Goal: Task Accomplishment & Management: Complete application form

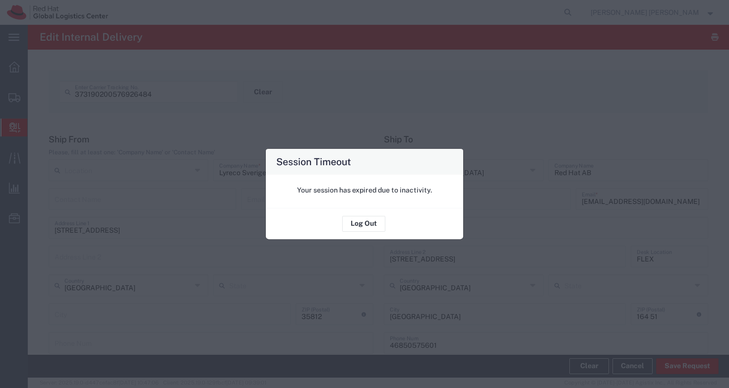
scroll to position [345, 0]
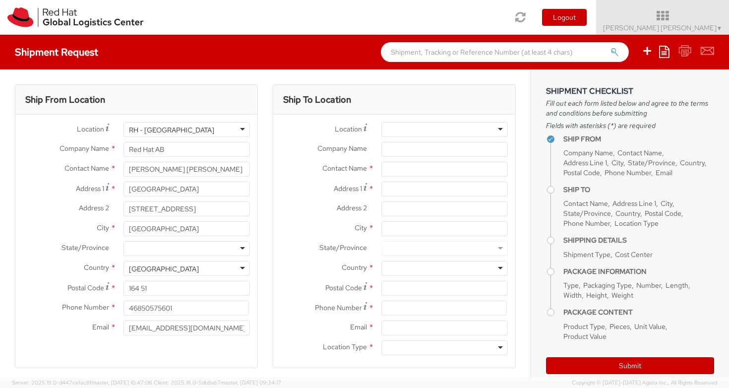
select select
click at [688, 14] on icon at bounding box center [662, 16] width 153 height 14
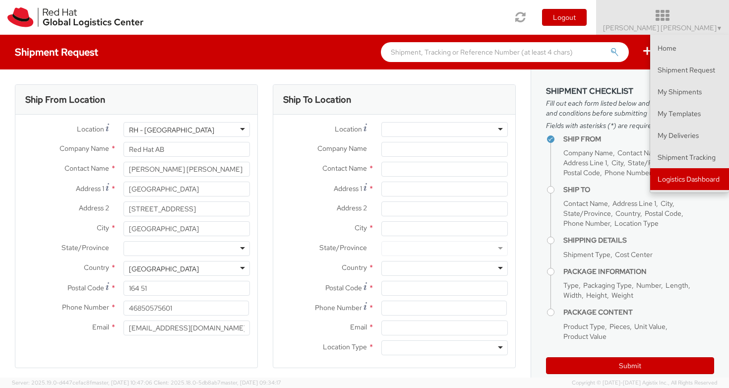
click at [692, 176] on link "Logistics Dashboard" at bounding box center [689, 179] width 79 height 22
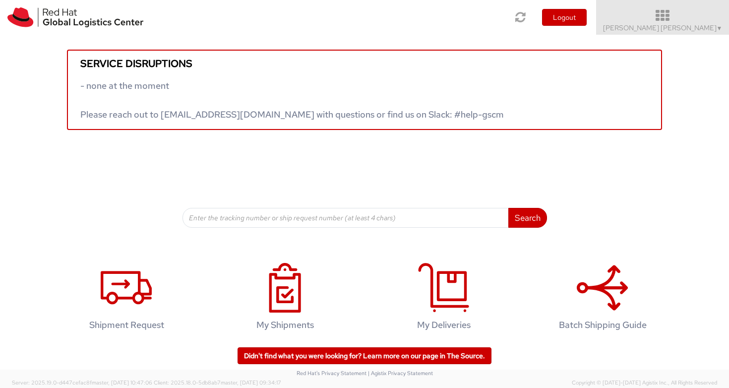
click at [696, 10] on icon at bounding box center [662, 16] width 153 height 14
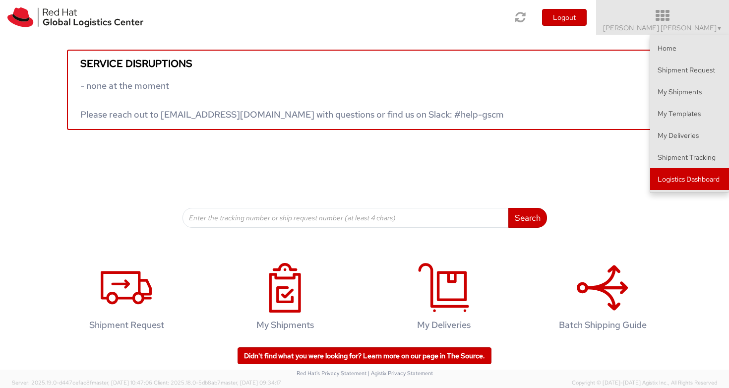
click at [696, 176] on link "Logistics Dashboard" at bounding box center [689, 179] width 79 height 22
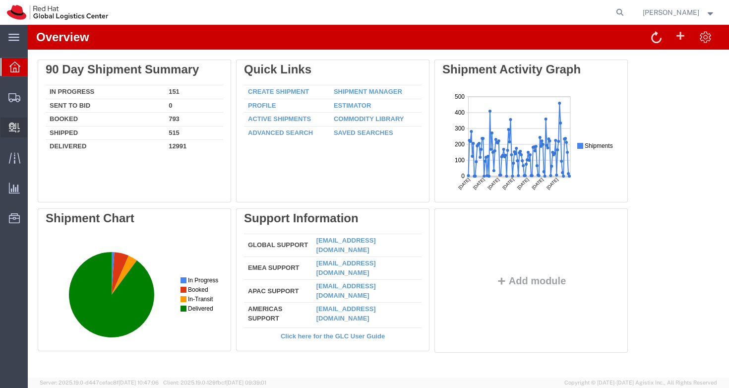
click at [34, 129] on span "Internal Delivery" at bounding box center [30, 127] width 7 height 20
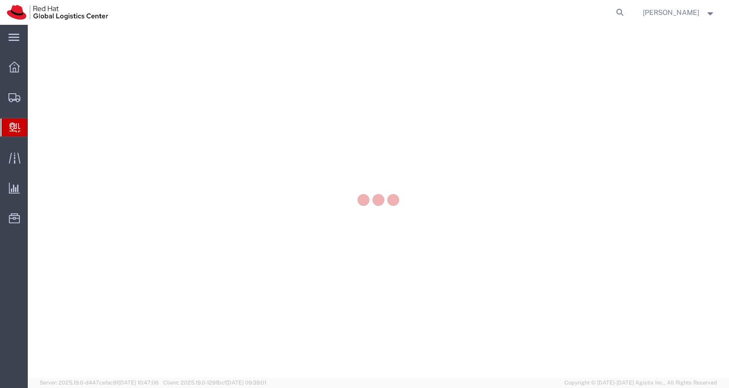
click at [0, 0] on span "Create Delivery" at bounding box center [0, 0] width 0 height 0
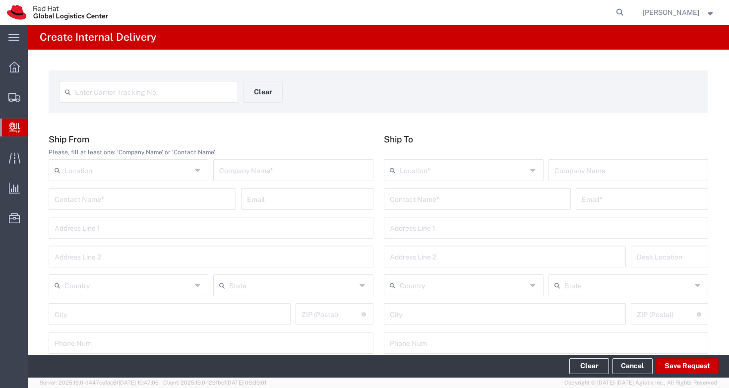
click at [0, 0] on span "Create Delivery" at bounding box center [0, 0] width 0 height 0
click at [165, 96] on input "text" at bounding box center [153, 90] width 157 height 17
paste input "Hi. We need to change the admin person for the Moovy Business account for Red H…"
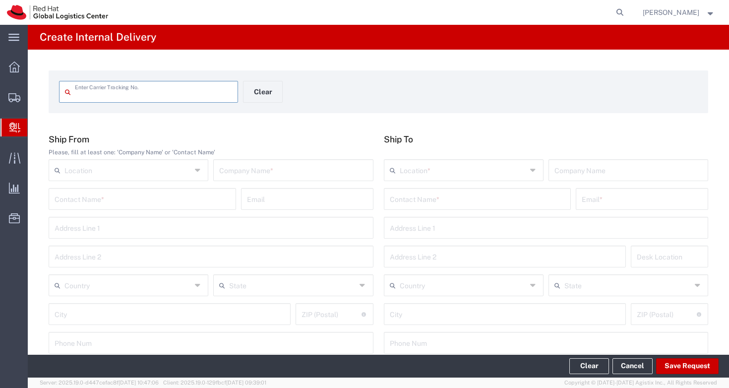
type input "Hi. We need to change the admin person for the Moovy Business account for Red H…"
drag, startPoint x: 164, startPoint y: 97, endPoint x: 64, endPoint y: 93, distance: 99.2
click at [64, 93] on div "373190200576934090 Enter Carrier Tracking No." at bounding box center [148, 92] width 179 height 22
type input "373190200576934090"
type input "Lyreco Sverige AB"
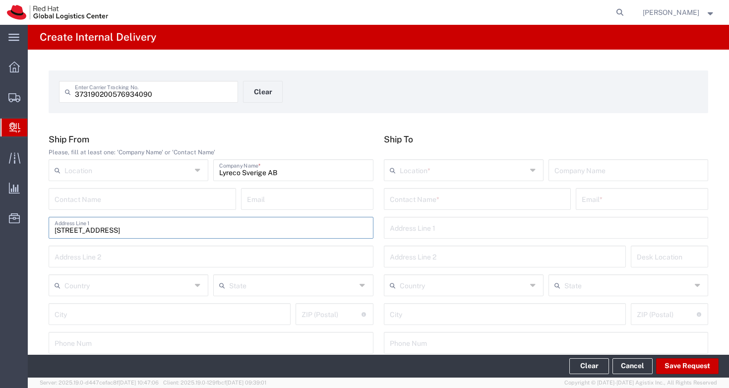
type input "[STREET_ADDRESS]"
click at [84, 266] on span "[GEOGRAPHIC_DATA]" at bounding box center [128, 265] width 156 height 15
type input "[GEOGRAPHIC_DATA]"
click at [62, 229] on input "[STREET_ADDRESS]" at bounding box center [211, 226] width 313 height 17
type input "[STREET_ADDRESS]"
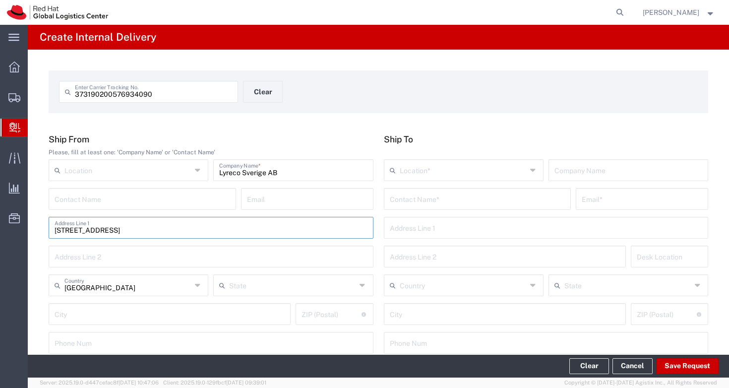
click at [27, 275] on div "main_menu Created with Sketch. Collapse Menu Overview Shipments Shipment Manage…" at bounding box center [14, 206] width 28 height 363
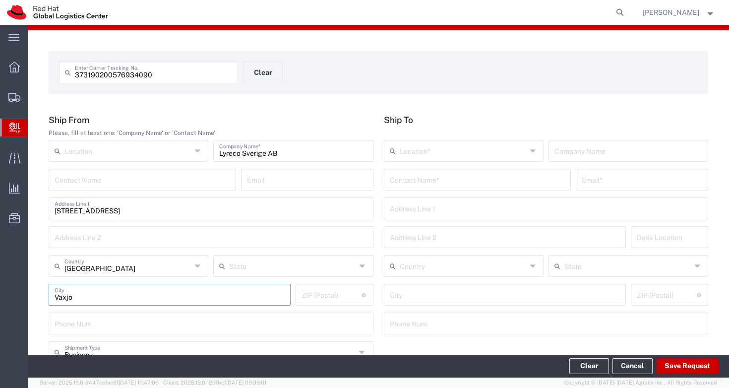
type input "Växjo"
type input "35812"
click at [25, 249] on div "main_menu Created with Sketch. Collapse Menu Overview Shipments Shipment Manage…" at bounding box center [14, 206] width 28 height 363
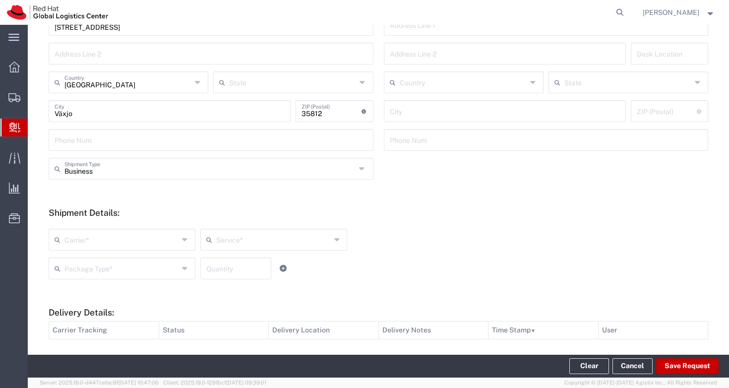
scroll to position [0, 0]
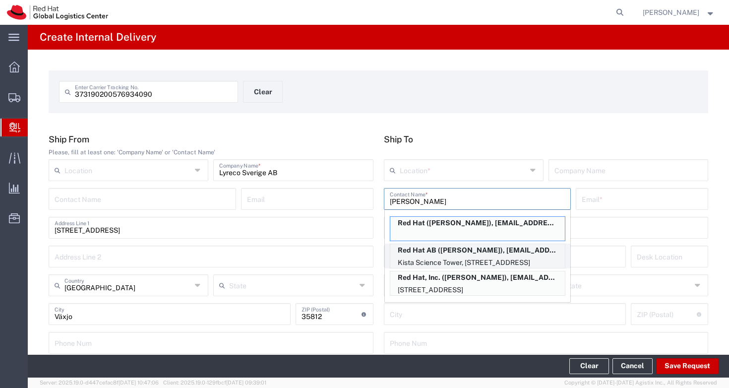
type input "[PERSON_NAME]"
click at [449, 259] on p "Kista Science Tower, [STREET_ADDRESS]" at bounding box center [477, 262] width 174 height 12
type input "RH - [GEOGRAPHIC_DATA]"
type input "Red Hat AB"
type input "[PERSON_NAME]"
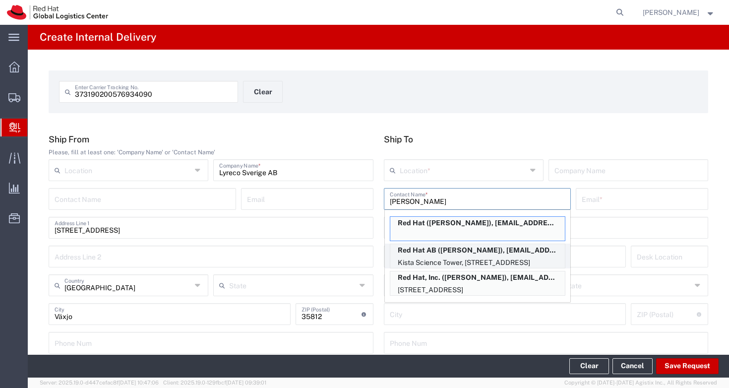
type input "[EMAIL_ADDRESS][DOMAIN_NAME]"
type input "[GEOGRAPHIC_DATA]"
type input "[STREET_ADDRESS]"
type input "FLEX"
type input "[GEOGRAPHIC_DATA]"
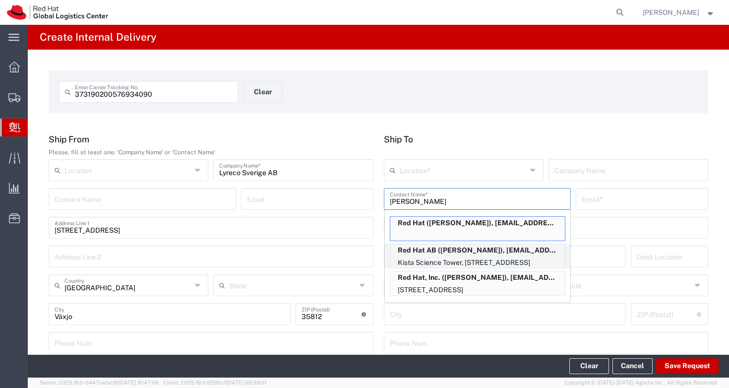
type input "[GEOGRAPHIC_DATA]"
type input "164 51"
type input "46850575601"
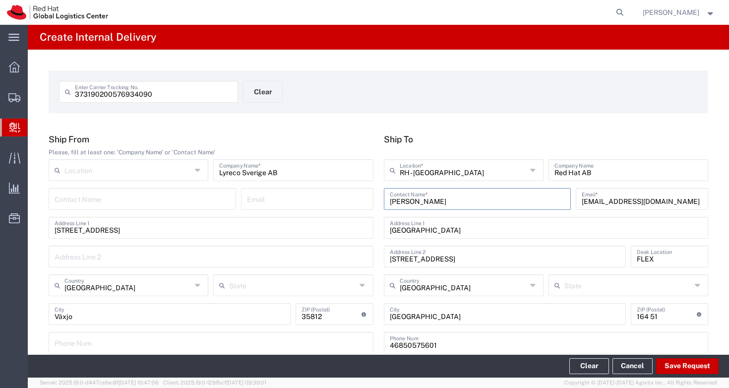
drag, startPoint x: 454, startPoint y: 204, endPoint x: 369, endPoint y: 196, distance: 85.1
click at [369, 196] on div "Ship From Please, fill at least one: 'Company Name' or 'Contact Name' Location …" at bounding box center [379, 247] width 670 height 227
drag, startPoint x: 440, startPoint y: 201, endPoint x: 377, endPoint y: 197, distance: 63.1
click at [378, 197] on div "Ship To [GEOGRAPHIC_DATA] - [GEOGRAPHIC_DATA] Location * [GEOGRAPHIC_DATA] - [G…" at bounding box center [545, 247] width 335 height 227
type input "Red Hat AB"
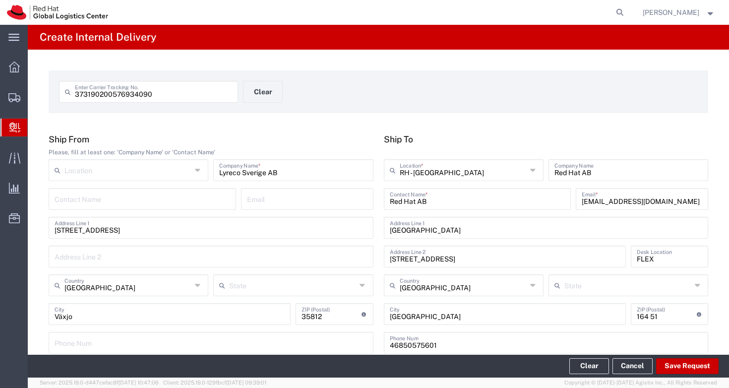
click at [475, 103] on div "373190200576934090 Enter Carrier Tracking No. Clear" at bounding box center [378, 95] width 649 height 29
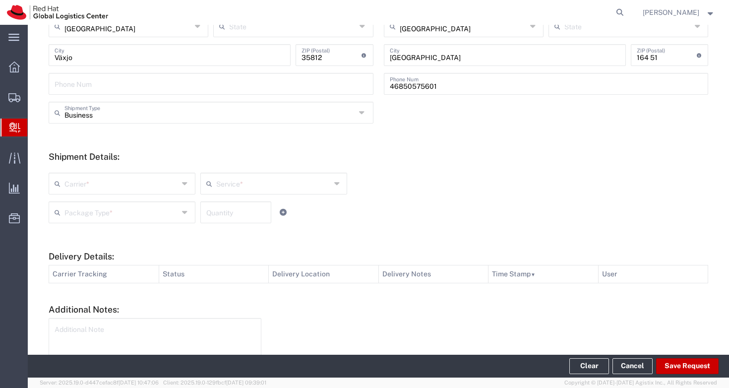
scroll to position [261, 0]
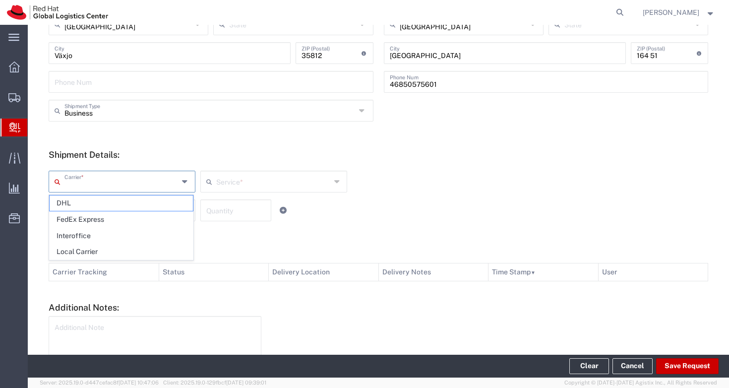
click at [128, 187] on input "text" at bounding box center [121, 180] width 114 height 17
click at [108, 254] on span "Local Carrier" at bounding box center [121, 251] width 143 height 15
type input "Local Carrier"
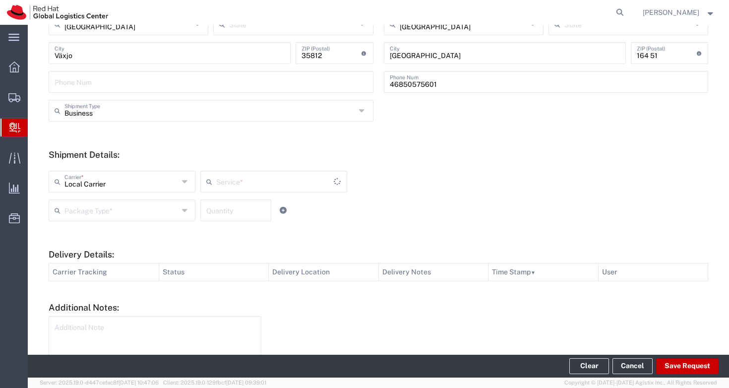
type input "Local_Ground"
click at [103, 216] on input "text" at bounding box center [121, 209] width 114 height 17
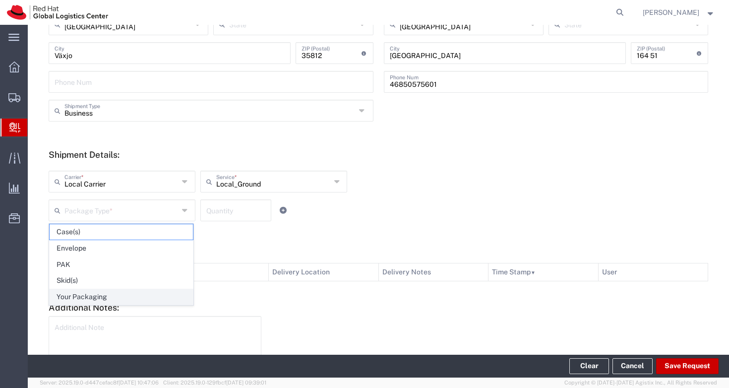
click at [100, 292] on span "Your Packaging" at bounding box center [121, 296] width 143 height 15
type input "Your Packaging"
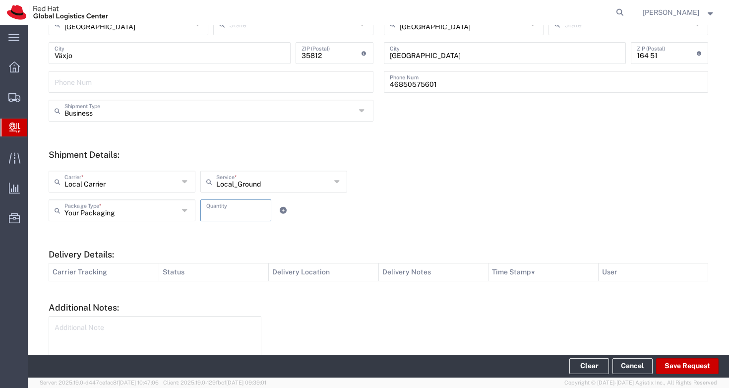
click at [232, 211] on input "number" at bounding box center [235, 209] width 59 height 17
type input "1"
click at [437, 207] on div "Your Packaging Package Type * Case(s) Envelope PAK Skid(s) Your Packaging 1 Qua…" at bounding box center [274, 213] width 456 height 29
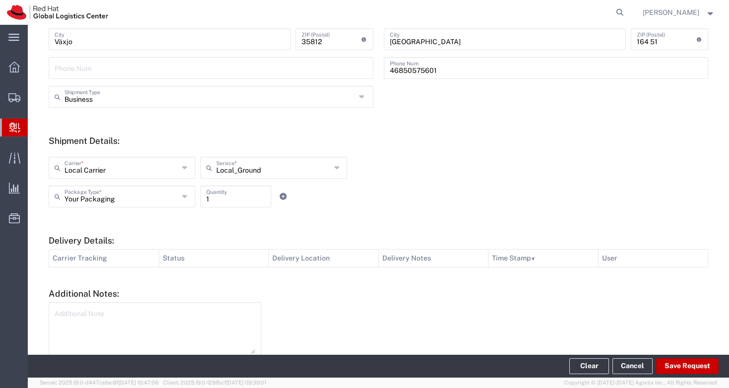
scroll to position [277, 0]
click at [139, 321] on textarea at bounding box center [155, 327] width 201 height 49
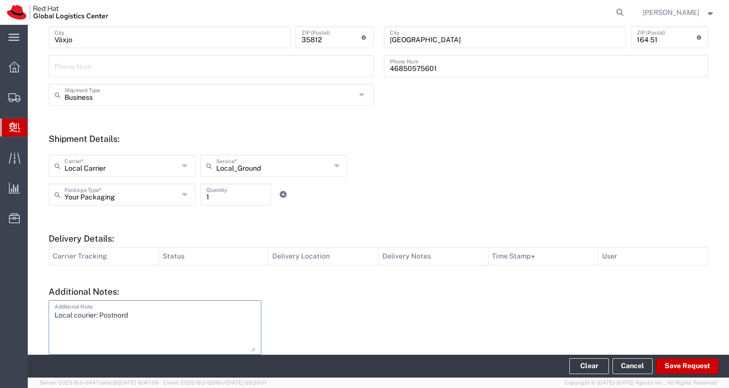
type textarea "Local courier: Postnord"
click at [320, 309] on div at bounding box center [490, 338] width 447 height 77
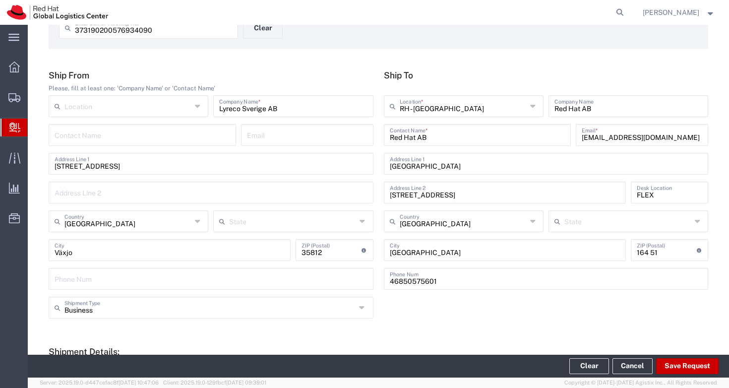
click at [323, 68] on div "373190200576934090 Enter Carrier Tracking No. Clear Ship From Please, fill at l…" at bounding box center [378, 299] width 701 height 627
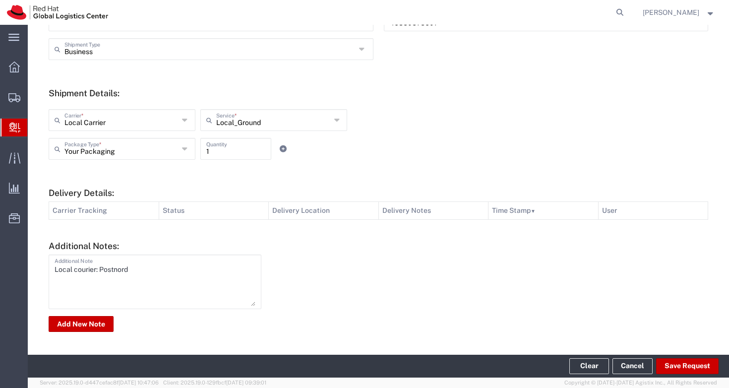
scroll to position [0, 0]
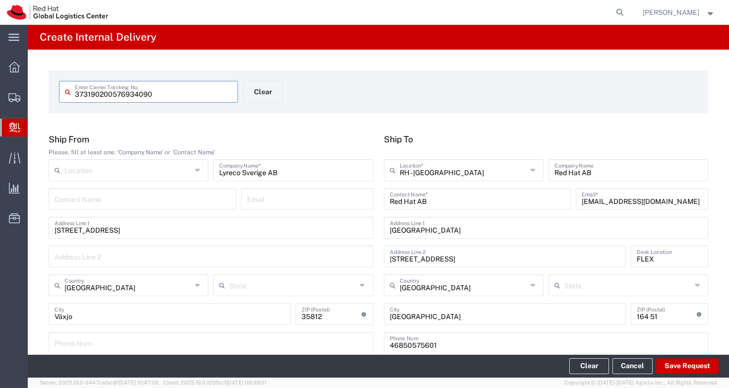
drag, startPoint x: 158, startPoint y: 92, endPoint x: 79, endPoint y: 100, distance: 79.2
click at [79, 100] on div "373190200576934090 Enter Carrier Tracking No." at bounding box center [148, 92] width 179 height 22
drag, startPoint x: 144, startPoint y: 93, endPoint x: 69, endPoint y: 92, distance: 74.4
click at [69, 92] on div "373190200576934090 Enter Carrier Tracking No." at bounding box center [148, 92] width 179 height 22
click at [324, 130] on div "373190200576934090 Enter Carrier Tracking No. Clear Ship From Please, fill at l…" at bounding box center [378, 363] width 701 height 627
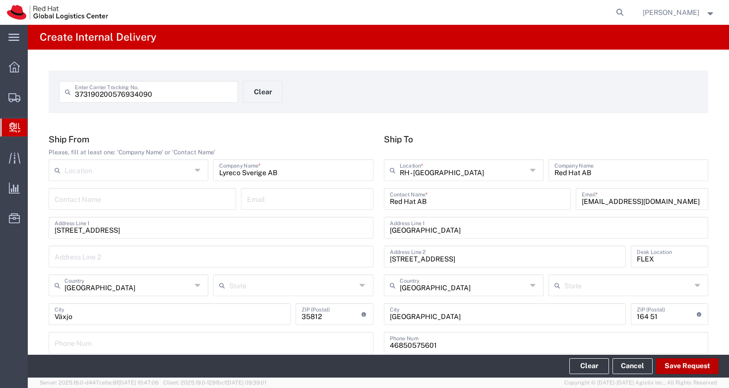
click at [680, 365] on button "Save Request" at bounding box center [687, 366] width 62 height 16
type input "[GEOGRAPHIC_DATA]"
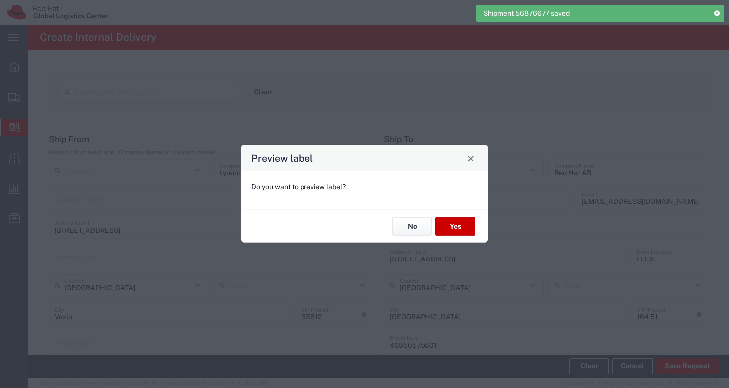
type input "Your Packaging"
type input "Local_Ground"
drag, startPoint x: 386, startPoint y: 222, endPoint x: 397, endPoint y: 236, distance: 18.0
click at [395, 238] on div "No Yes" at bounding box center [364, 225] width 247 height 33
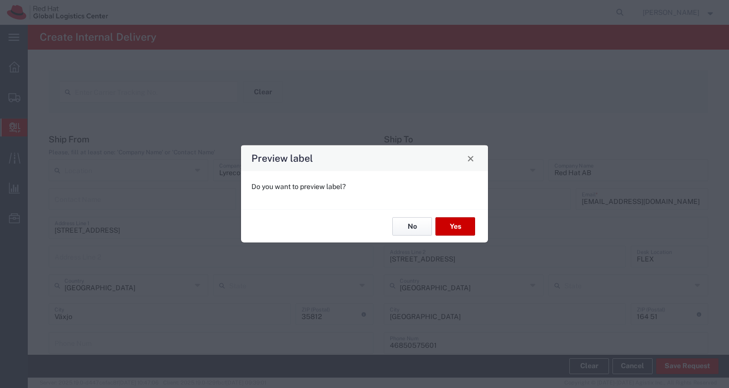
click at [404, 229] on button "No" at bounding box center [412, 226] width 40 height 18
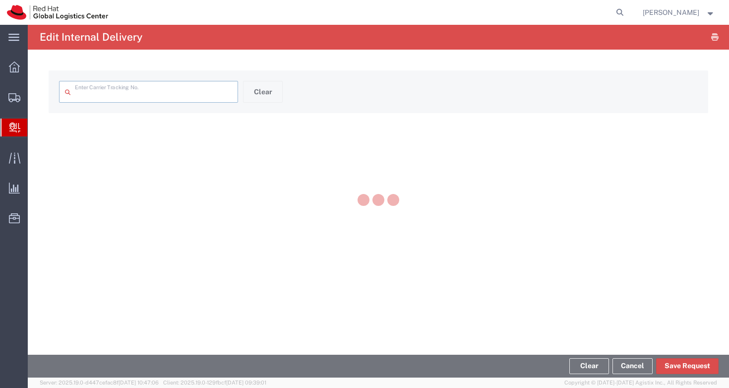
type input "373190200576934090"
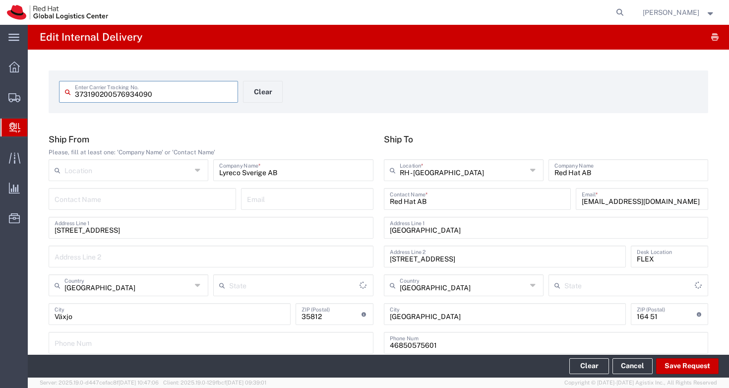
type input "Your Packaging"
type input "Local_Ground"
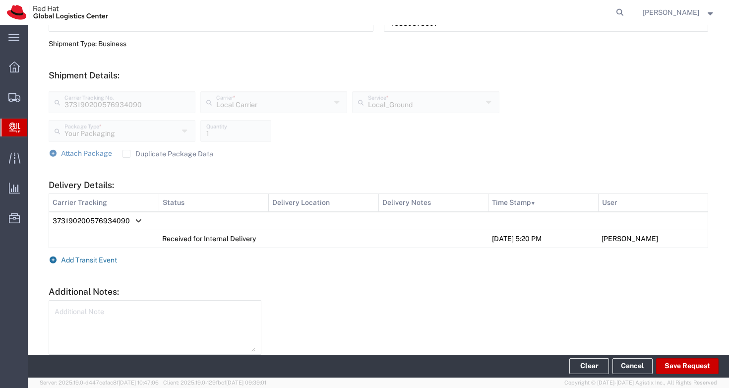
click at [70, 259] on span "Add Transit Event" at bounding box center [89, 260] width 56 height 8
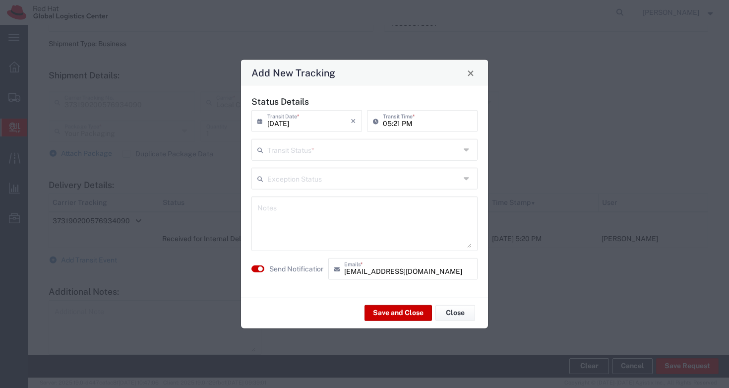
click at [294, 148] on input "text" at bounding box center [363, 148] width 193 height 17
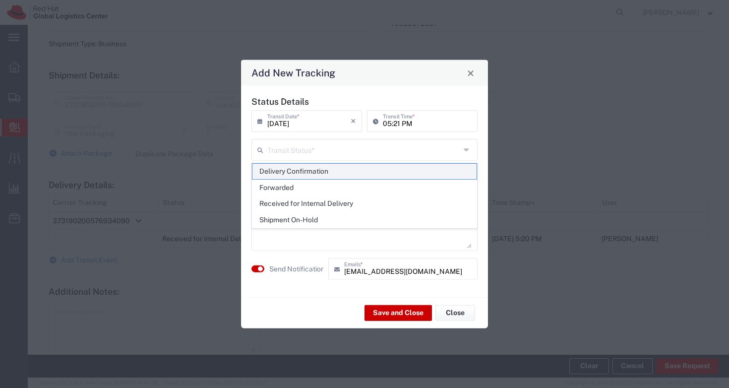
click at [299, 168] on span "Delivery Confirmation" at bounding box center [364, 171] width 224 height 15
type input "Delivery Confirmation"
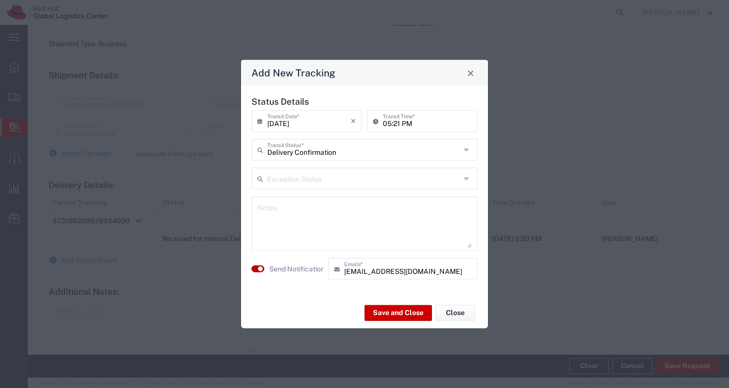
click at [260, 267] on small "button" at bounding box center [260, 268] width 5 height 5
click at [313, 224] on textarea at bounding box center [364, 223] width 214 height 49
type textarea "Received by [PERSON_NAME]"
click at [397, 308] on button "Save and Close" at bounding box center [397, 312] width 67 height 16
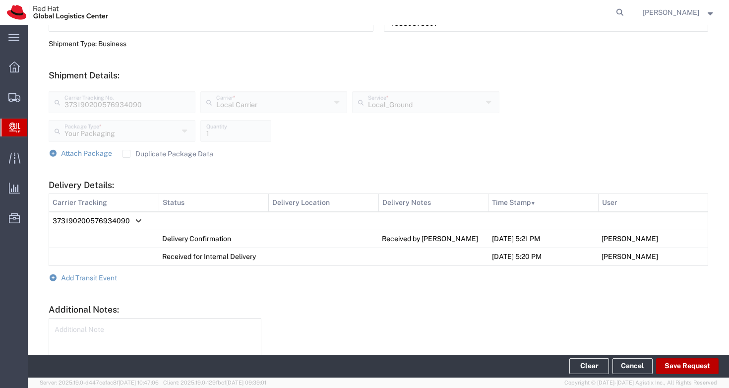
click at [709, 363] on button "Save Request" at bounding box center [687, 366] width 62 height 16
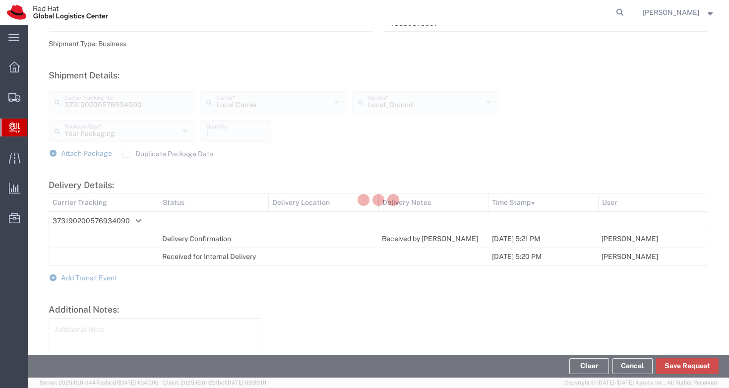
click at [707, 364] on agx-block-ui "main_menu Created with Sketch. Collapse Menu Overview Shipments Shipment Manage…" at bounding box center [364, 194] width 729 height 388
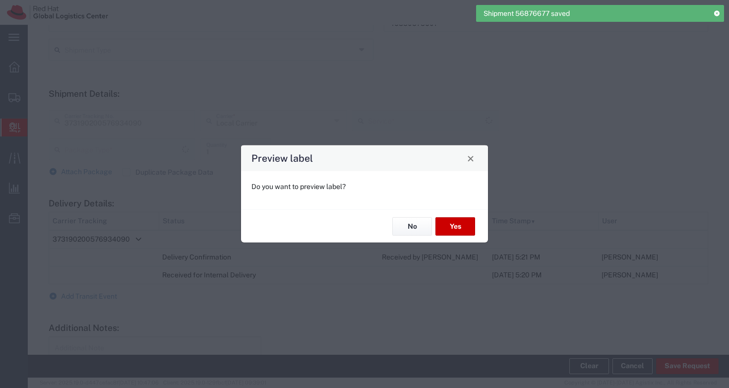
type input "Your Packaging"
type input "Local_Ground"
click at [417, 225] on button "No" at bounding box center [412, 226] width 40 height 18
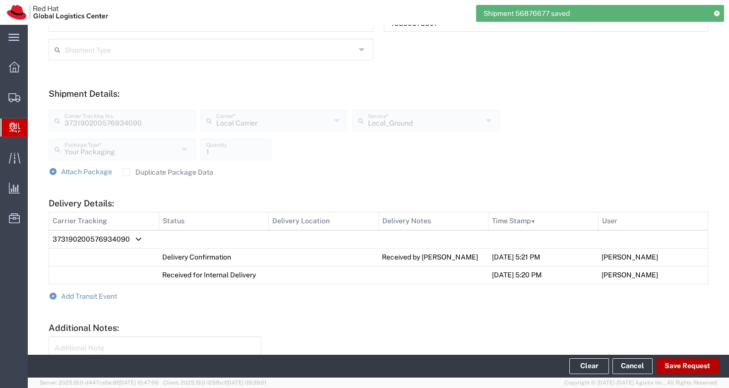
click at [694, 357] on footer "Clear Cancel Save Request" at bounding box center [378, 365] width 701 height 23
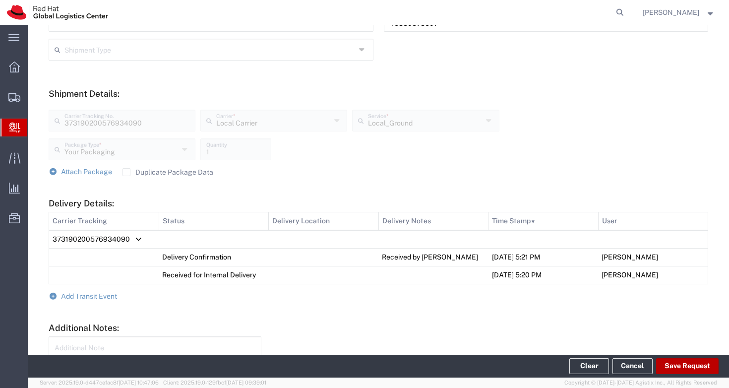
click at [673, 367] on button "Save Request" at bounding box center [687, 366] width 62 height 16
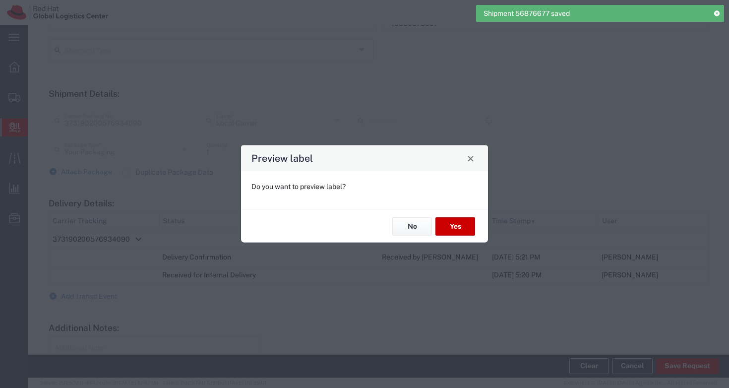
type input "Local_Ground"
click at [408, 227] on button "No" at bounding box center [412, 226] width 40 height 18
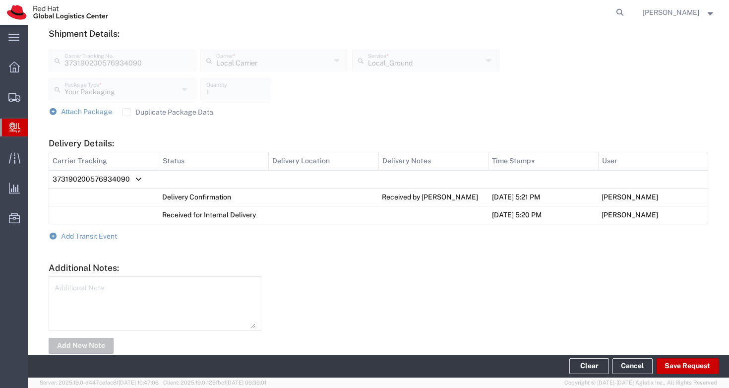
scroll to position [403, 0]
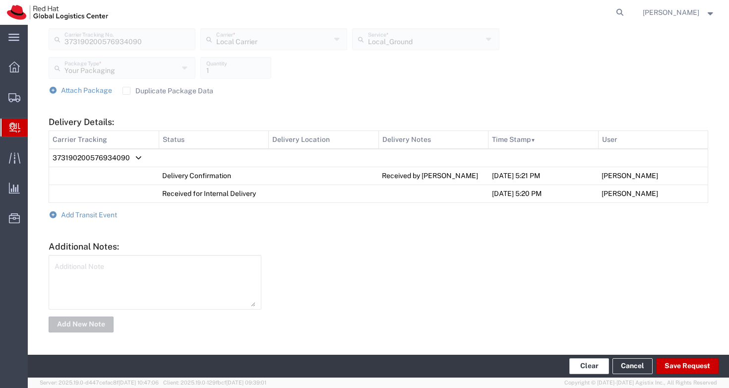
click at [589, 363] on button "Clear" at bounding box center [589, 366] width 40 height 16
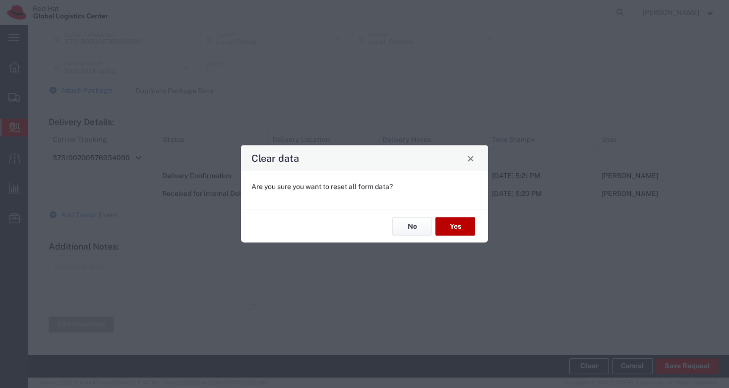
click at [455, 226] on button "Yes" at bounding box center [455, 226] width 40 height 18
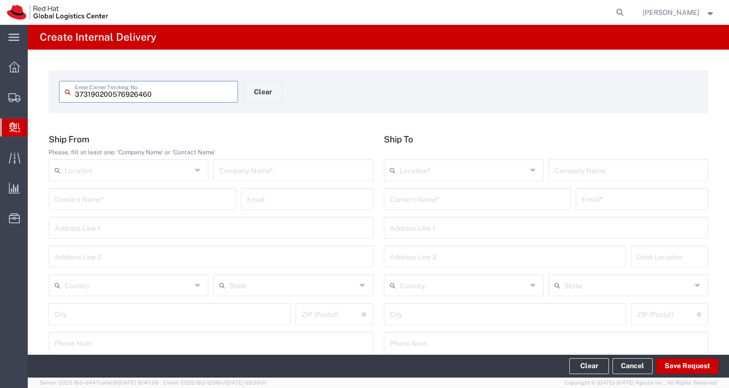
type input "373190200576926460"
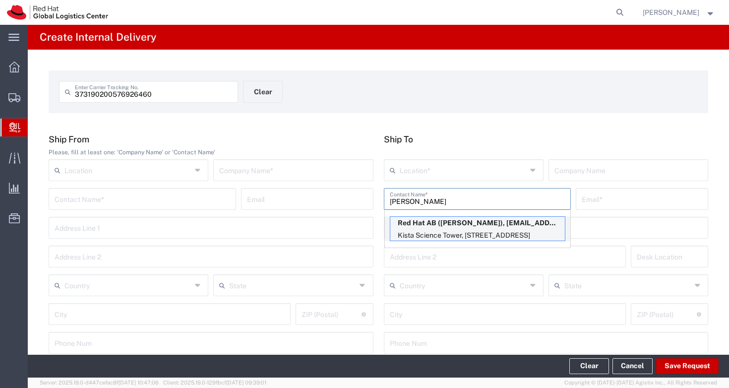
type input "[PERSON_NAME]"
click at [501, 226] on p "Red Hat AB ([PERSON_NAME]), [EMAIL_ADDRESS][DOMAIN_NAME]" at bounding box center [477, 223] width 174 height 12
type input "RH - [GEOGRAPHIC_DATA]"
type input "Red Hat AB"
type input "[PERSON_NAME]"
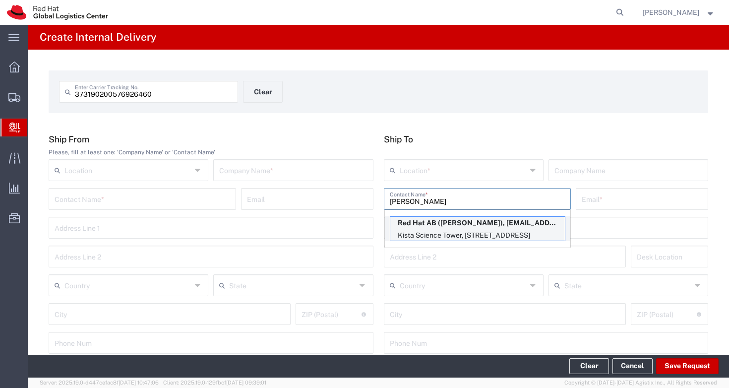
type input "[EMAIL_ADDRESS][DOMAIN_NAME]"
type input "[GEOGRAPHIC_DATA]"
type input "[STREET_ADDRESS]"
type input "FLEX"
type input "[GEOGRAPHIC_DATA]"
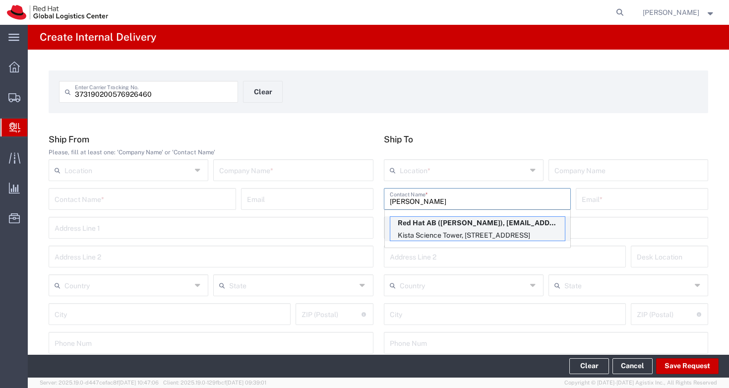
type input "[GEOGRAPHIC_DATA]"
type input "164 51"
type input "46850575601"
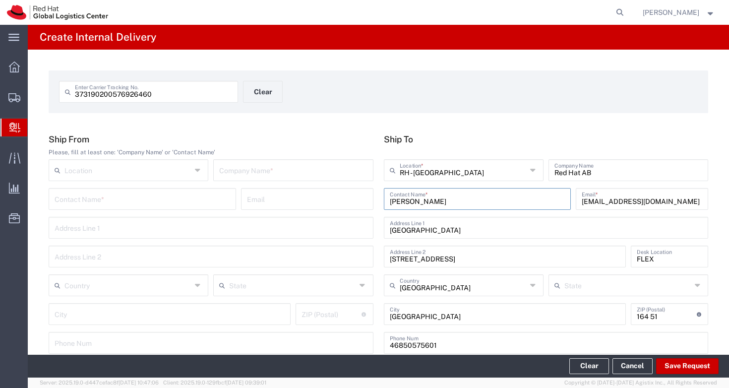
click at [455, 207] on div "[PERSON_NAME] Contact Name *" at bounding box center [477, 199] width 187 height 22
drag, startPoint x: 449, startPoint y: 203, endPoint x: 357, endPoint y: 200, distance: 91.2
click at [357, 200] on div "Ship From Please, fill at least one: 'Company Name' or 'Contact Name' Location …" at bounding box center [379, 247] width 670 height 227
type input "Red Hat AB"
click at [261, 122] on div "373190200576926460 Enter Carrier Tracking No. Clear Ship From Please, fill at l…" at bounding box center [378, 363] width 701 height 627
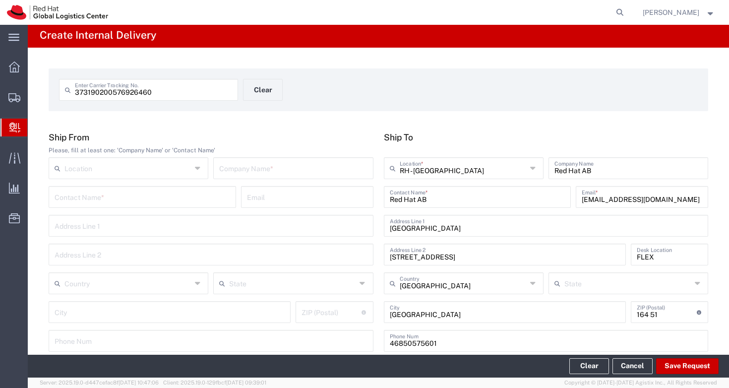
scroll to position [4, 0]
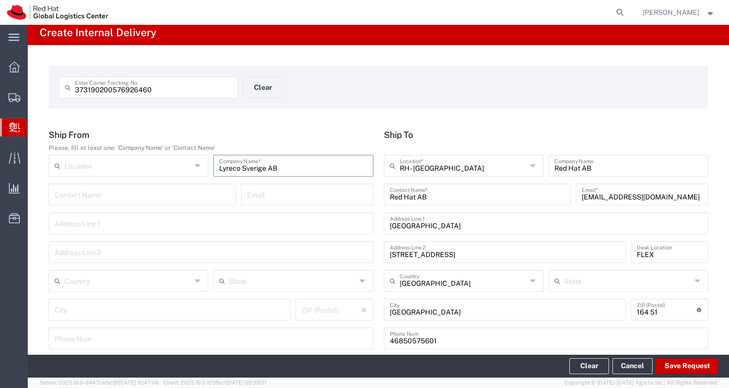
type input "Lyreco Sverige AB"
type input "[STREET_ADDRESS]"
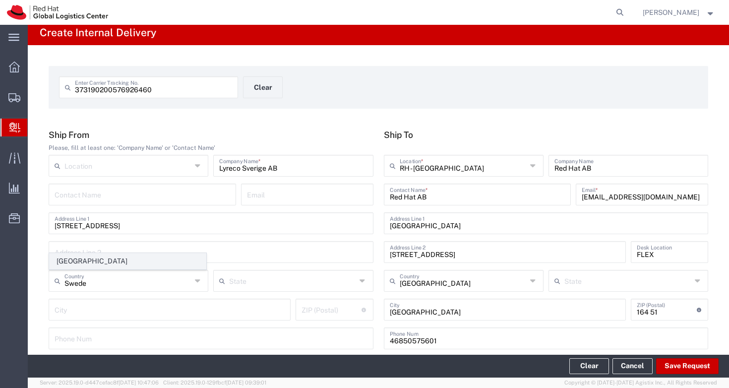
click at [83, 259] on span "[GEOGRAPHIC_DATA]" at bounding box center [128, 260] width 156 height 15
type input "[GEOGRAPHIC_DATA]"
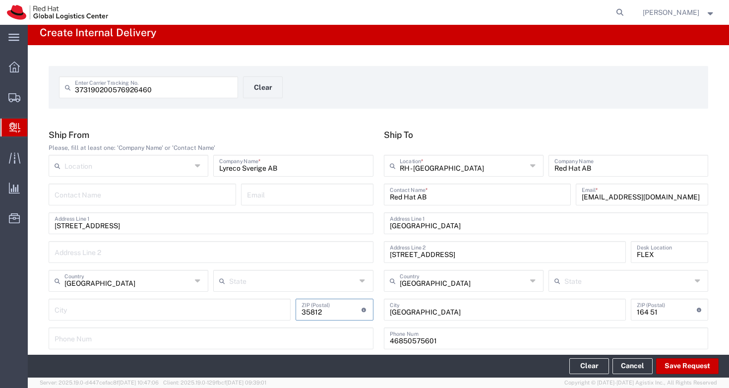
type input "35812"
type input "Växjo"
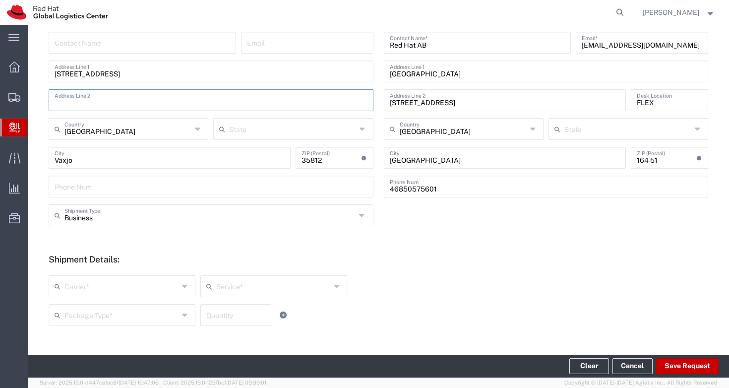
scroll to position [243, 0]
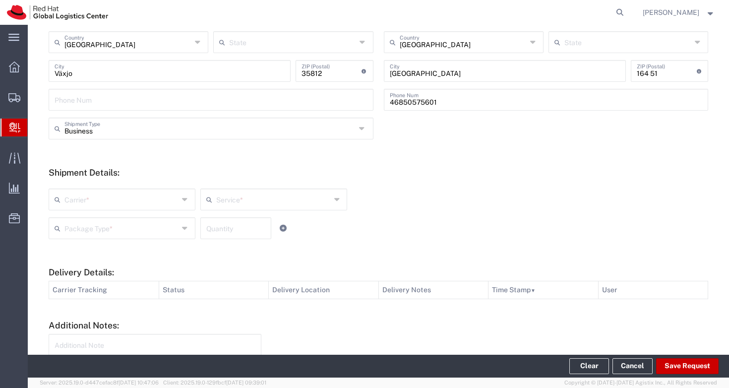
click at [107, 194] on input "text" at bounding box center [121, 198] width 114 height 17
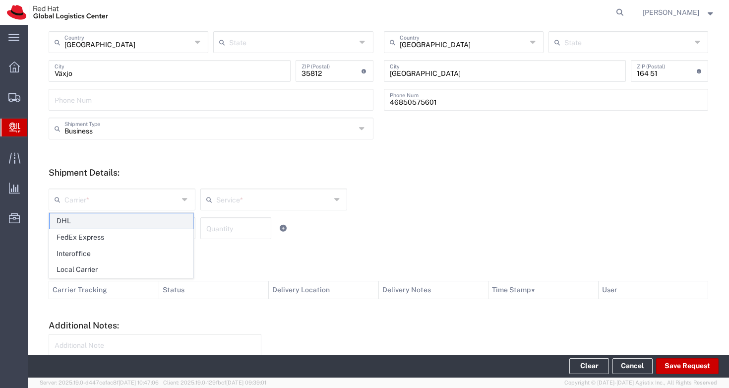
click at [103, 219] on span "DHL" at bounding box center [121, 220] width 143 height 15
click at [109, 199] on input "DHL" at bounding box center [121, 198] width 114 height 17
click at [92, 266] on span "Local Carrier" at bounding box center [121, 269] width 143 height 15
type input "Local Carrier"
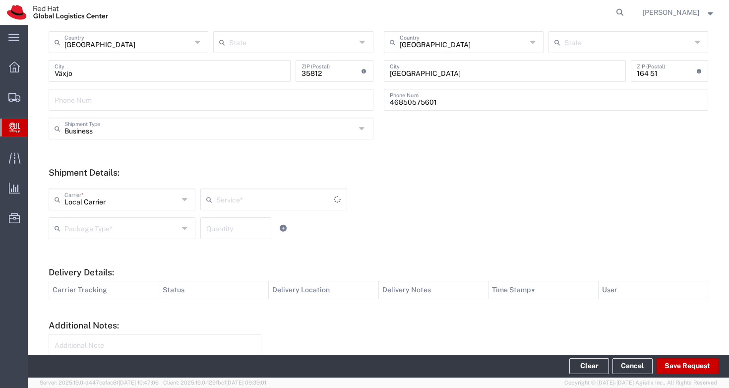
type input "Local_Ground"
click at [221, 252] on form "Ship From Please, fill at least one: 'Company Name' or 'Contact Name' Location …" at bounding box center [378, 152] width 659 height 522
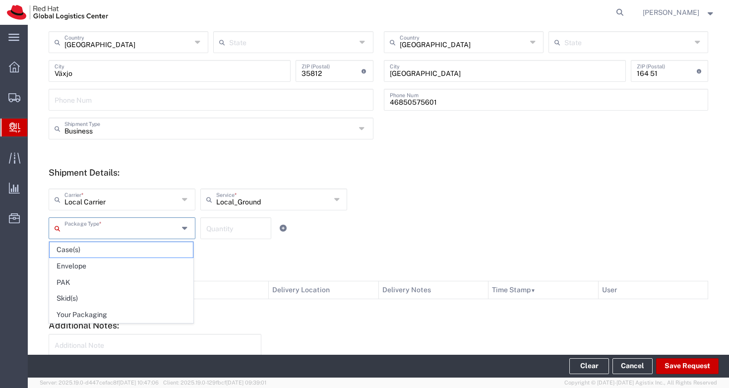
click at [119, 228] on input "text" at bounding box center [121, 227] width 114 height 17
click at [105, 312] on span "Your Packaging" at bounding box center [121, 314] width 143 height 15
type input "Your Packaging"
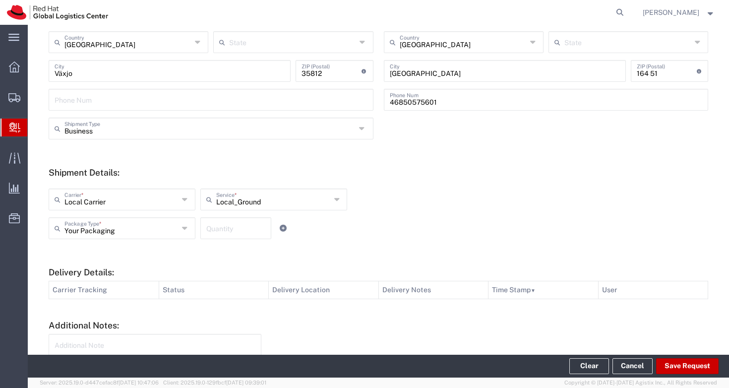
click at [220, 223] on input "number" at bounding box center [235, 227] width 59 height 17
type input "1"
click at [208, 312] on form "Ship From Please, fill at least one: 'Company Name' or 'Contact Name' Location …" at bounding box center [378, 152] width 659 height 522
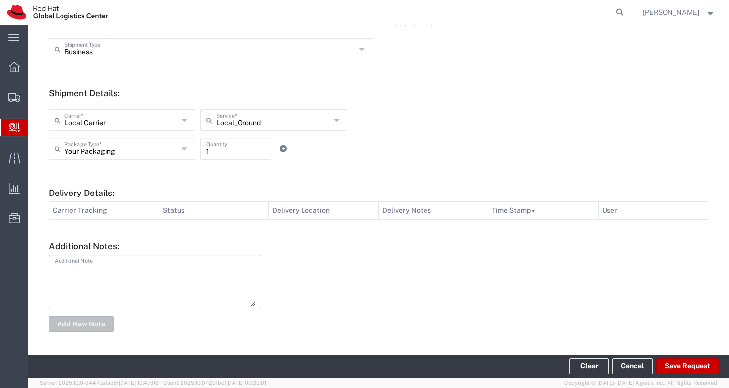
click at [129, 281] on textarea at bounding box center [155, 281] width 201 height 49
type textarea "Local Courier: Postnord"
click at [404, 288] on div at bounding box center [490, 292] width 447 height 77
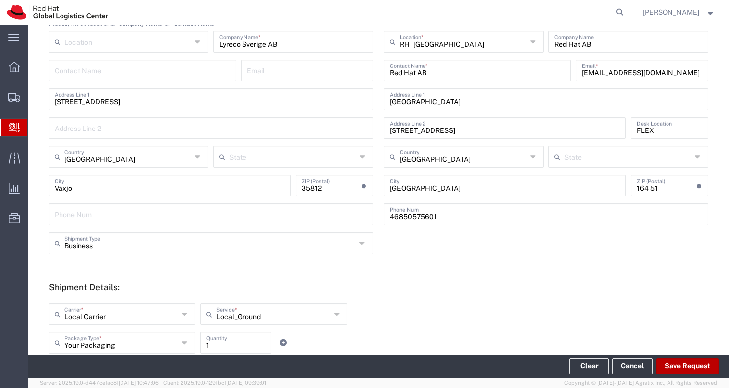
click at [696, 366] on button "Save Request" at bounding box center [687, 366] width 62 height 16
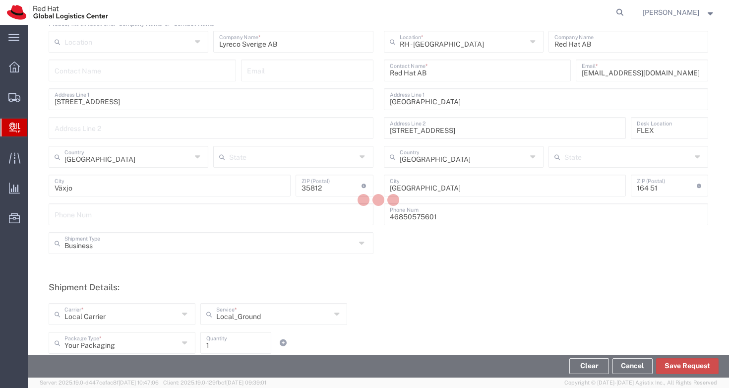
click at [689, 360] on button "Save Request" at bounding box center [687, 366] width 62 height 16
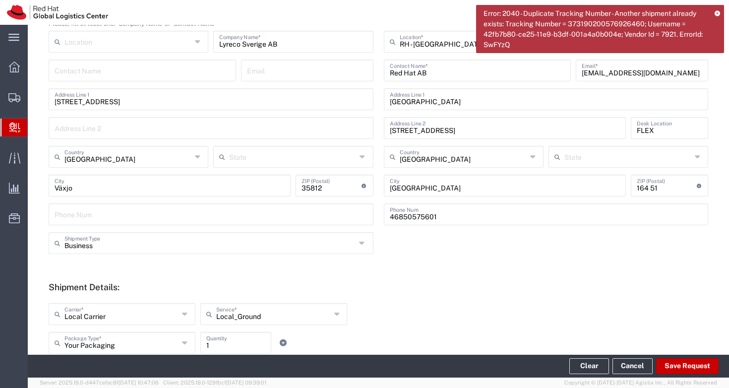
scroll to position [278, 0]
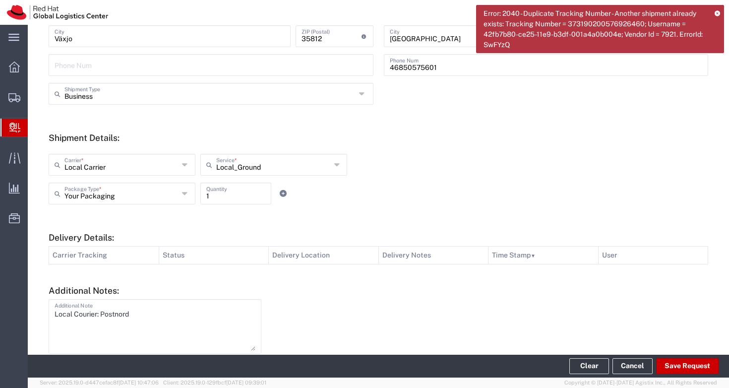
type input "[GEOGRAPHIC_DATA]"
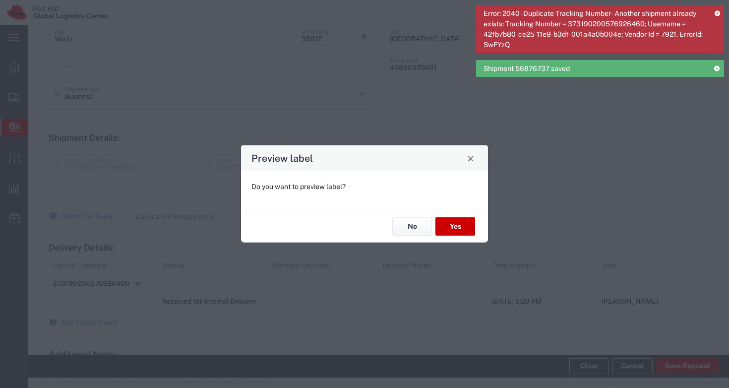
type input "Local_Ground"
type input "Your Packaging"
click at [716, 12] on icon at bounding box center [716, 12] width 5 height 5
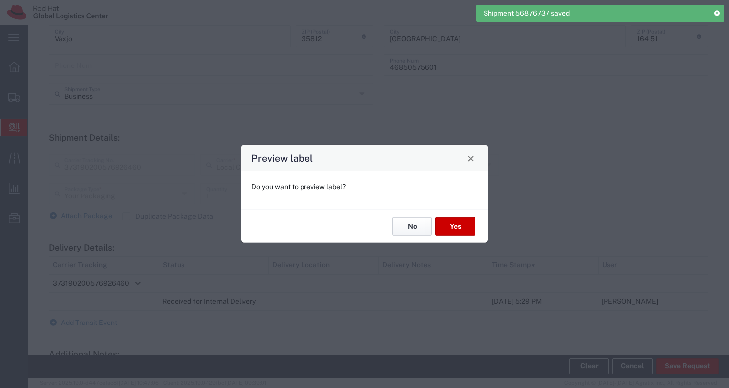
click at [408, 227] on button "No" at bounding box center [412, 226] width 40 height 18
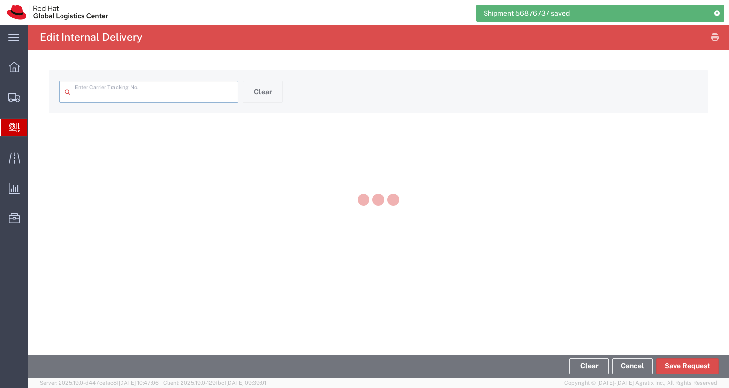
type input "373190200576926460"
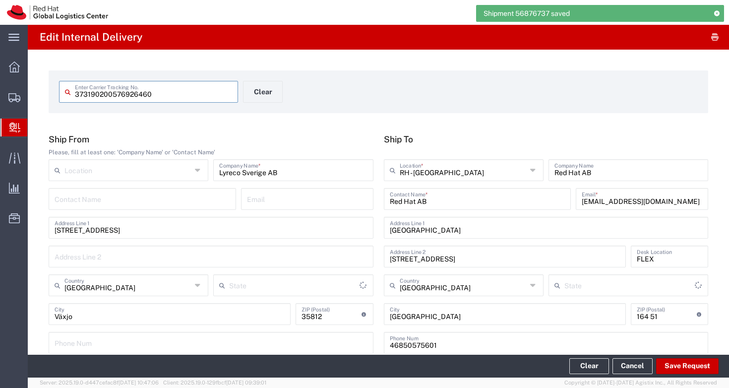
type input "Your Packaging"
type input "Local_Ground"
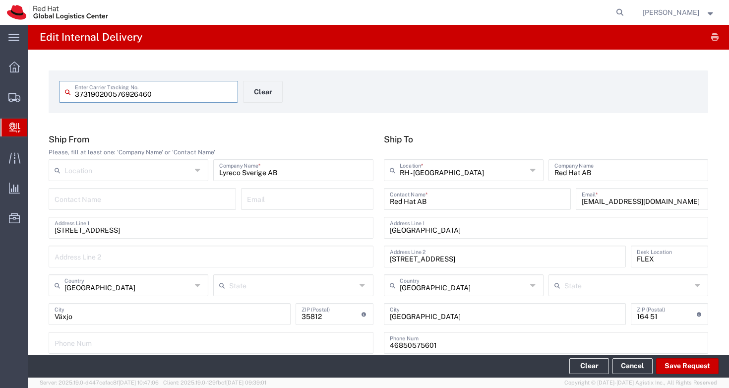
click at [87, 92] on input "373190200576926460" at bounding box center [153, 90] width 157 height 17
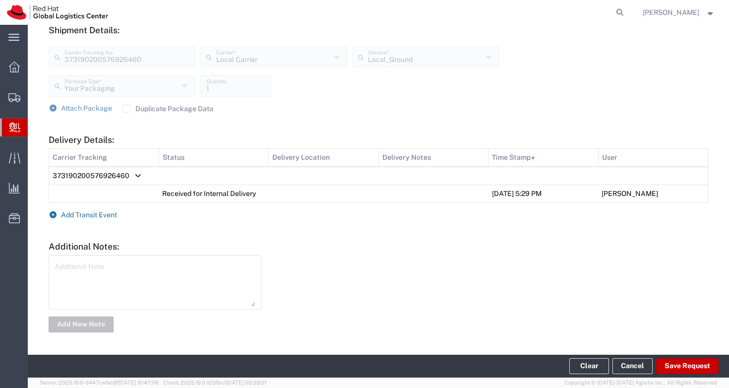
type input "3731 90200576926460"
click at [97, 212] on span "Add Transit Event" at bounding box center [89, 215] width 56 height 8
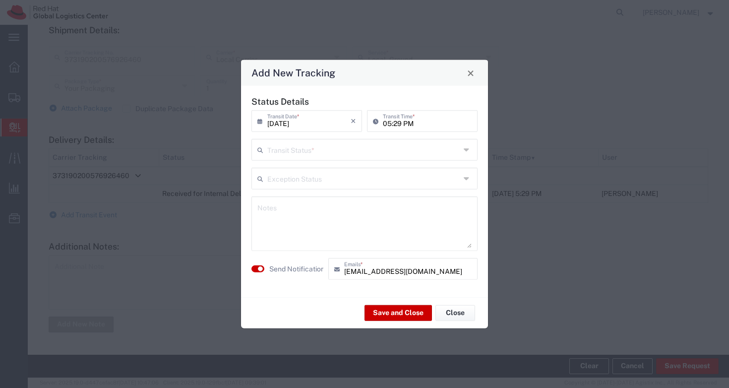
click at [292, 155] on input "text" at bounding box center [363, 148] width 193 height 17
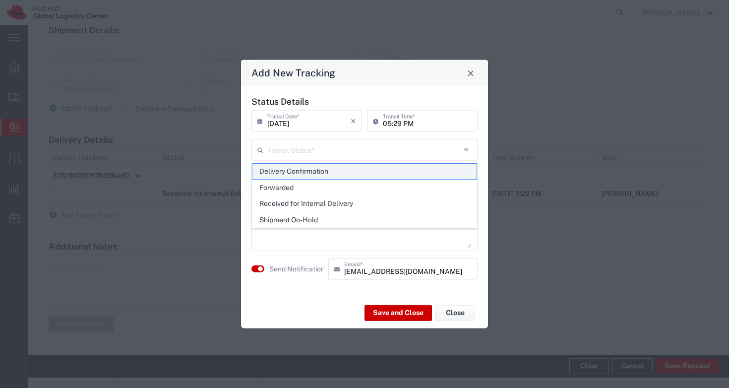
click at [301, 171] on span "Delivery Confirmation" at bounding box center [364, 171] width 224 height 15
type input "Delivery Confirmation"
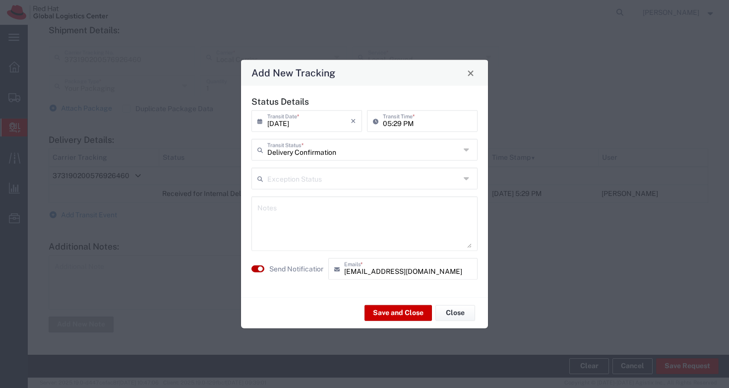
click at [258, 266] on button "button" at bounding box center [257, 268] width 13 height 7
click at [297, 230] on textarea at bounding box center [364, 223] width 214 height 49
type textarea "Received by [PERSON_NAME]"
click at [383, 312] on button "Save and Close" at bounding box center [397, 312] width 67 height 16
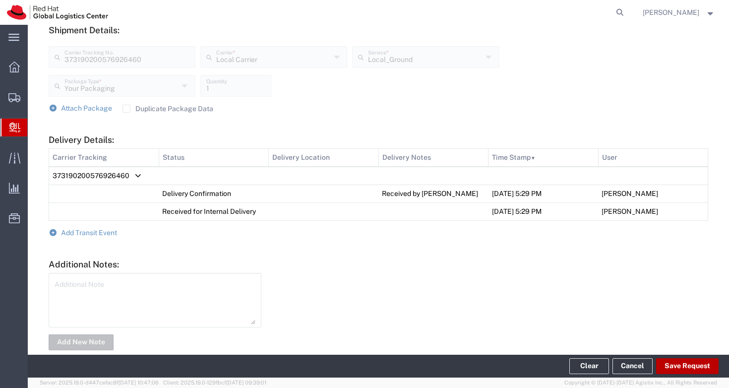
click at [679, 366] on button "Save Request" at bounding box center [687, 366] width 62 height 16
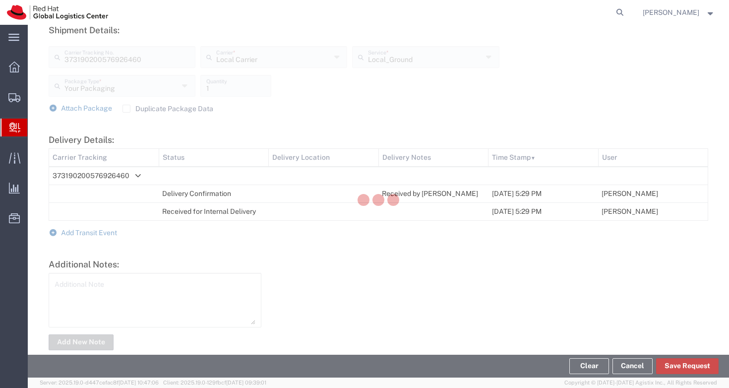
type input "373190200576926460"
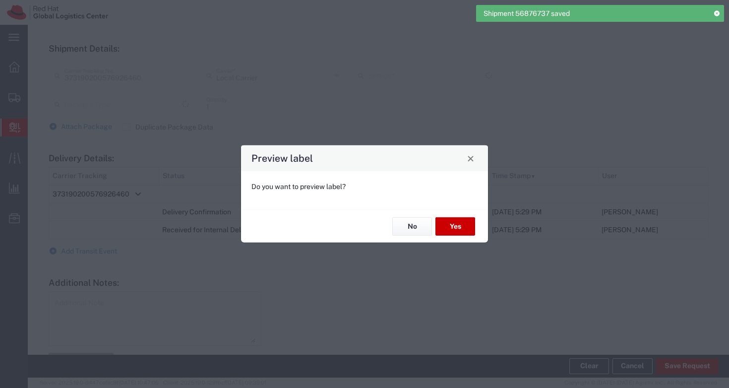
type input "Your Packaging"
type input "Local_Ground"
click at [408, 230] on button "No" at bounding box center [412, 226] width 40 height 18
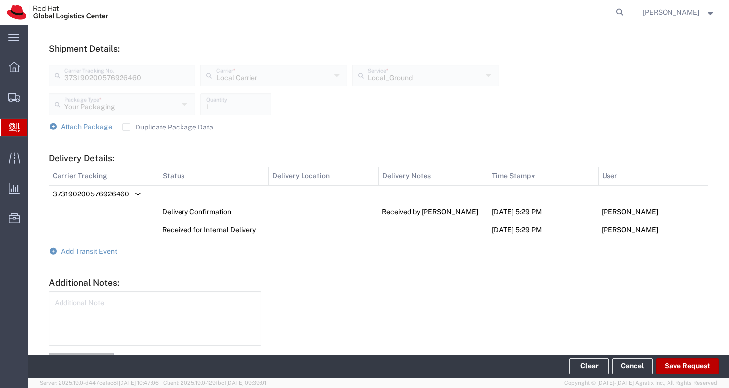
click at [690, 362] on button "Save Request" at bounding box center [687, 366] width 62 height 16
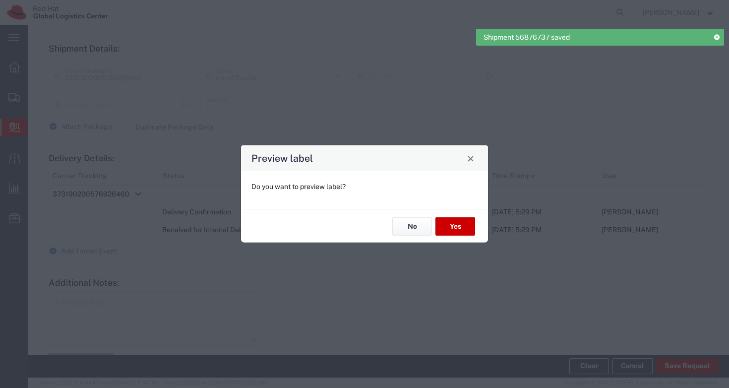
type input "Your Packaging"
type input "Local_Ground"
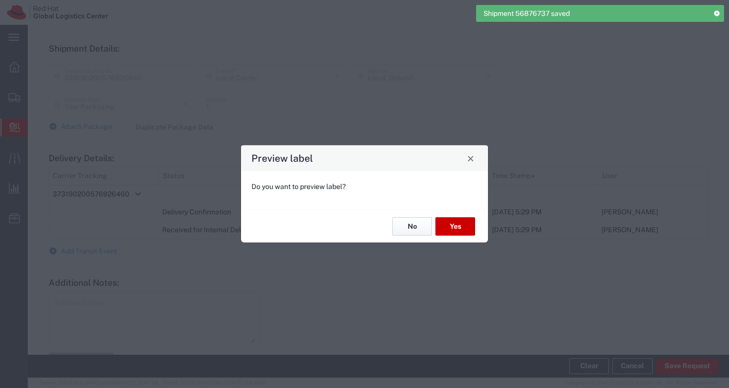
click at [405, 224] on button "No" at bounding box center [412, 226] width 40 height 18
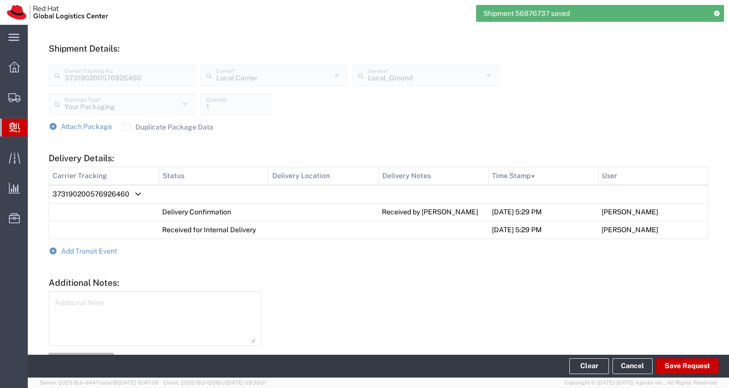
scroll to position [403, 0]
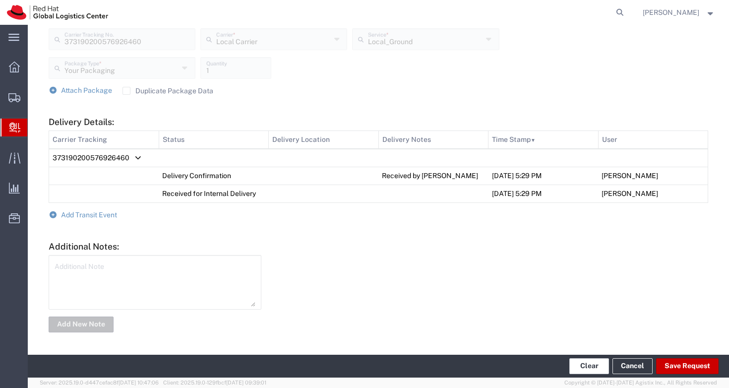
click at [589, 360] on button "Clear" at bounding box center [589, 366] width 40 height 16
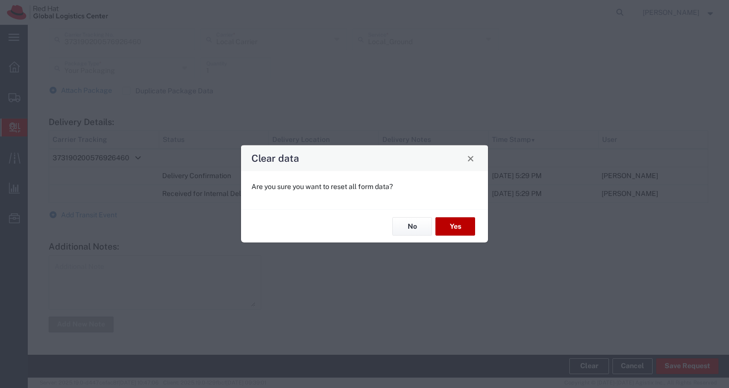
click at [461, 224] on button "Yes" at bounding box center [455, 226] width 40 height 18
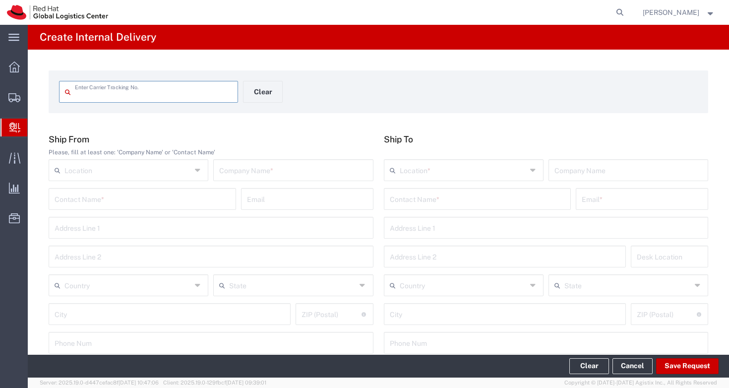
type input "I sent a communication regarding upcoming firsr"
drag, startPoint x: 161, startPoint y: 95, endPoint x: 56, endPoint y: 93, distance: 105.6
click at [56, 93] on agx-input-control "373190200576925180 Enter Carrier Tracking No." at bounding box center [148, 92] width 189 height 22
type input "373190200576925180"
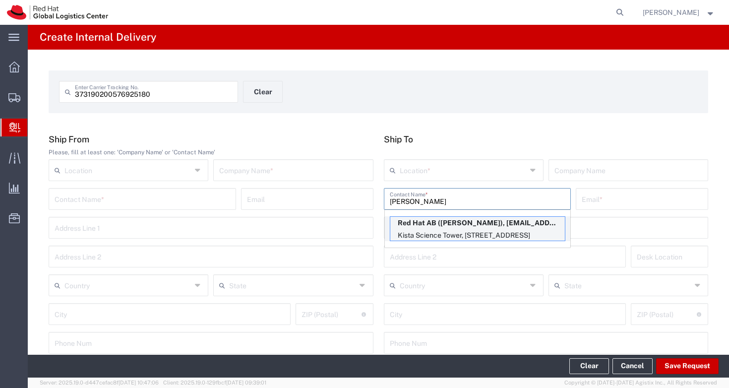
type input "[PERSON_NAME]"
click at [427, 226] on p "Red Hat AB ([PERSON_NAME]), [EMAIL_ADDRESS][DOMAIN_NAME]" at bounding box center [477, 223] width 174 height 12
type input "RH - [GEOGRAPHIC_DATA]"
type input "Red Hat AB"
type input "[PERSON_NAME]"
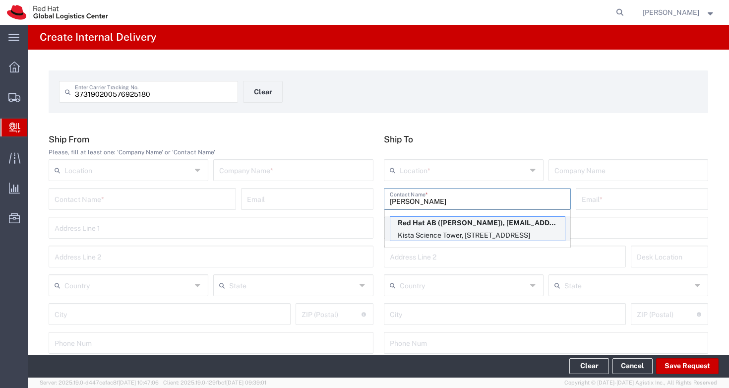
type input "[EMAIL_ADDRESS][DOMAIN_NAME]"
type input "[GEOGRAPHIC_DATA]"
type input "[STREET_ADDRESS]"
type input "FLEX"
type input "[GEOGRAPHIC_DATA]"
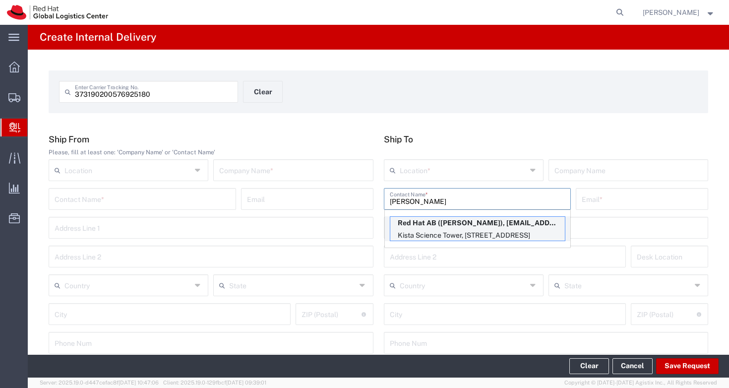
type input "[GEOGRAPHIC_DATA]"
type input "164 51"
type input "46850575601"
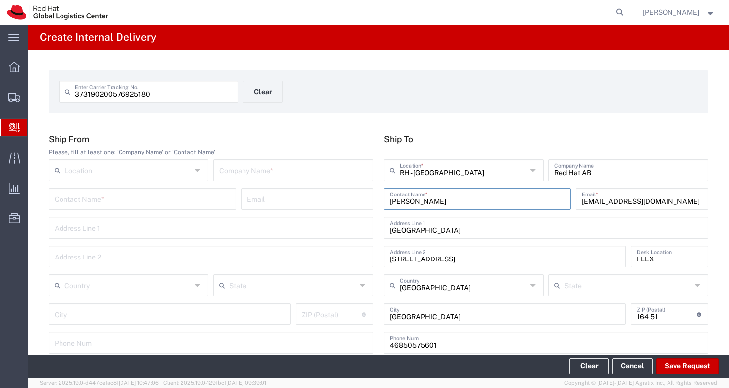
drag, startPoint x: 396, startPoint y: 200, endPoint x: 371, endPoint y: 200, distance: 25.3
click at [371, 200] on div "Ship From Please, fill at least one: 'Company Name' or 'Contact Name' Location …" at bounding box center [379, 247] width 670 height 227
type input "Red Hat AB"
click at [243, 116] on div "373190200576925180 Enter Carrier Tracking No. Clear Ship From Please, fill at l…" at bounding box center [378, 363] width 701 height 627
type input "Lyreco Sverige Ab"
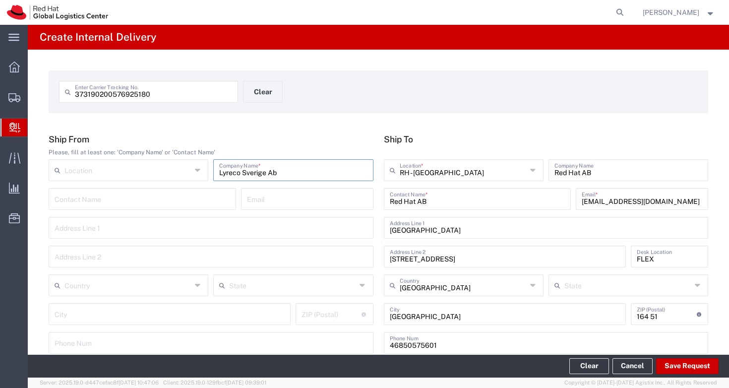
click at [285, 134] on h5 "Ship From" at bounding box center [211, 139] width 325 height 10
type input "[STREET_ADDRESS]"
click at [102, 264] on span "[GEOGRAPHIC_DATA]" at bounding box center [128, 265] width 156 height 15
type input "[GEOGRAPHIC_DATA]"
type input "35812"
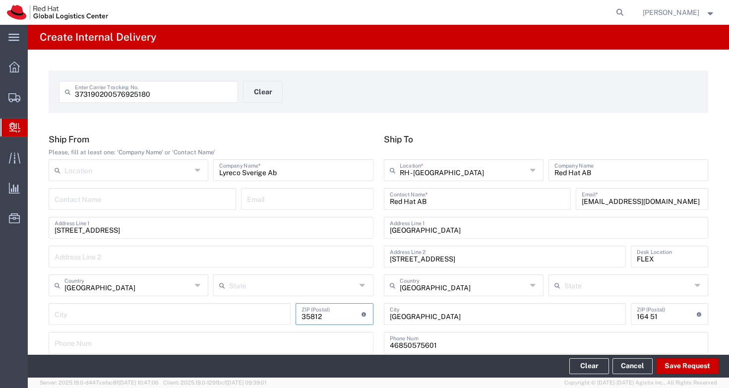
click at [185, 299] on div "[GEOGRAPHIC_DATA] Country [GEOGRAPHIC_DATA] State [GEOGRAPHIC_DATA] [GEOGRAPHIC…" at bounding box center [211, 288] width 330 height 29
click at [184, 302] on div "[GEOGRAPHIC_DATA] Country [GEOGRAPHIC_DATA] State [GEOGRAPHIC_DATA] [GEOGRAPHIC…" at bounding box center [211, 288] width 330 height 29
type input "Växjo"
click at [254, 237] on div "[STREET_ADDRESS] Address Line 1" at bounding box center [211, 228] width 325 height 22
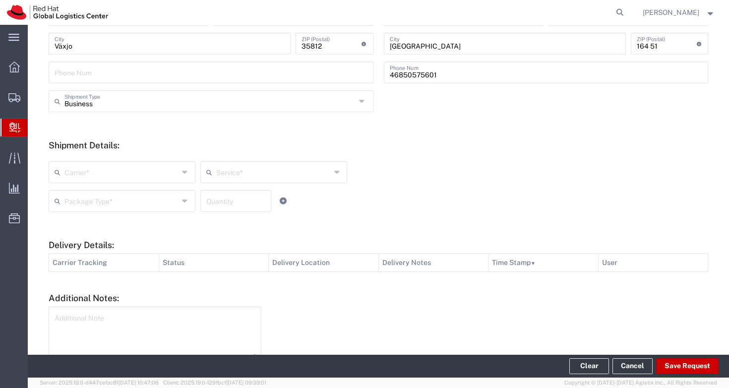
scroll to position [288, 0]
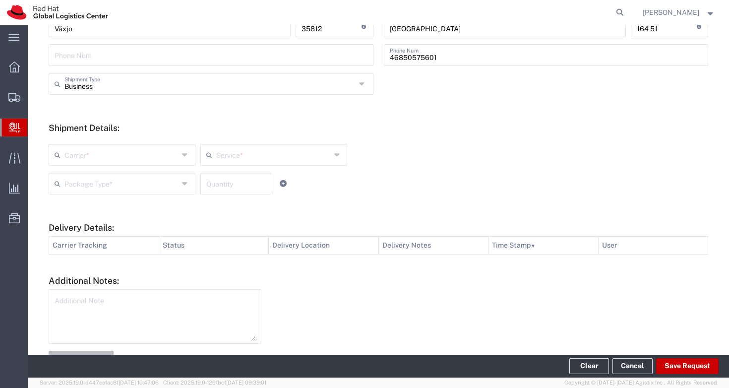
click at [142, 157] on input "text" at bounding box center [121, 153] width 114 height 17
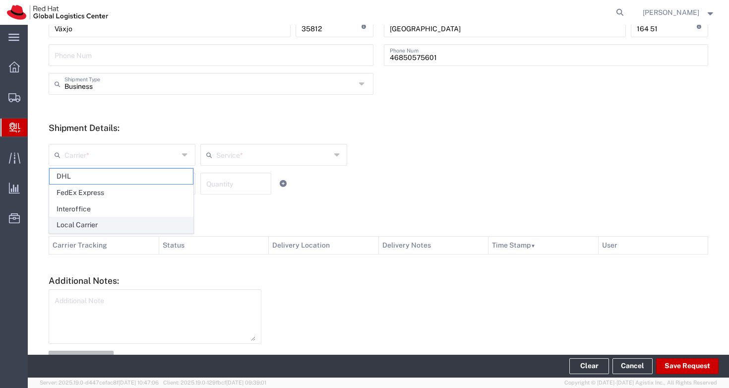
click at [142, 223] on span "Local Carrier" at bounding box center [121, 224] width 143 height 15
type input "Local Carrier"
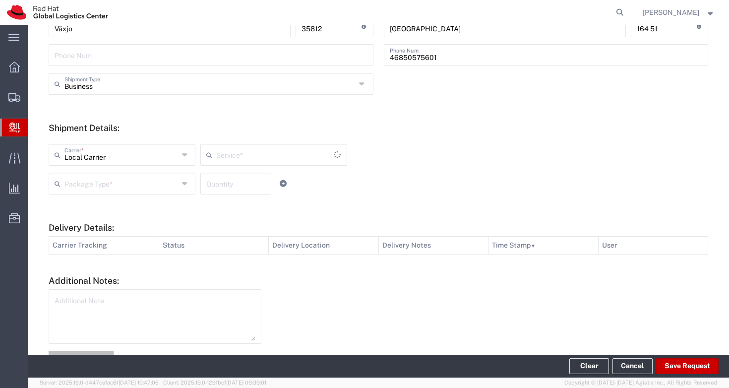
type input "Local_Ground"
click at [131, 186] on input "text" at bounding box center [121, 182] width 114 height 17
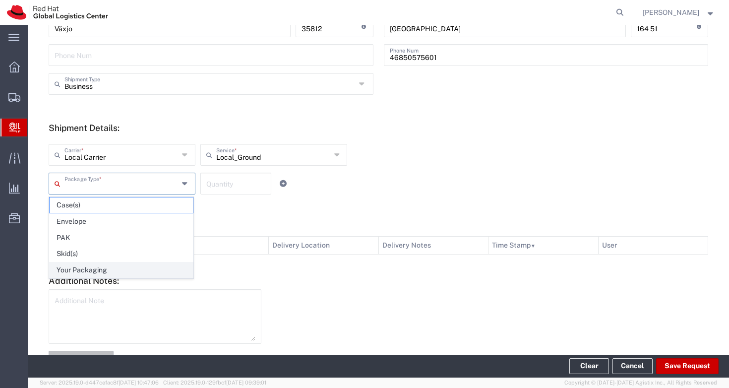
click at [132, 270] on span "Your Packaging" at bounding box center [121, 269] width 143 height 15
type input "Your Packaging"
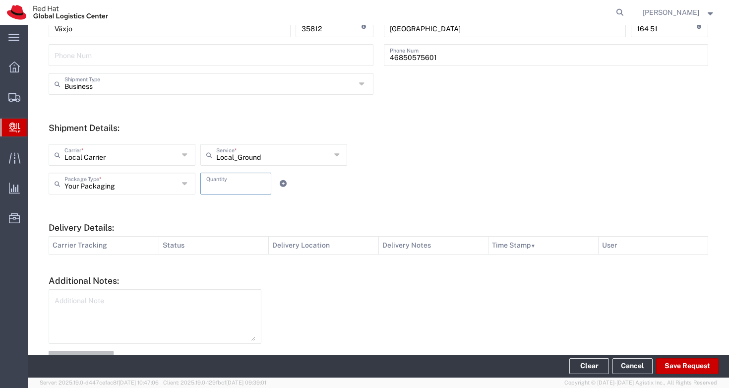
click at [246, 186] on input "number" at bounding box center [235, 182] width 59 height 17
type input "1"
click at [544, 194] on div "Local Carrier Carrier * DHL FedEx Express Interoffice Local Carrier Local_Groun…" at bounding box center [379, 168] width 670 height 65
click at [180, 330] on textarea at bounding box center [155, 316] width 201 height 49
click at [328, 300] on div at bounding box center [490, 327] width 447 height 77
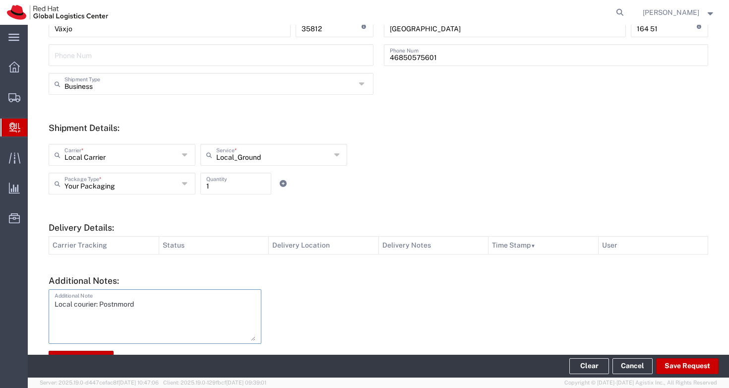
click at [122, 303] on textarea "Local courier: Postnmord" at bounding box center [155, 316] width 201 height 49
type textarea "Local courier: Postnord"
click at [286, 308] on div at bounding box center [490, 327] width 447 height 77
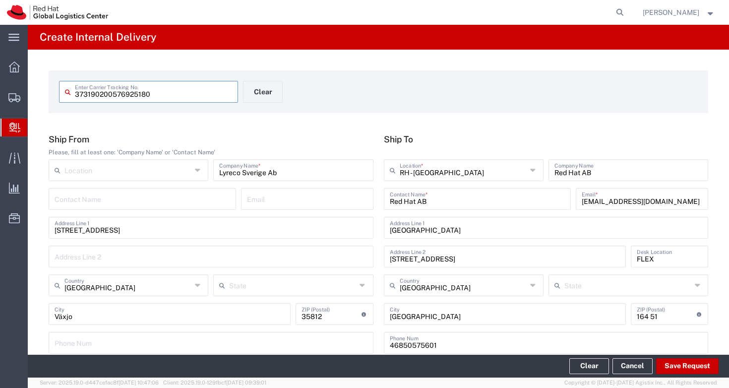
drag, startPoint x: 165, startPoint y: 94, endPoint x: 70, endPoint y: 89, distance: 95.3
click at [70, 89] on div "373190200576925180 Enter Carrier Tracking No." at bounding box center [148, 92] width 179 height 22
click at [254, 133] on div "373190200576925180 Enter Carrier Tracking No. Clear Ship From Please, fill at l…" at bounding box center [378, 363] width 701 height 627
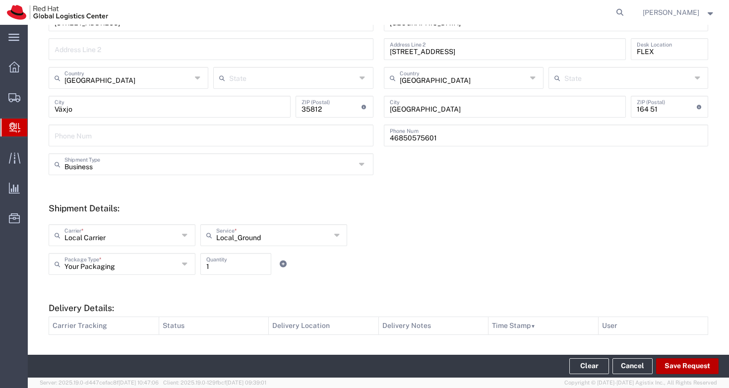
click at [675, 360] on button "Save Request" at bounding box center [687, 366] width 62 height 16
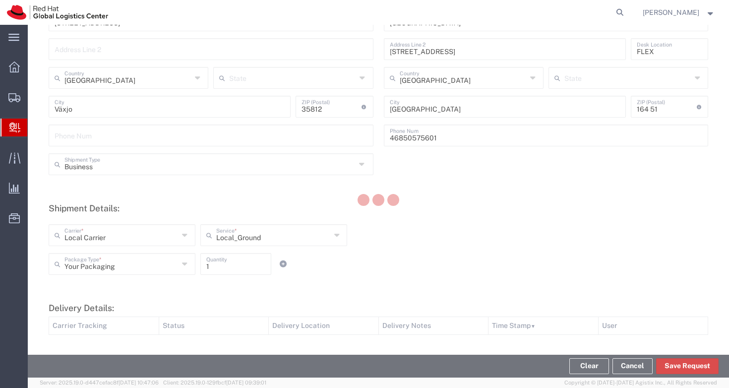
scroll to position [5, 0]
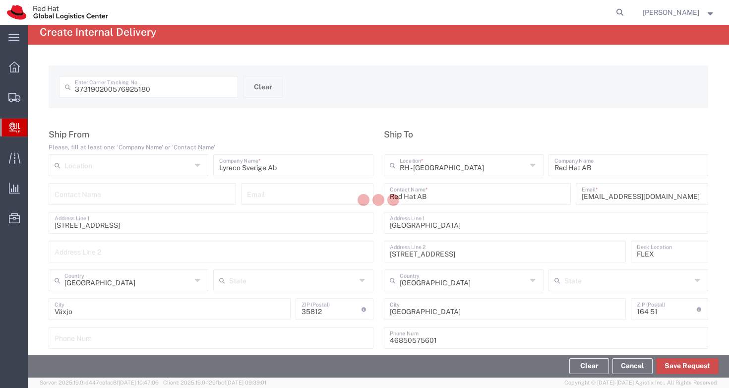
click at [687, 365] on button "Save Request" at bounding box center [687, 366] width 62 height 16
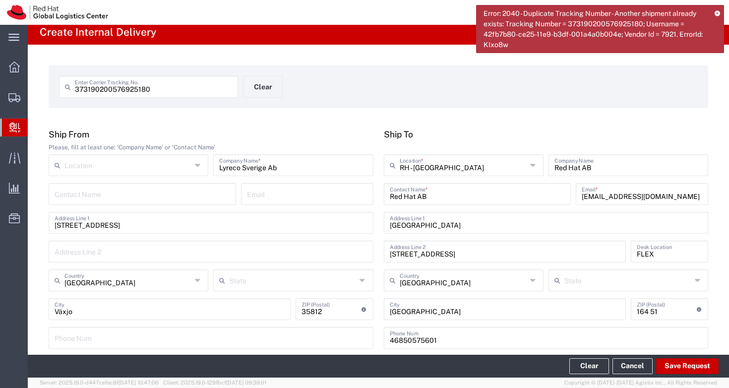
type input "[GEOGRAPHIC_DATA]"
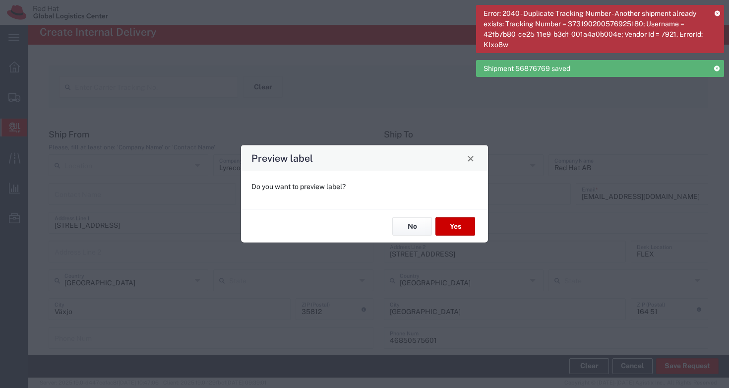
type input "Your Packaging"
type input "Local_Ground"
click at [420, 221] on button "No" at bounding box center [412, 226] width 40 height 18
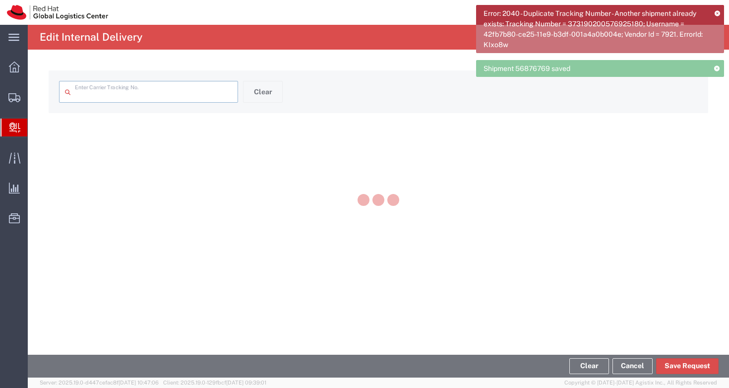
type input "373190200576925180"
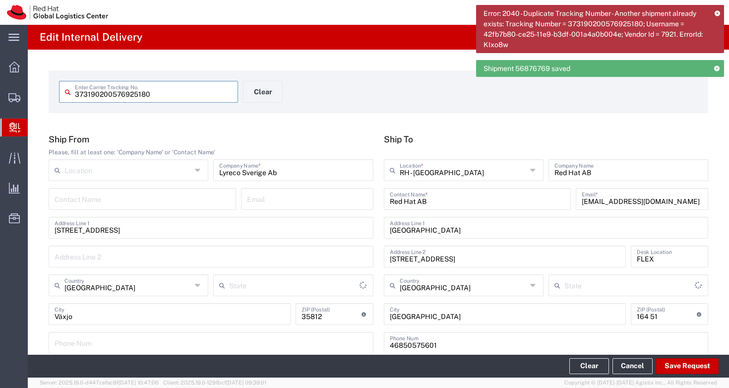
type input "Your Packaging"
type input "Local_Ground"
click at [717, 66] on icon at bounding box center [716, 67] width 7 height 5
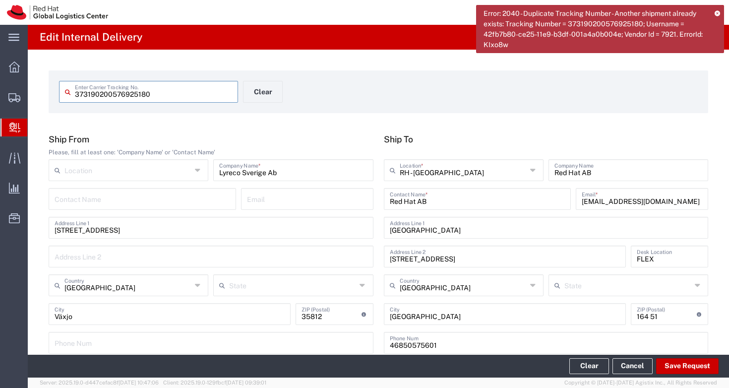
click at [90, 94] on input "373190200576925180" at bounding box center [153, 90] width 157 height 17
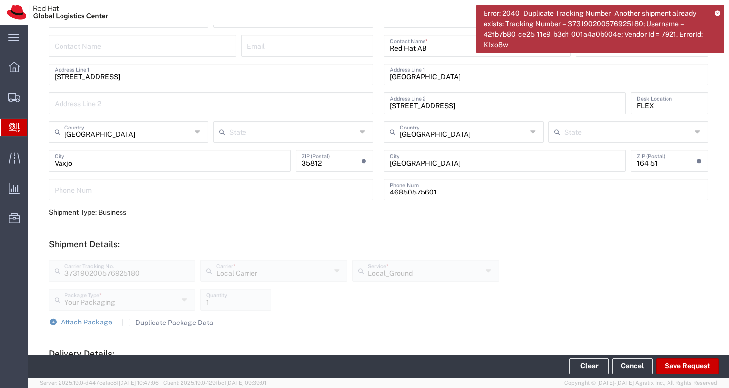
scroll to position [351, 0]
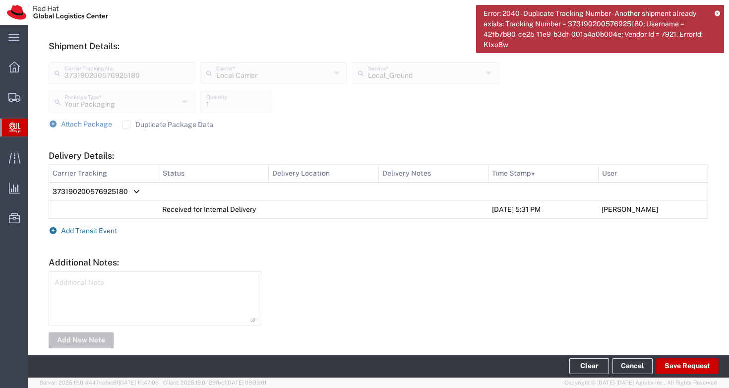
type input "3731 90200576925180"
click at [81, 230] on span "Add Transit Event" at bounding box center [89, 231] width 56 height 8
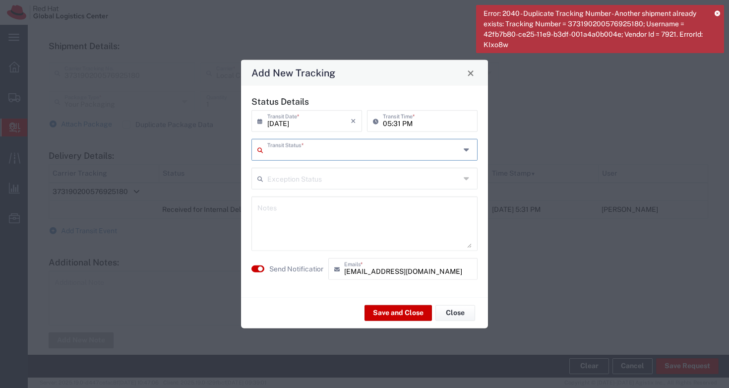
click at [272, 150] on input "text" at bounding box center [363, 148] width 193 height 17
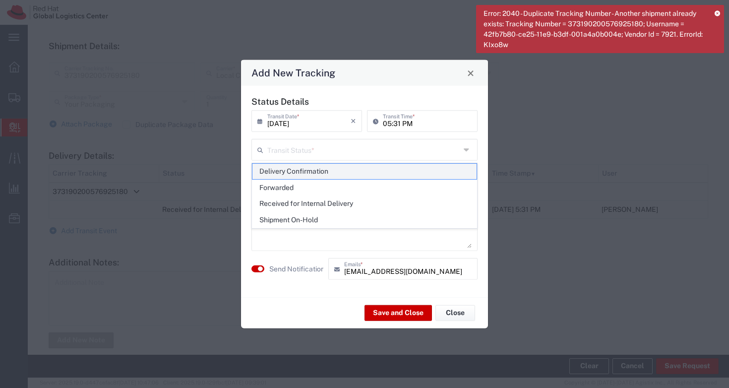
click at [287, 172] on span "Delivery Confirmation" at bounding box center [364, 171] width 224 height 15
type input "Delivery Confirmation"
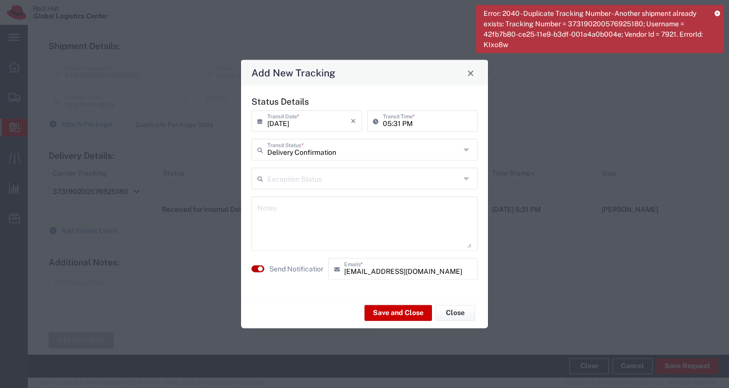
click at [256, 266] on button "button" at bounding box center [257, 268] width 13 height 7
click at [328, 220] on textarea at bounding box center [364, 223] width 214 height 49
click at [270, 211] on textarea "Recived by [PERSON_NAME]" at bounding box center [364, 223] width 214 height 49
type textarea "Received by [PERSON_NAME]"
click at [382, 311] on button "Save and Close" at bounding box center [397, 312] width 67 height 16
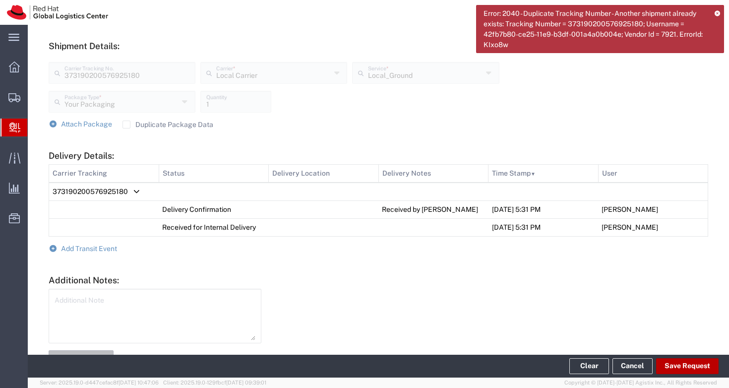
click at [685, 357] on footer "Clear Cancel Save Request" at bounding box center [378, 365] width 701 height 23
click at [685, 363] on button "Save Request" at bounding box center [687, 366] width 62 height 16
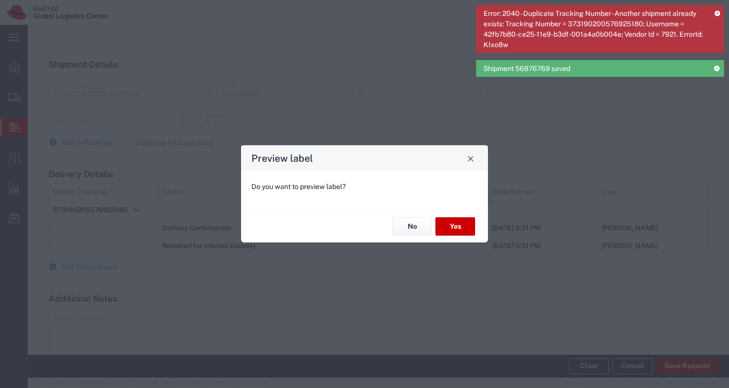
type input "373190200576925180"
type input "Your Packaging"
type input "Local_Ground"
click at [717, 10] on icon at bounding box center [716, 12] width 5 height 5
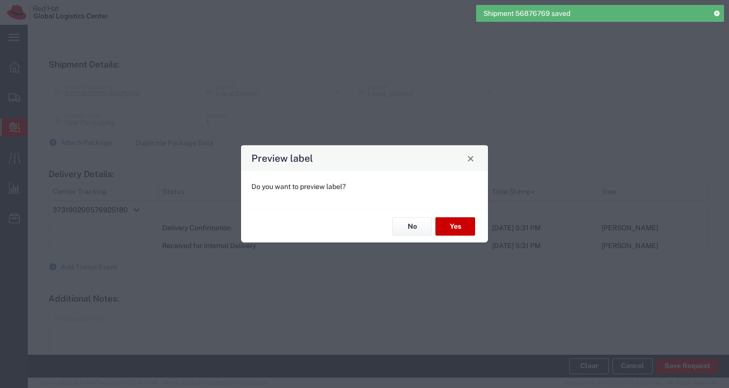
click at [412, 223] on button "No" at bounding box center [412, 226] width 40 height 18
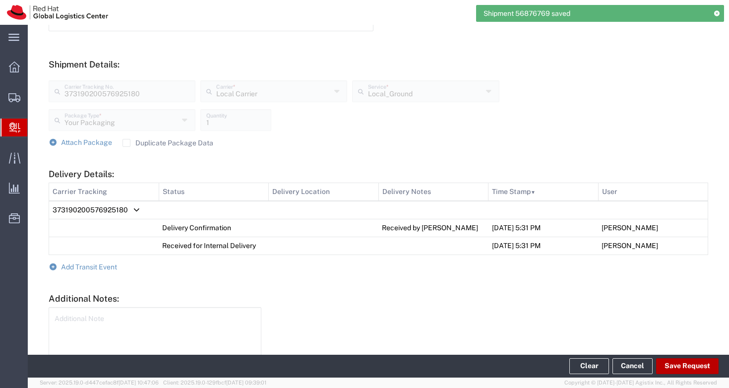
click at [670, 366] on button "Save Request" at bounding box center [687, 366] width 62 height 16
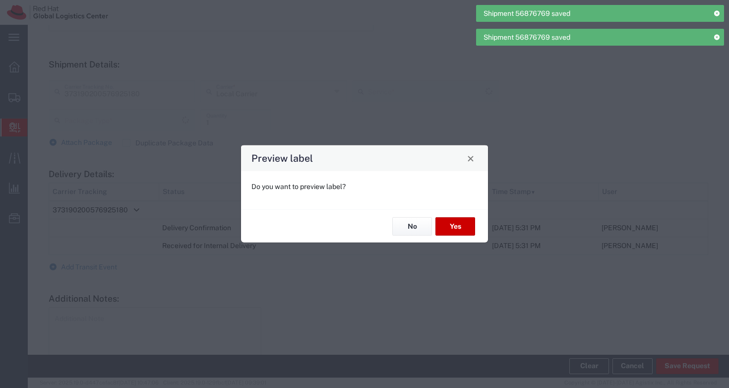
type input "Your Packaging"
type input "Local_Ground"
click at [418, 228] on button "No" at bounding box center [412, 226] width 40 height 18
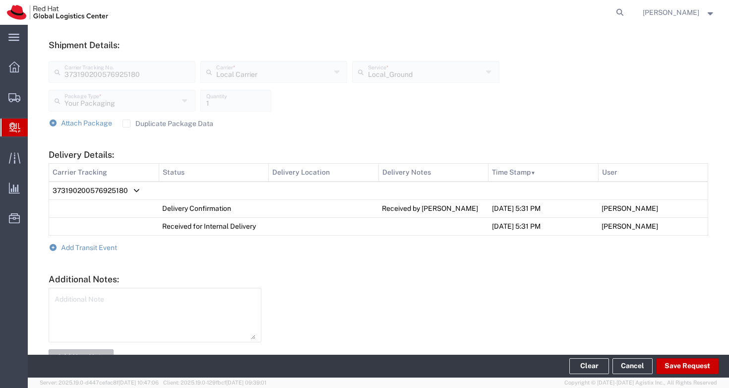
scroll to position [403, 0]
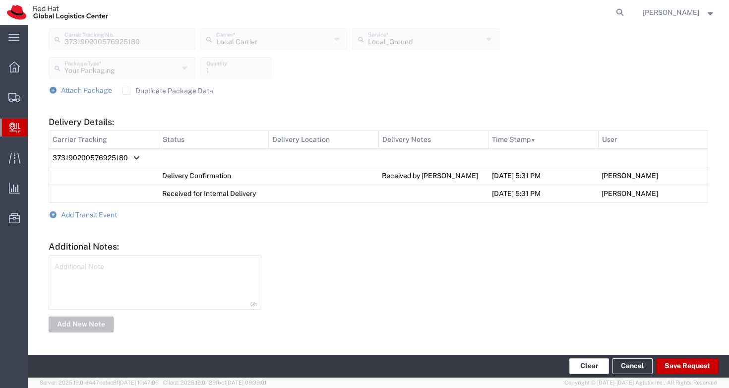
click at [584, 362] on button "Clear" at bounding box center [589, 366] width 40 height 16
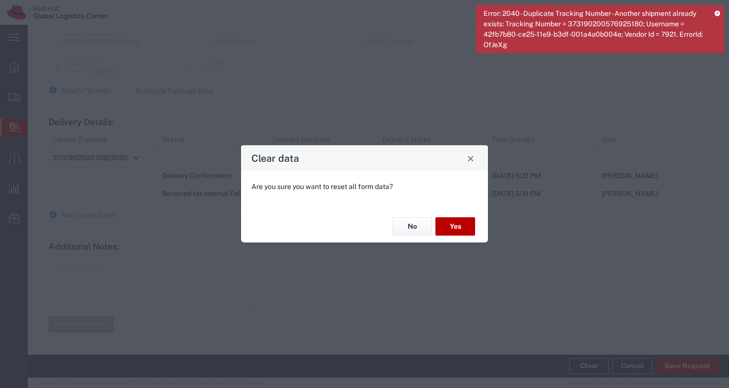
click at [456, 226] on button "Yes" at bounding box center [455, 226] width 40 height 18
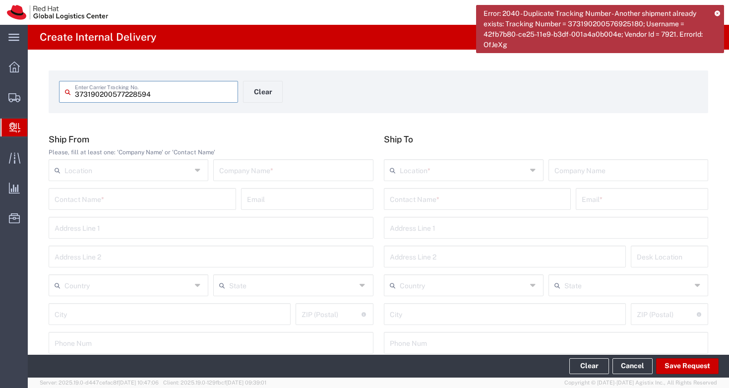
type input "373190200577228594"
click at [467, 208] on div "Contact Name *" at bounding box center [477, 199] width 187 height 22
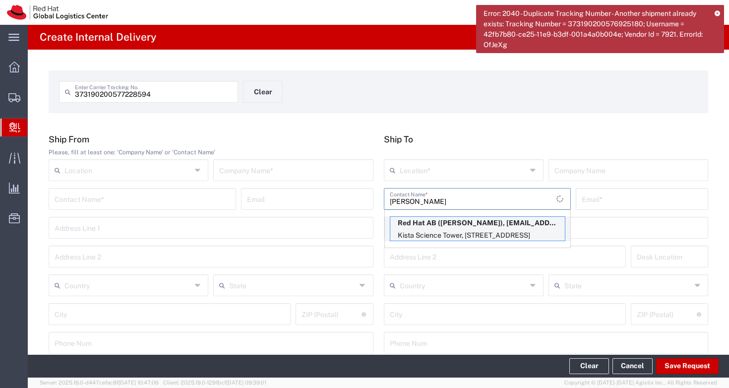
type input "[PERSON_NAME]"
click at [451, 232] on p "Kista Science Tower, [STREET_ADDRESS]" at bounding box center [477, 235] width 174 height 12
type input "RH - [GEOGRAPHIC_DATA]"
type input "Red Hat AB"
type input "[PERSON_NAME]"
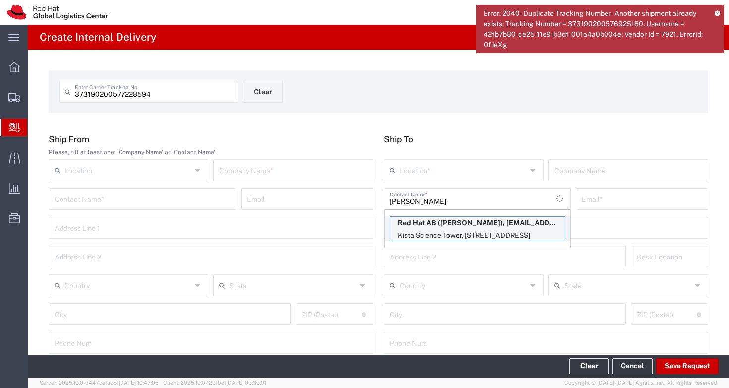
type input "[EMAIL_ADDRESS][DOMAIN_NAME]"
type input "[GEOGRAPHIC_DATA]"
type input "[STREET_ADDRESS]"
type input "FLEX"
type input "[GEOGRAPHIC_DATA]"
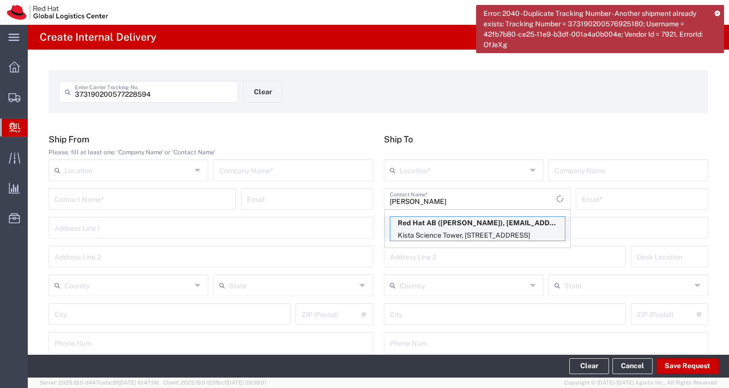
type input "[GEOGRAPHIC_DATA]"
type input "164 51"
type input "46850575601"
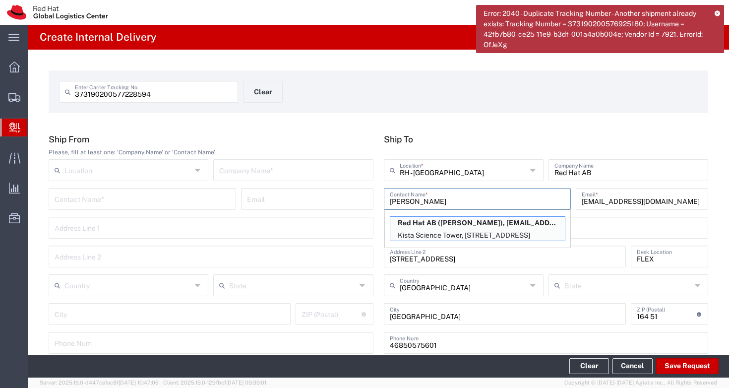
drag, startPoint x: 437, startPoint y: 204, endPoint x: 375, endPoint y: 195, distance: 63.1
click at [378, 195] on div "Ship To [GEOGRAPHIC_DATA] - [GEOGRAPHIC_DATA] Location * [GEOGRAPHIC_DATA] - [G…" at bounding box center [545, 247] width 335 height 227
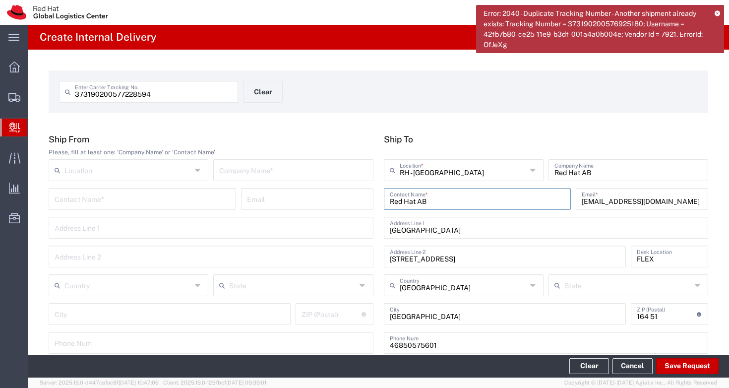
type input "Red Hat AB"
click at [287, 121] on div "373190200577228594 Enter Carrier Tracking No. Clear Ship From Please, fill at l…" at bounding box center [378, 363] width 701 height 627
type input "Lyreco Sverige AB"
type input "[STREET_ADDRESS]"
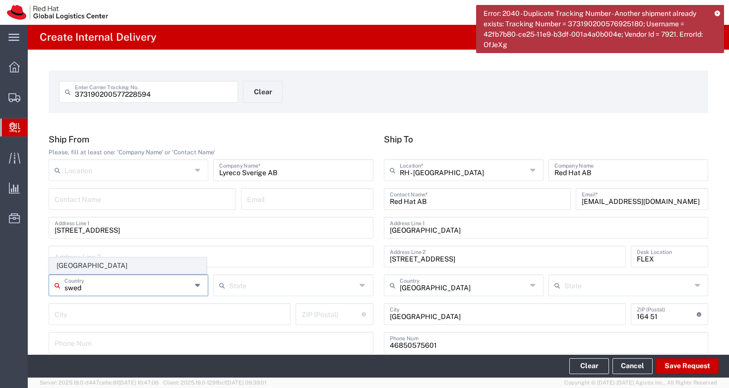
click at [89, 266] on span "[GEOGRAPHIC_DATA]" at bounding box center [128, 265] width 156 height 15
type input "[GEOGRAPHIC_DATA]"
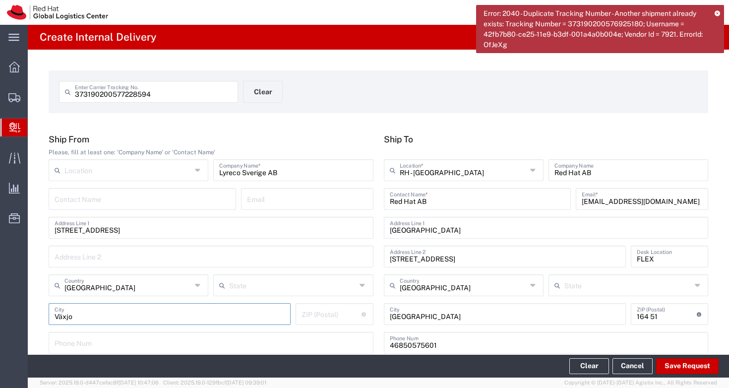
type input "Växjo"
type input "35812"
click at [207, 285] on agx-dropdown-control "[GEOGRAPHIC_DATA] Country [GEOGRAPHIC_DATA]" at bounding box center [128, 285] width 165 height 22
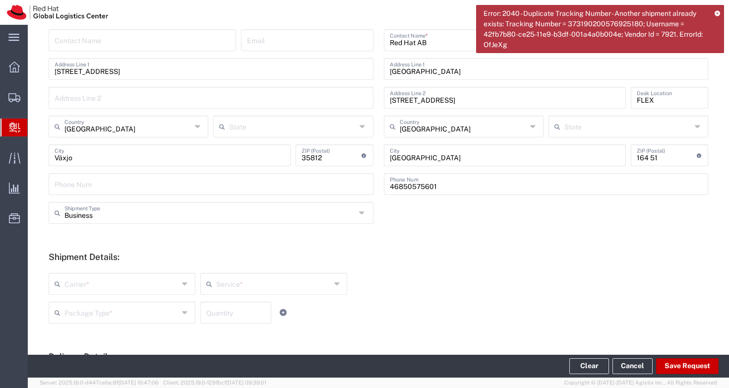
scroll to position [322, 0]
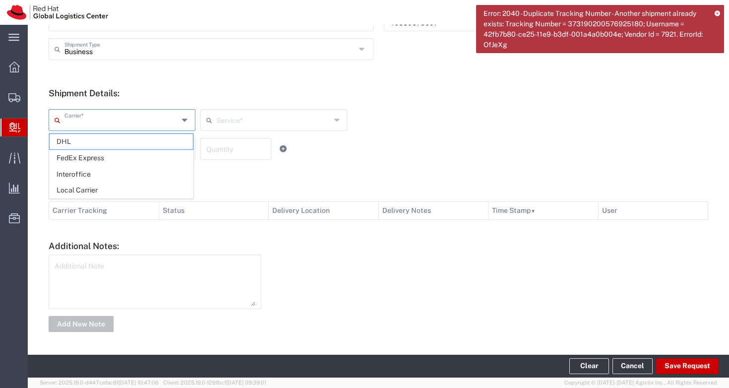
click at [114, 125] on input "text" at bounding box center [121, 119] width 114 height 17
click at [114, 189] on span "Local Carrier" at bounding box center [121, 189] width 143 height 15
type input "Local Carrier"
click at [123, 151] on input "text" at bounding box center [121, 147] width 114 height 17
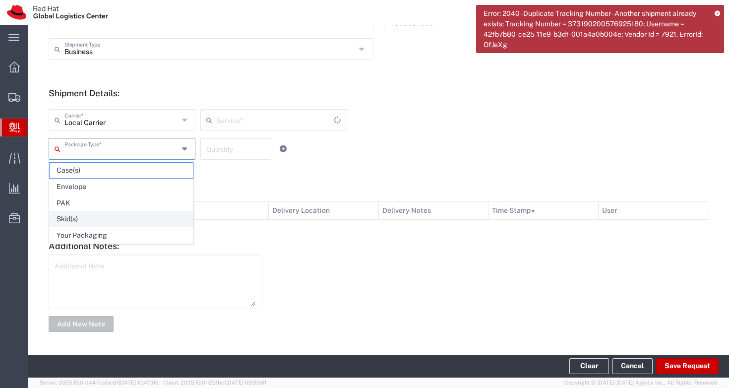
type input "Local_Ground"
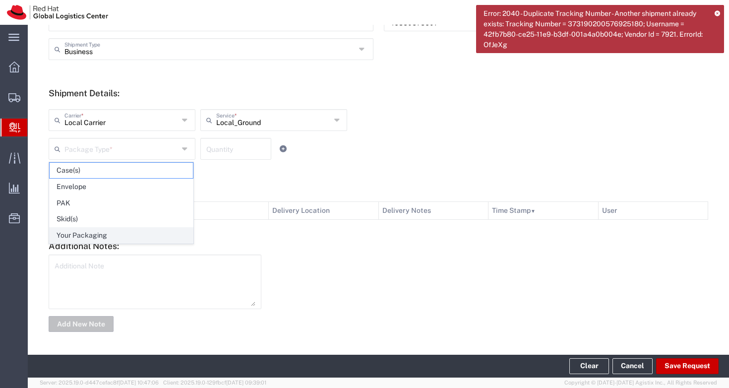
click at [117, 237] on span "Your Packaging" at bounding box center [121, 235] width 143 height 15
type input "Your Packaging"
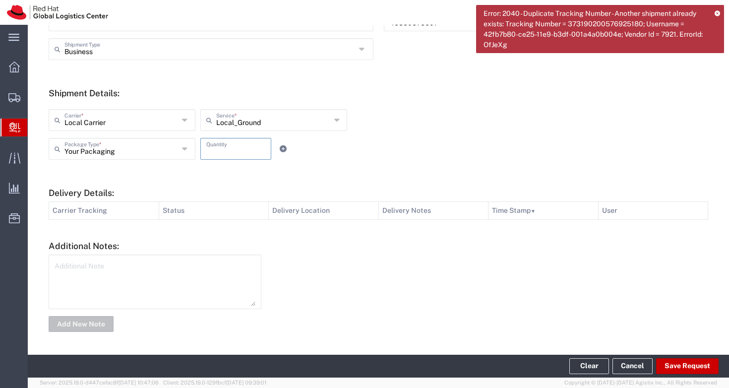
click at [223, 147] on input "number" at bounding box center [235, 147] width 59 height 17
type input "1"
click at [260, 286] on div "Additional Note Add New Note" at bounding box center [155, 292] width 223 height 77
click at [181, 285] on textarea at bounding box center [155, 281] width 201 height 49
type textarea "Local courier: Postnord"
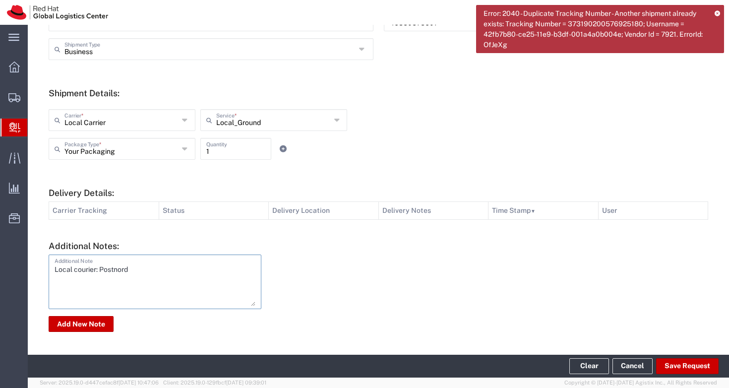
click at [345, 300] on div at bounding box center [490, 292] width 447 height 77
click at [719, 14] on icon at bounding box center [716, 12] width 5 height 5
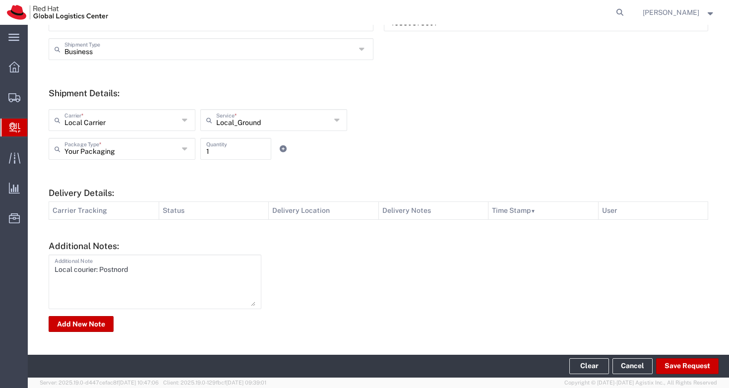
scroll to position [0, 0]
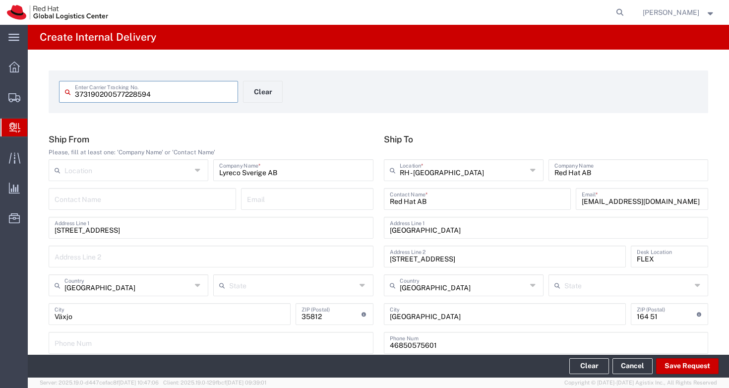
click at [91, 91] on input "373190200577228594" at bounding box center [153, 90] width 157 height 17
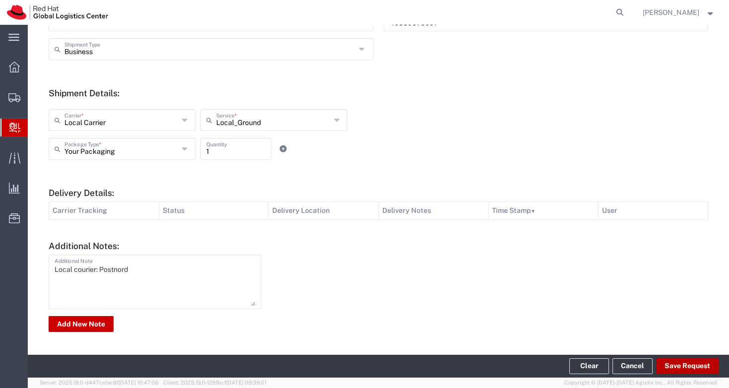
type input "3731 90200577228594"
click at [689, 367] on button "Save Request" at bounding box center [687, 366] width 62 height 16
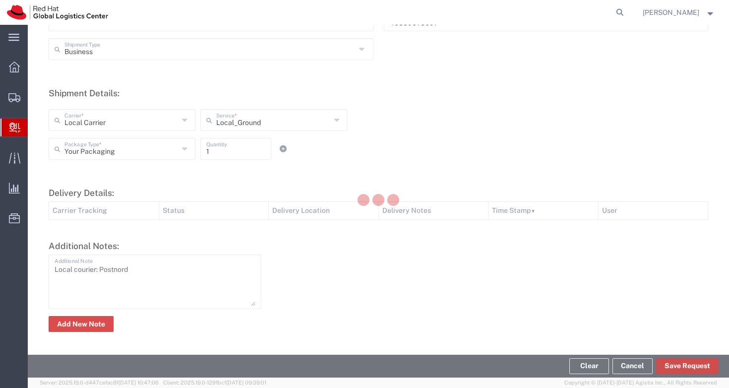
click at [687, 366] on button "Save Request" at bounding box center [687, 366] width 62 height 16
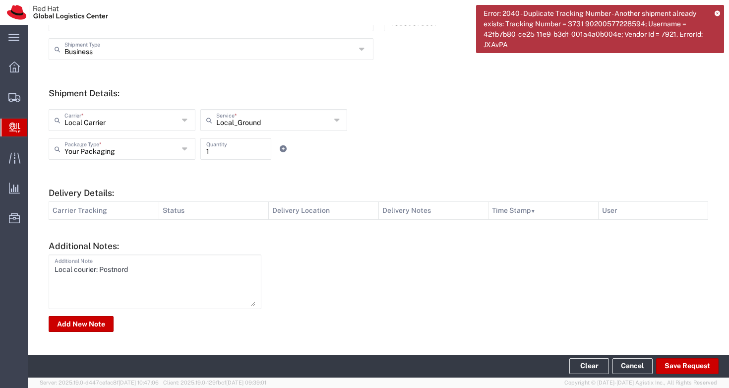
type input "[GEOGRAPHIC_DATA]"
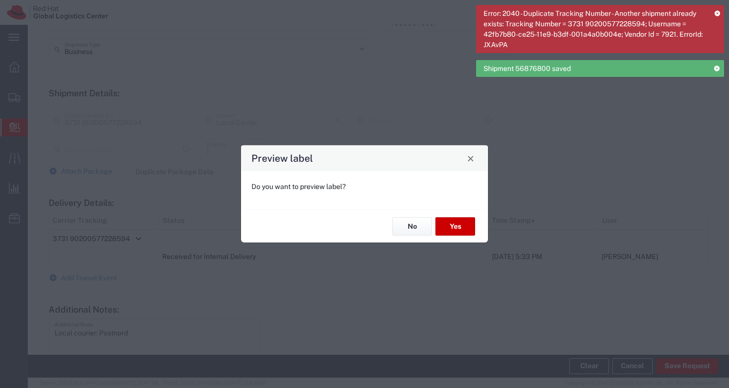
type input "Your Packaging"
type input "Local_Ground"
click at [407, 229] on button "No" at bounding box center [412, 226] width 40 height 18
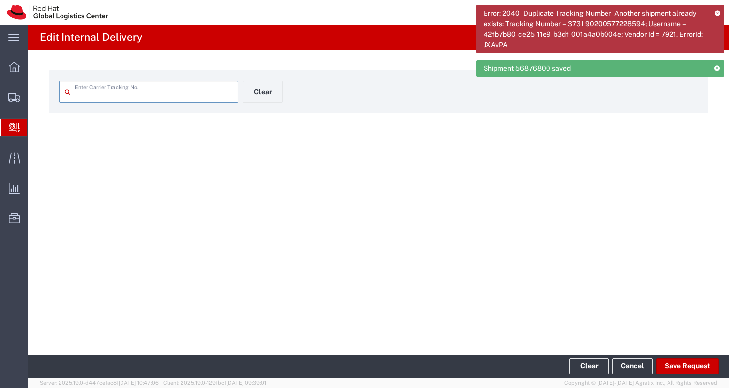
type input "3731 90200577228594"
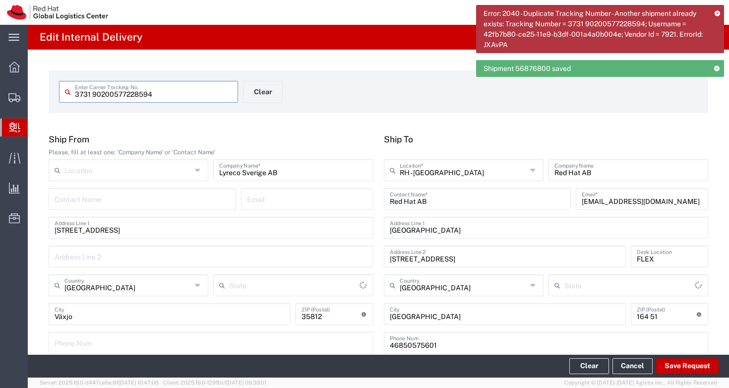
type input "Your Packaging"
type input "Local_Ground"
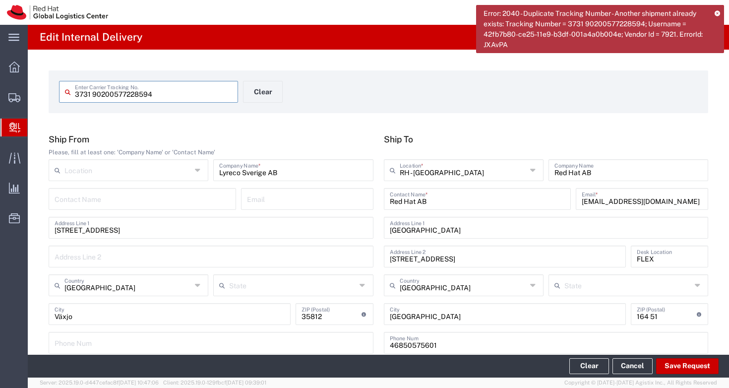
click at [109, 93] on input "3731 90200577228594" at bounding box center [153, 90] width 157 height 17
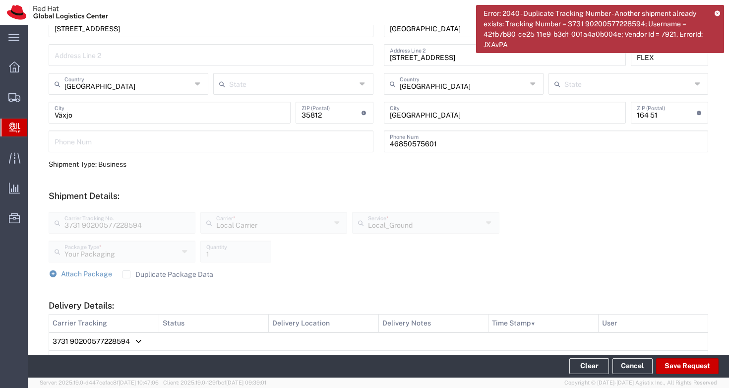
scroll to position [367, 0]
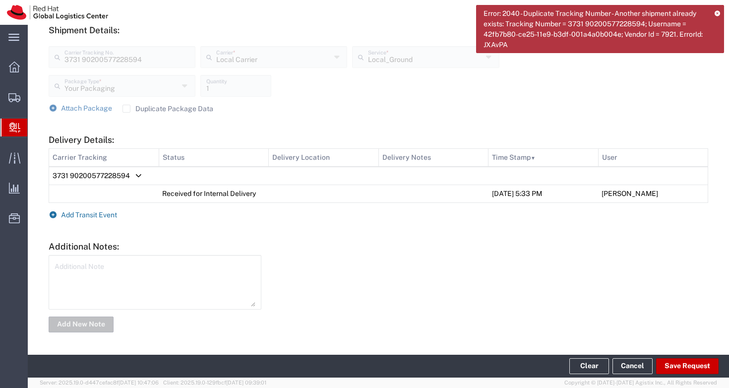
type input "3731 9020 0577228594"
click at [70, 211] on span "Add Transit Event" at bounding box center [89, 215] width 56 height 8
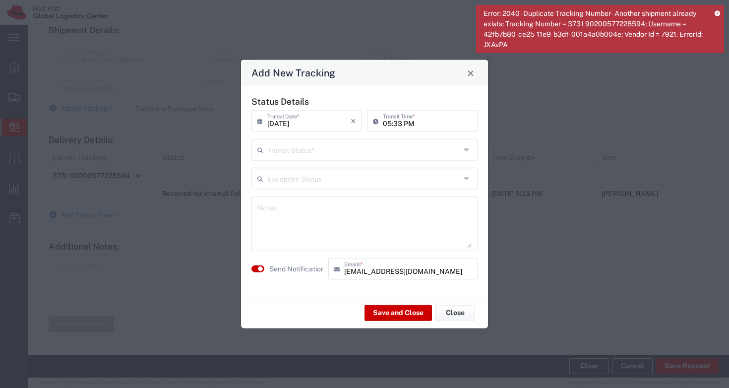
click at [315, 148] on input "text" at bounding box center [363, 148] width 193 height 17
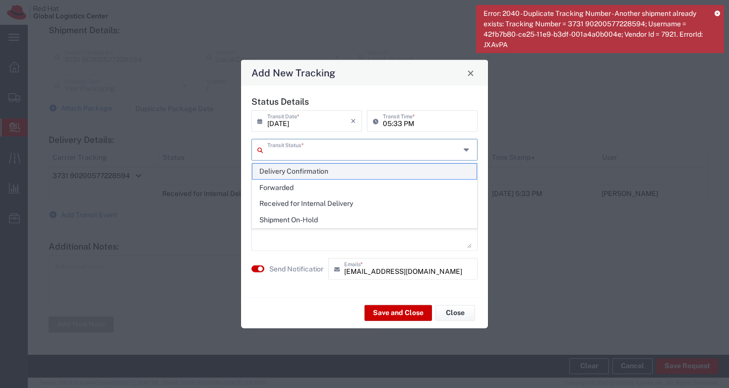
click at [317, 172] on span "Delivery Confirmation" at bounding box center [364, 171] width 224 height 15
type input "Delivery Confirmation"
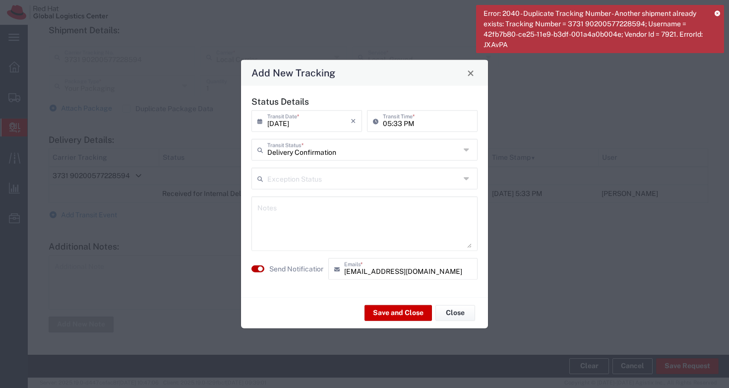
click at [255, 267] on button "button" at bounding box center [257, 268] width 13 height 7
click at [303, 221] on textarea at bounding box center [364, 223] width 214 height 49
click at [268, 211] on textarea "Recived by [PERSON_NAME]" at bounding box center [364, 223] width 214 height 49
type textarea "Received by [PERSON_NAME]"
click at [386, 313] on button "Save and Close" at bounding box center [397, 312] width 67 height 16
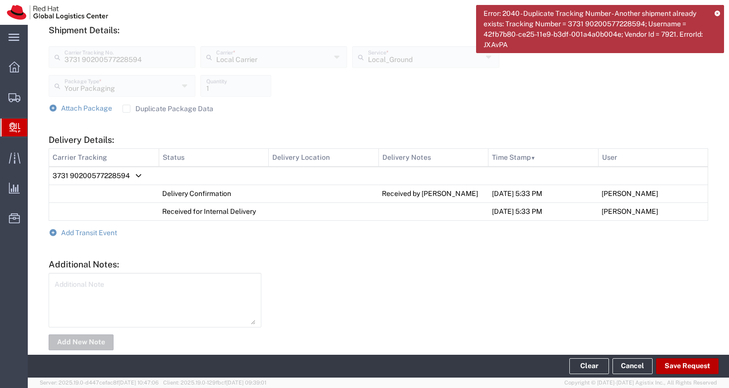
click at [673, 368] on button "Save Request" at bounding box center [687, 366] width 62 height 16
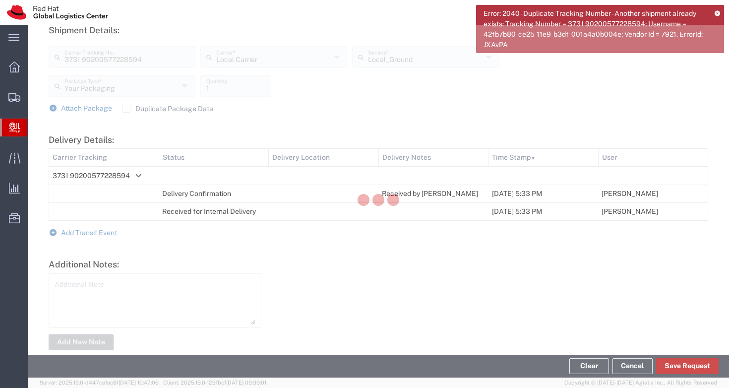
type input "3731 90200577228594"
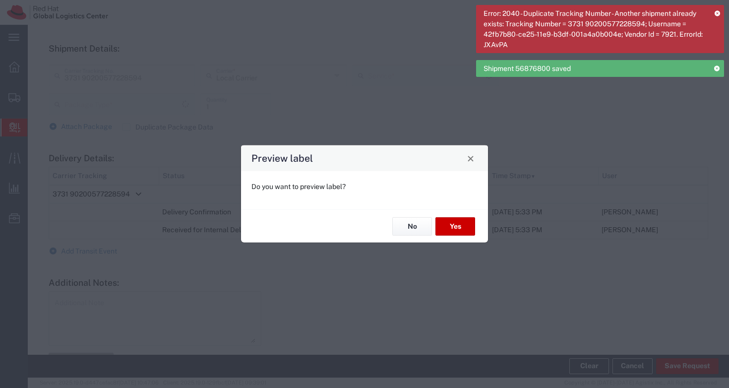
type input "Your Packaging"
type input "Local_Ground"
click at [673, 367] on div "Preview label Do you want to preview label? No Yes" at bounding box center [364, 194] width 729 height 388
click at [412, 225] on button "No" at bounding box center [412, 226] width 40 height 18
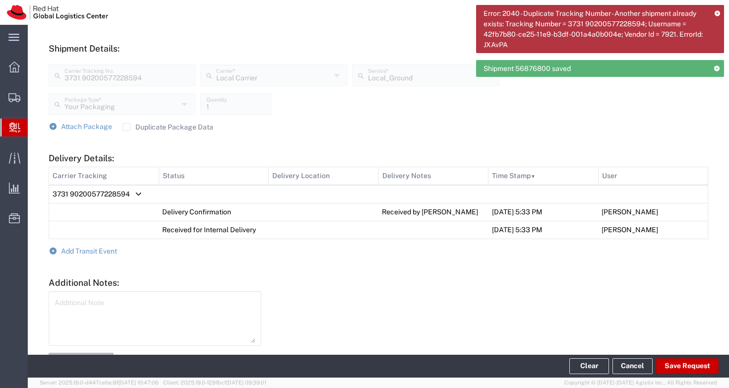
click at [714, 14] on div "Error: 2040 - Duplicate Tracking Number - Another shipment already exists: Trac…" at bounding box center [600, 29] width 248 height 48
click at [716, 12] on icon at bounding box center [716, 12] width 5 height 5
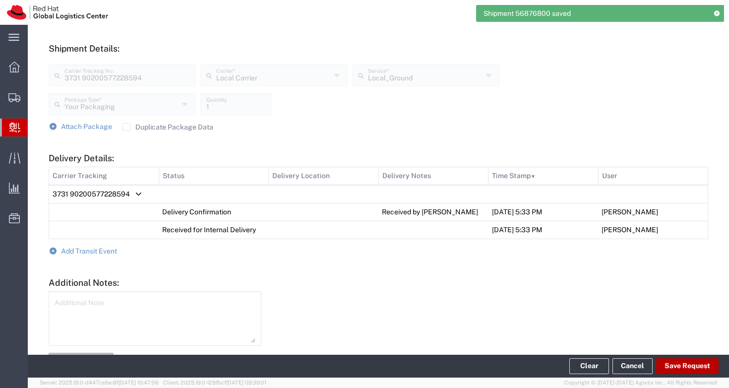
click at [685, 365] on button "Save Request" at bounding box center [687, 366] width 62 height 16
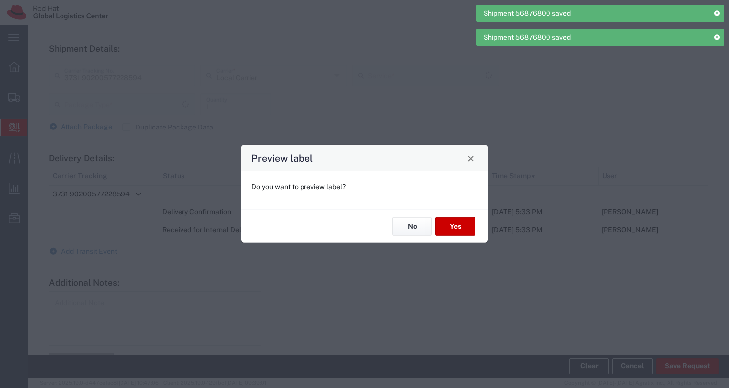
type input "Your Packaging"
type input "Local_Ground"
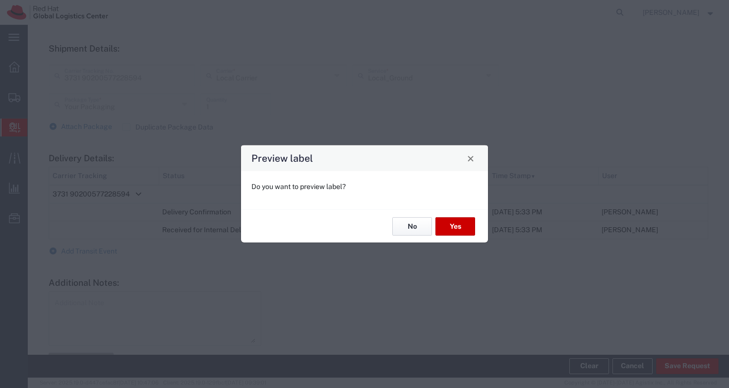
click at [402, 223] on button "No" at bounding box center [412, 226] width 40 height 18
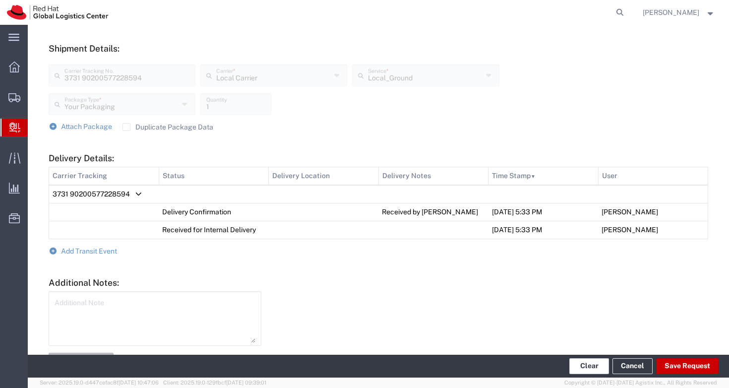
click at [586, 365] on button "Clear" at bounding box center [589, 366] width 40 height 16
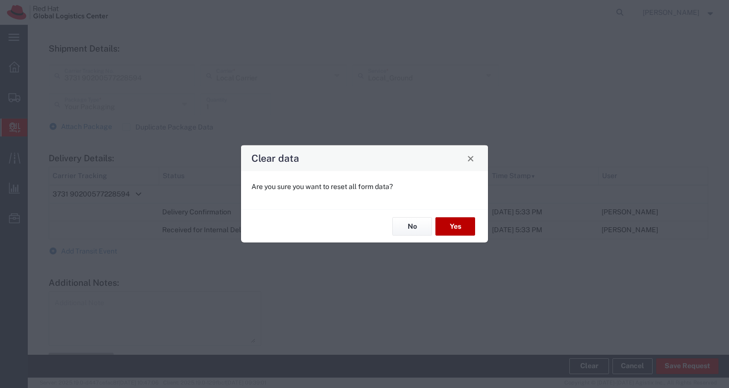
click at [457, 226] on button "Yes" at bounding box center [455, 226] width 40 height 18
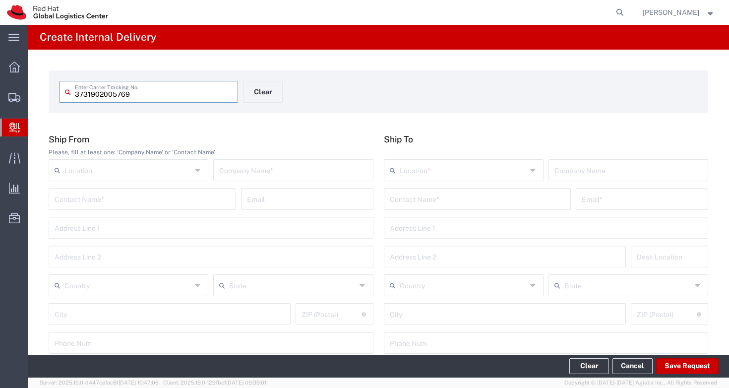
type input "373190200576"
drag, startPoint x: 138, startPoint y: 95, endPoint x: 48, endPoint y: 87, distance: 90.6
click at [48, 87] on div "373190200576 Enter Carrier Tracking No. Clear Ship From Please, fill at least o…" at bounding box center [378, 363] width 701 height 627
type input "573132900945531157"
click at [279, 127] on div "573132900945531157 Enter Carrier Tracking No. Clear Ship From Please, fill at l…" at bounding box center [378, 363] width 701 height 627
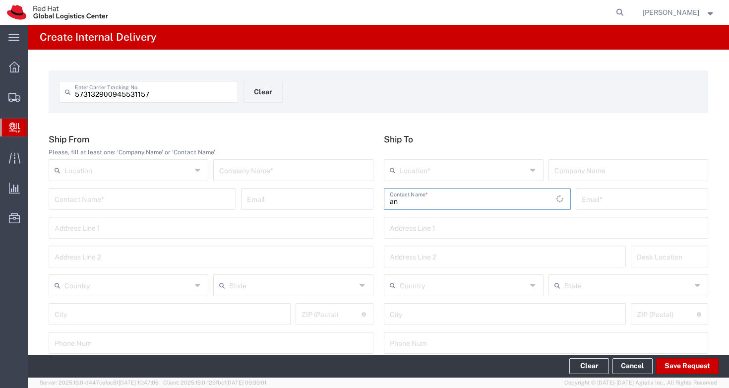
type input "a"
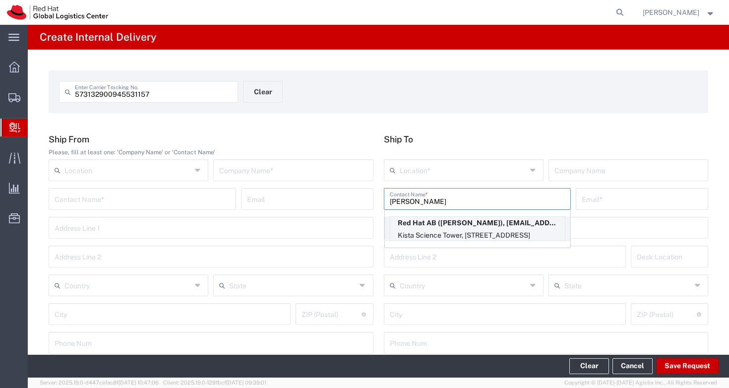
type input "[PERSON_NAME]"
click at [431, 230] on p "Kista Science Tower, [STREET_ADDRESS]" at bounding box center [477, 235] width 174 height 12
type input "RH - [GEOGRAPHIC_DATA]"
type input "Red Hat AB"
type input "[PERSON_NAME]"
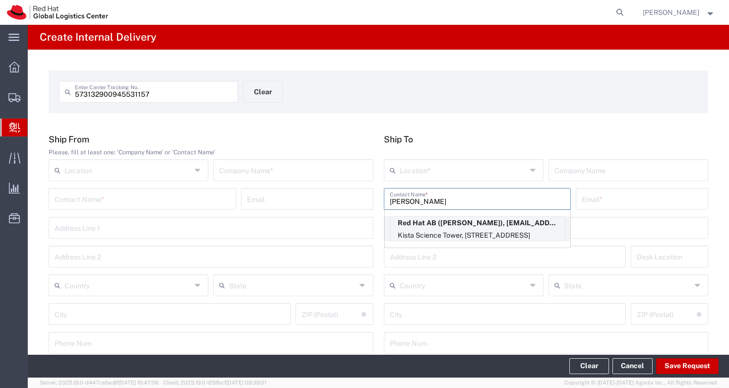
type input "[EMAIL_ADDRESS][DOMAIN_NAME]"
type input "[GEOGRAPHIC_DATA]"
type input "[STREET_ADDRESS]"
type input "FLEX"
type input "[GEOGRAPHIC_DATA]"
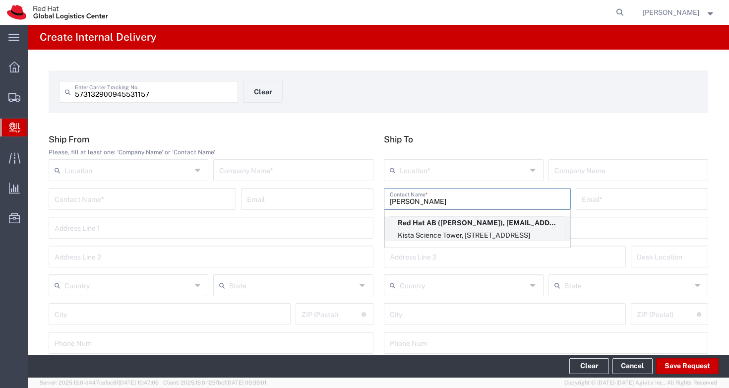
type input "[GEOGRAPHIC_DATA]"
type input "164 51"
type input "46850575601"
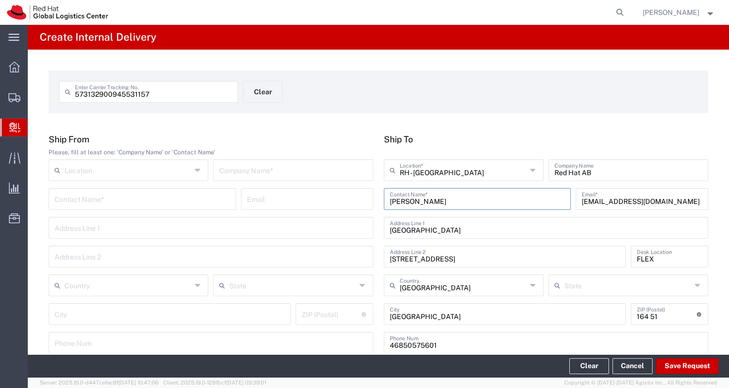
click at [447, 201] on input "[PERSON_NAME]" at bounding box center [477, 197] width 175 height 17
drag, startPoint x: 447, startPoint y: 201, endPoint x: 367, endPoint y: 202, distance: 79.8
click at [367, 202] on div "Ship From Please, fill at least one: 'Company Name' or 'Contact Name' Location …" at bounding box center [379, 247] width 670 height 227
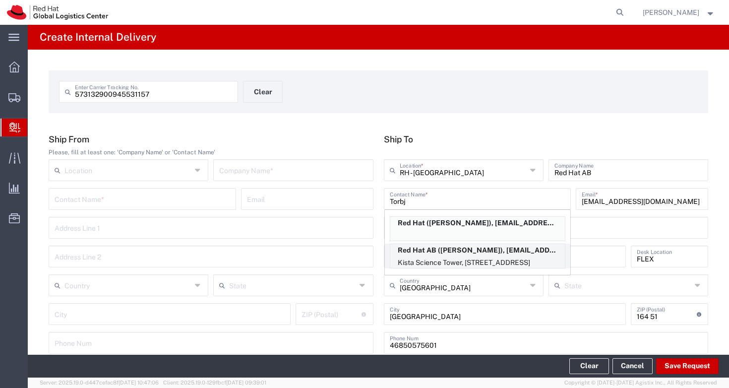
click at [531, 258] on p "Kista Science Tower, [STREET_ADDRESS]" at bounding box center [477, 262] width 174 height 12
type input "[PERSON_NAME]"
type input "[EMAIL_ADDRESS][DOMAIN_NAME]"
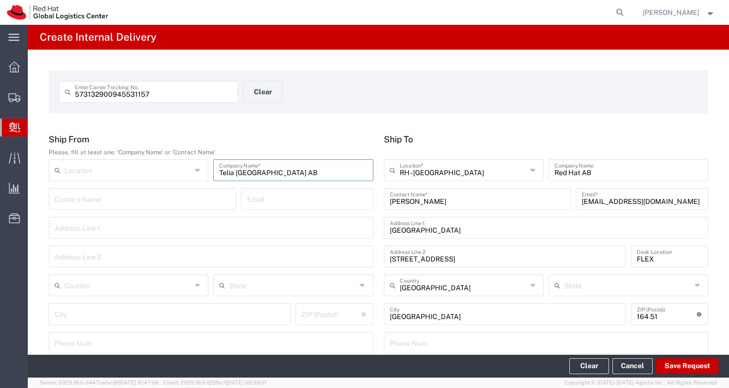
type input "Telia [GEOGRAPHIC_DATA] AB"
type input "34109"
type input "Ljungby"
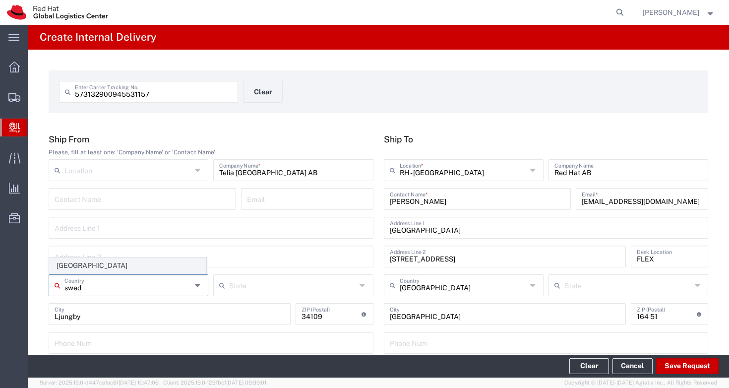
click at [95, 266] on span "[GEOGRAPHIC_DATA]" at bounding box center [128, 265] width 156 height 15
type input "[GEOGRAPHIC_DATA]"
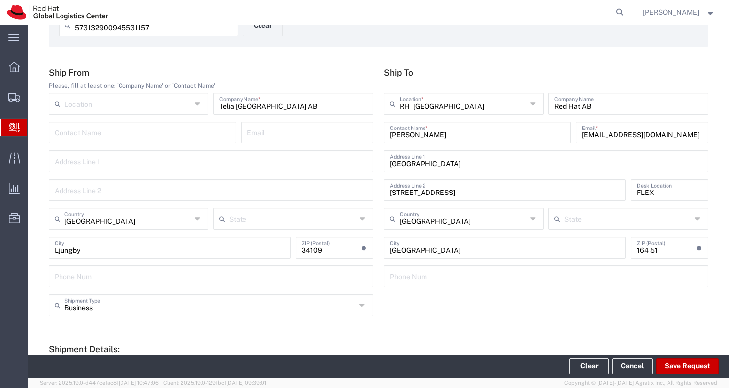
scroll to position [73, 0]
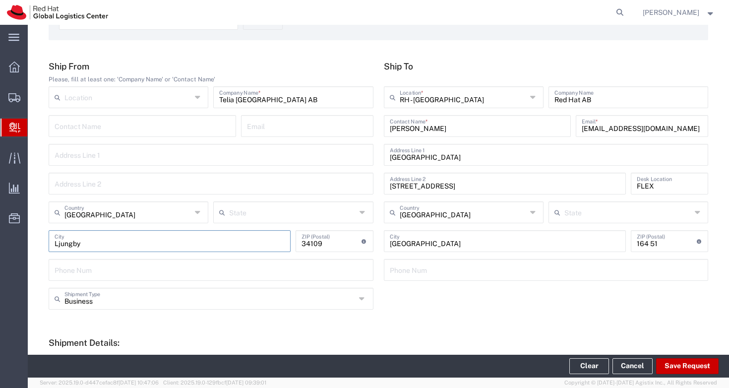
drag, startPoint x: 95, startPoint y: 242, endPoint x: 38, endPoint y: 238, distance: 57.6
click at [38, 238] on div "573132900945531157 Enter Carrier Tracking No. Clear Ship From Please, fill at l…" at bounding box center [378, 290] width 701 height 627
click at [101, 242] on input "Ljungby" at bounding box center [170, 240] width 230 height 17
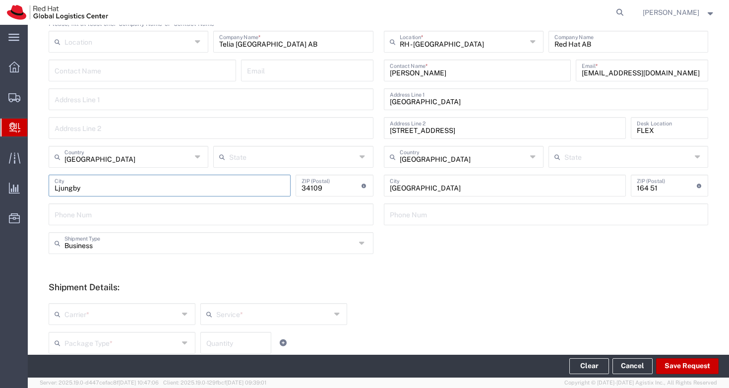
scroll to position [226, 0]
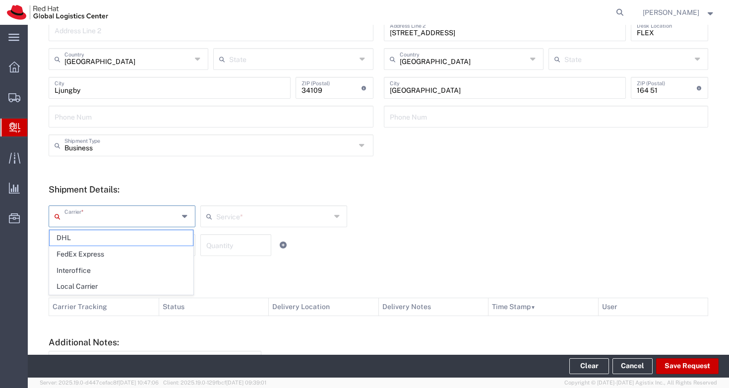
click at [153, 221] on input "text" at bounding box center [121, 215] width 114 height 17
click at [135, 279] on span "Local Carrier" at bounding box center [121, 286] width 143 height 15
type input "Local Carrier"
type input "Local_Ground"
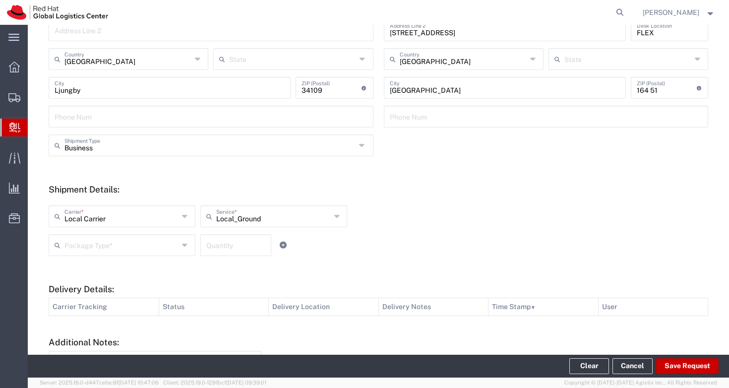
type input "Local Carrier"
click at [145, 217] on input "Local Carrier" at bounding box center [121, 215] width 114 height 17
click at [288, 272] on form "Ship From Please, fill at least one: 'Company Name' or 'Contact Name' Location …" at bounding box center [378, 169] width 659 height 522
click at [138, 246] on input "text" at bounding box center [121, 243] width 114 height 17
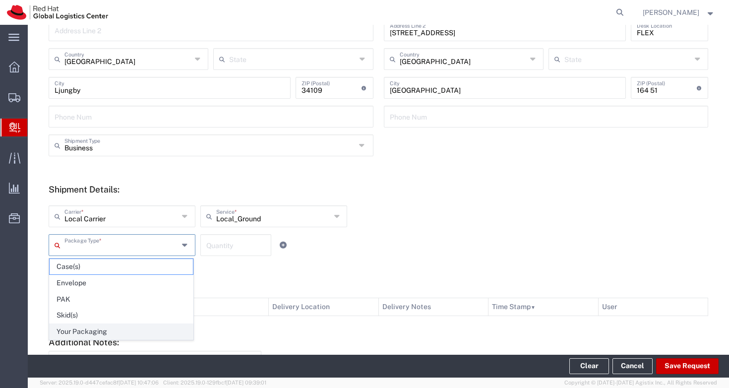
click at [101, 333] on span "Your Packaging" at bounding box center [121, 331] width 143 height 15
type input "Your Packaging"
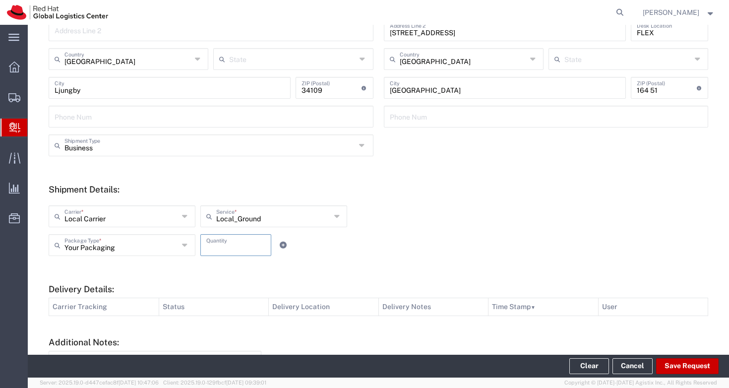
click at [231, 240] on input "number" at bounding box center [235, 243] width 59 height 17
type input "1"
click at [262, 273] on form "Ship From Please, fill at least one: 'Company Name' or 'Contact Name' Location …" at bounding box center [378, 169] width 659 height 522
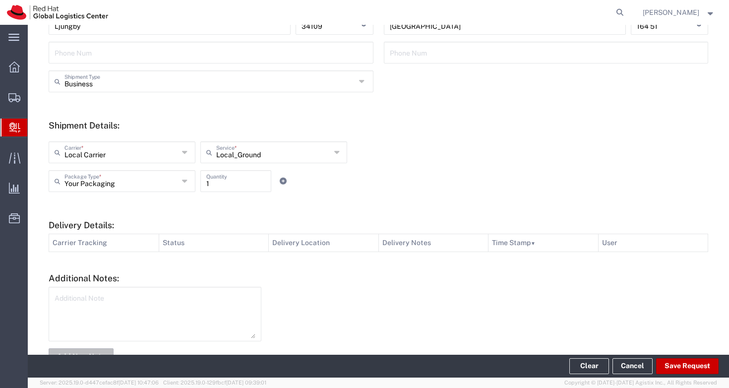
scroll to position [322, 0]
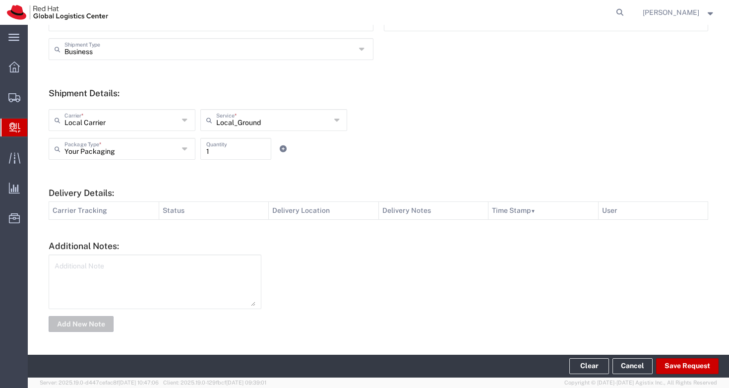
click at [168, 292] on textarea at bounding box center [155, 281] width 201 height 49
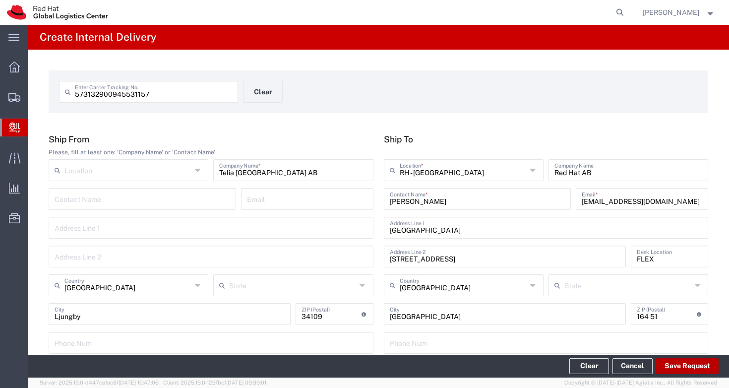
type textarea "Local courier: Postnord"
click at [688, 364] on button "Save Request" at bounding box center [687, 366] width 62 height 16
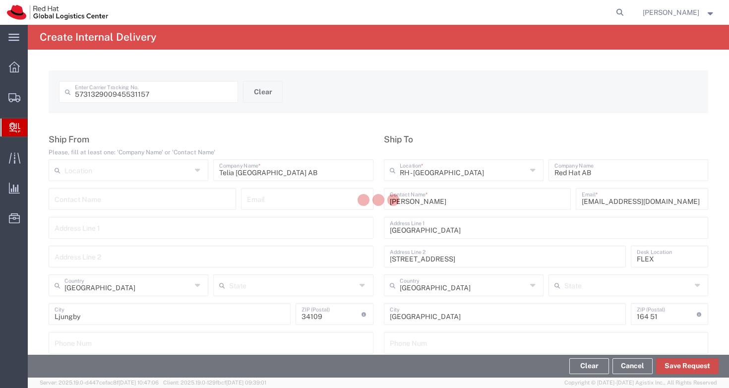
click at [686, 363] on button "Save Request" at bounding box center [687, 366] width 62 height 16
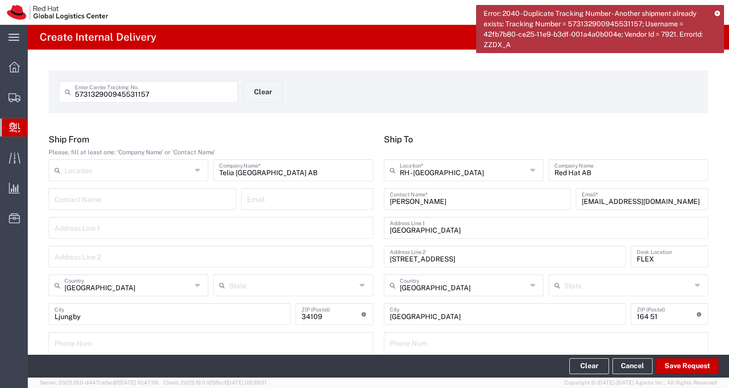
type input "[GEOGRAPHIC_DATA]"
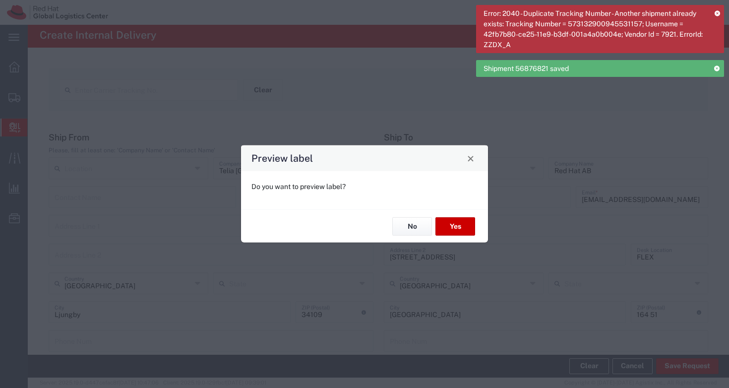
type input "Local_Ground"
type input "Your Packaging"
click at [472, 154] on button "Close" at bounding box center [471, 158] width 14 height 14
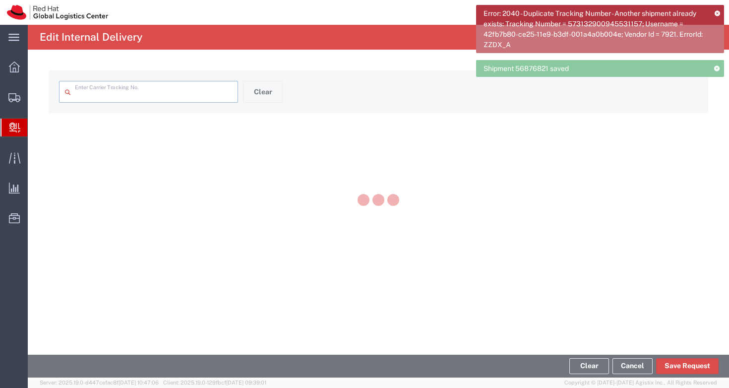
type input "573132900945531157"
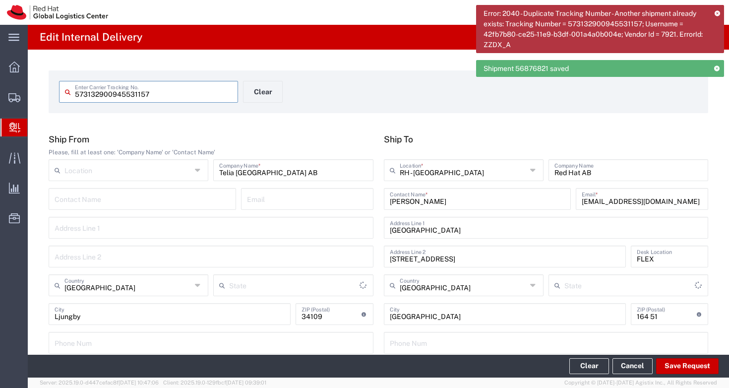
type input "Your Packaging"
type input "Local_Ground"
click at [718, 12] on icon at bounding box center [716, 12] width 5 height 5
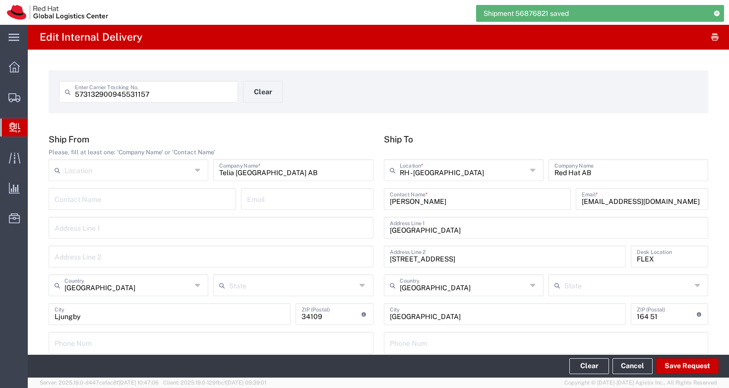
click at [91, 92] on input "573132900945531157" at bounding box center [153, 90] width 157 height 17
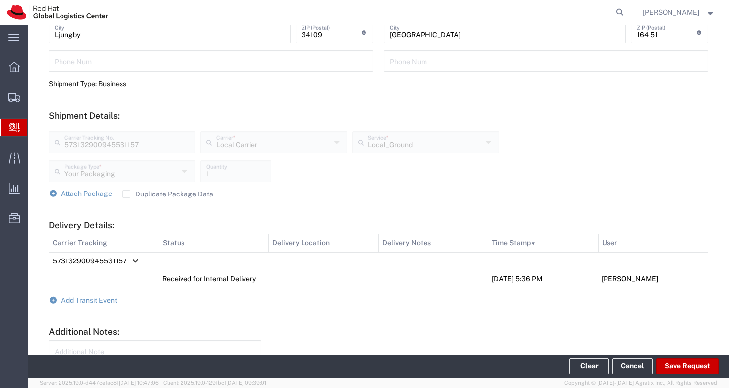
scroll to position [367, 0]
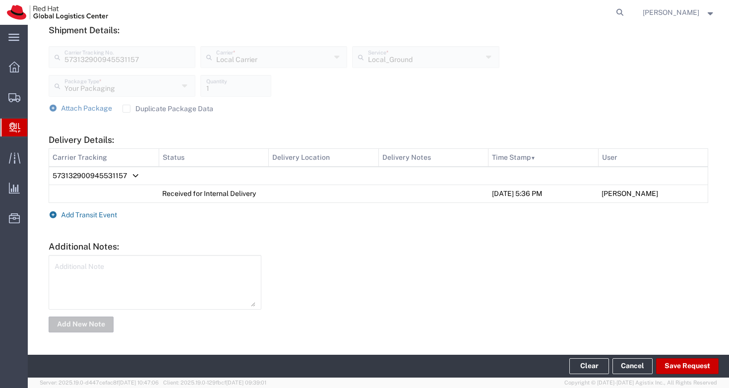
type input "5731 32900945531157"
click at [88, 213] on span "Add Transit Event" at bounding box center [89, 215] width 56 height 8
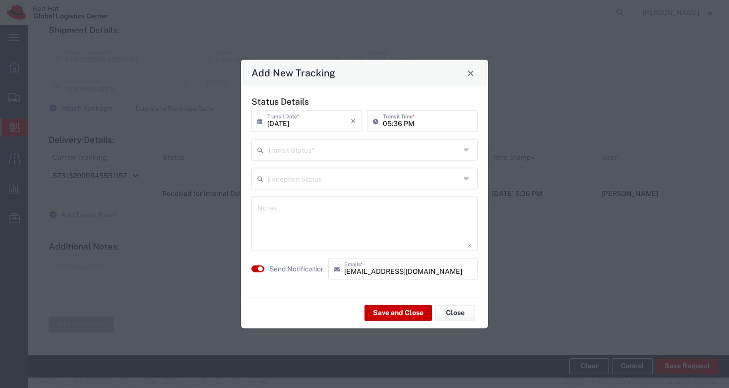
click at [304, 152] on input "text" at bounding box center [363, 148] width 193 height 17
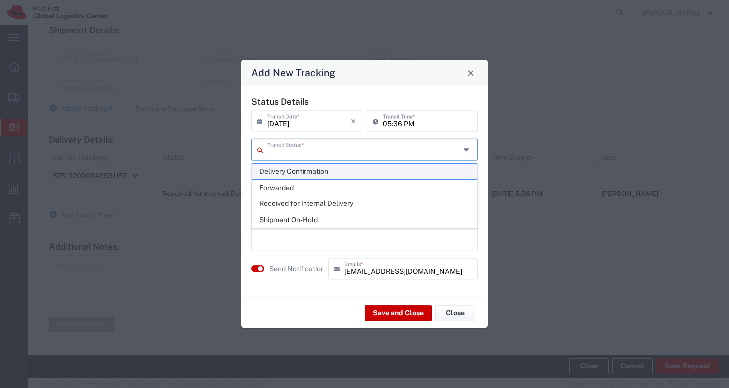
click at [307, 170] on span "Delivery Confirmation" at bounding box center [364, 171] width 224 height 15
type input "Delivery Confirmation"
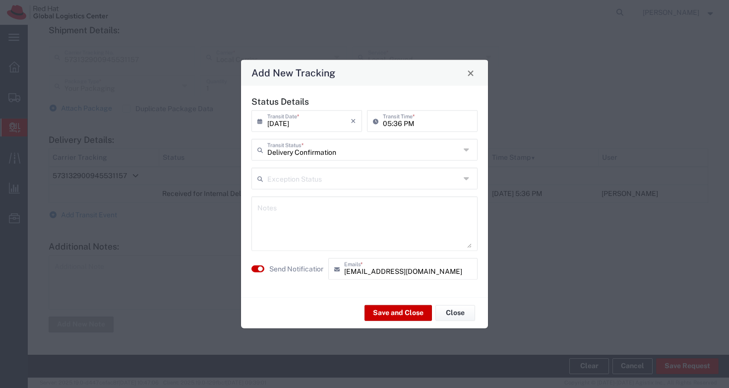
drag, startPoint x: 254, startPoint y: 267, endPoint x: 296, endPoint y: 232, distance: 55.3
click at [253, 267] on button "button" at bounding box center [257, 268] width 13 height 7
click at [304, 221] on textarea at bounding box center [364, 223] width 214 height 49
type textarea "Received by [PERSON_NAME]"
click at [396, 309] on button "Save and Close" at bounding box center [397, 312] width 67 height 16
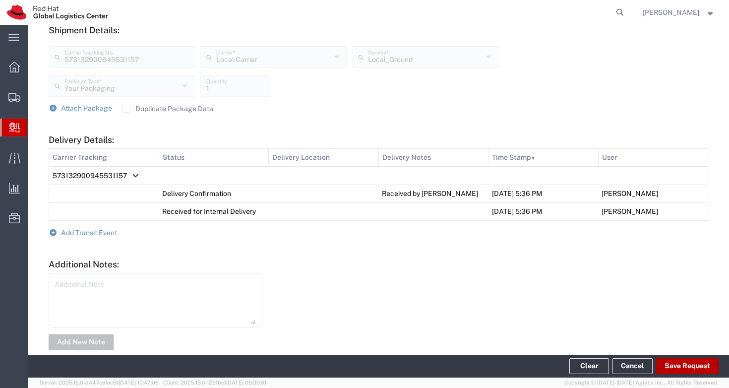
click at [692, 368] on button "Save Request" at bounding box center [687, 366] width 62 height 16
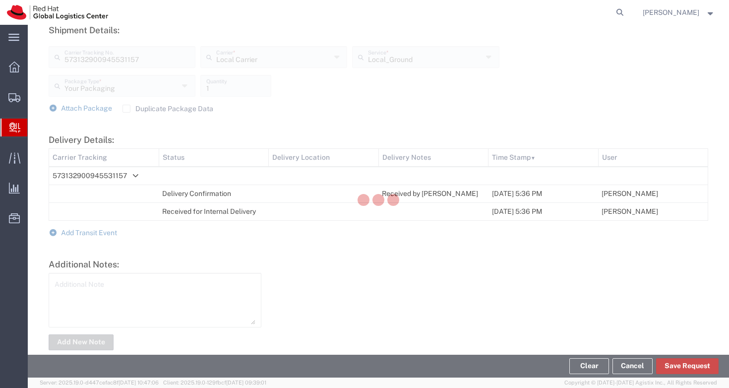
type input "573132900945531157"
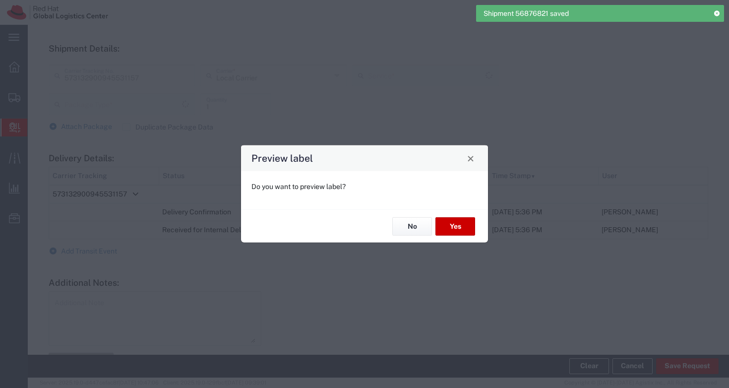
type input "Your Packaging"
type input "Local_Ground"
click at [406, 225] on button "No" at bounding box center [412, 226] width 40 height 18
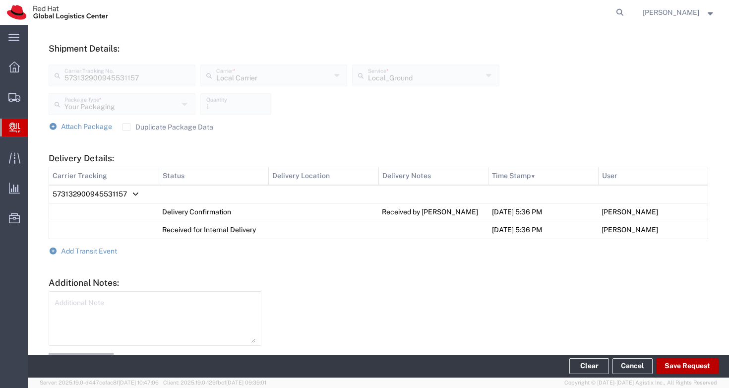
click at [680, 368] on button "Save Request" at bounding box center [687, 366] width 62 height 16
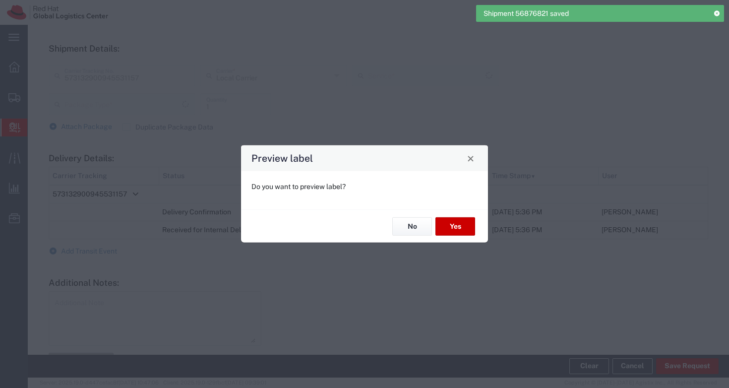
type input "Your Packaging"
type input "Local_Ground"
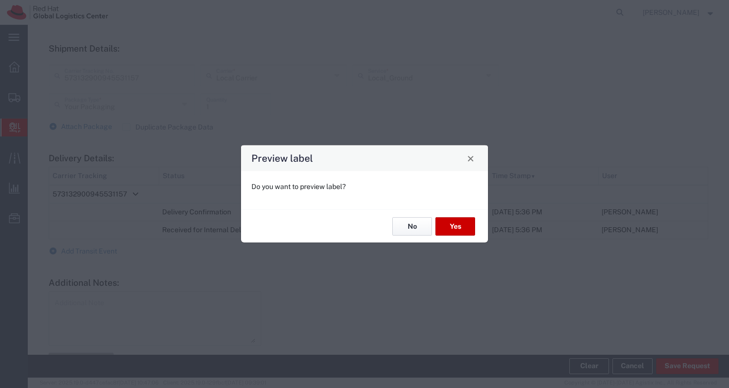
click at [407, 224] on button "No" at bounding box center [412, 226] width 40 height 18
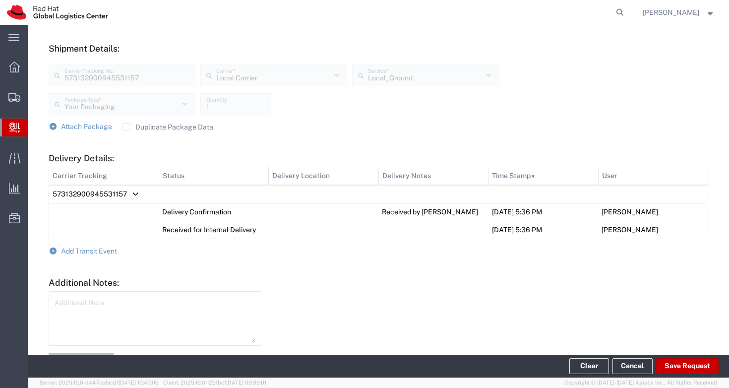
scroll to position [0, 0]
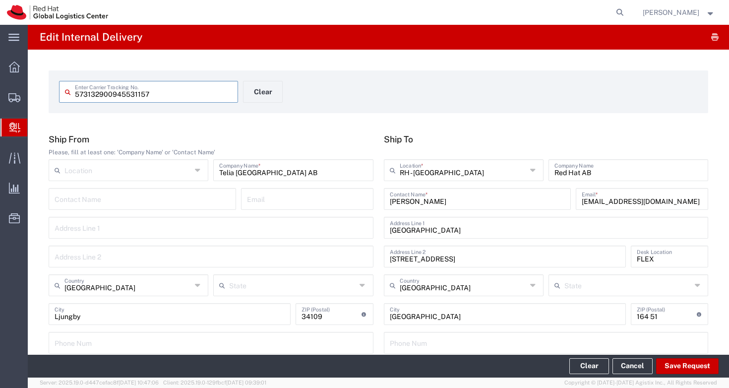
drag, startPoint x: 162, startPoint y: 94, endPoint x: 37, endPoint y: 80, distance: 125.2
paste input "373190200576925180"
drag, startPoint x: 460, startPoint y: 202, endPoint x: 373, endPoint y: 196, distance: 87.0
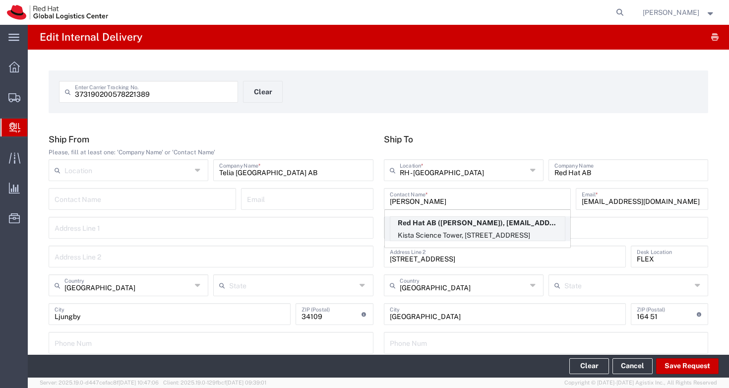
click at [536, 230] on p "Kista Science Tower, [STREET_ADDRESS]" at bounding box center [477, 235] width 174 height 12
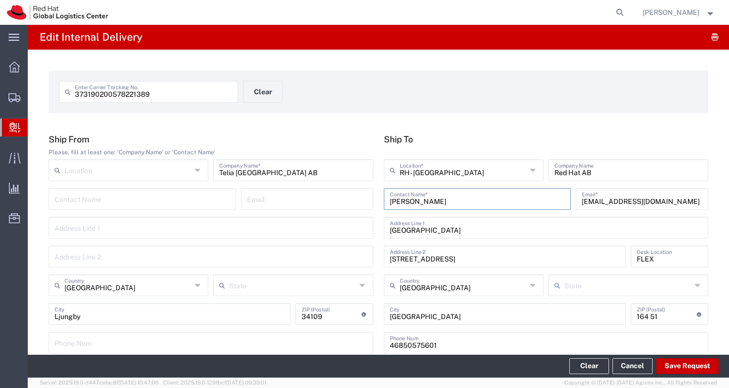
drag, startPoint x: 441, startPoint y: 203, endPoint x: 368, endPoint y: 199, distance: 73.4
click at [368, 199] on div "Ship From Please, fill at least one: 'Company Name' or 'Contact Name' Location …" at bounding box center [379, 247] width 670 height 227
click at [449, 110] on form "373190200578221389 Enter Carrier Tracking No. Clear" at bounding box center [378, 91] width 659 height 43
click at [298, 213] on div "Contact Name Email" at bounding box center [211, 202] width 330 height 29
drag, startPoint x: 286, startPoint y: 168, endPoint x: 199, endPoint y: 168, distance: 86.8
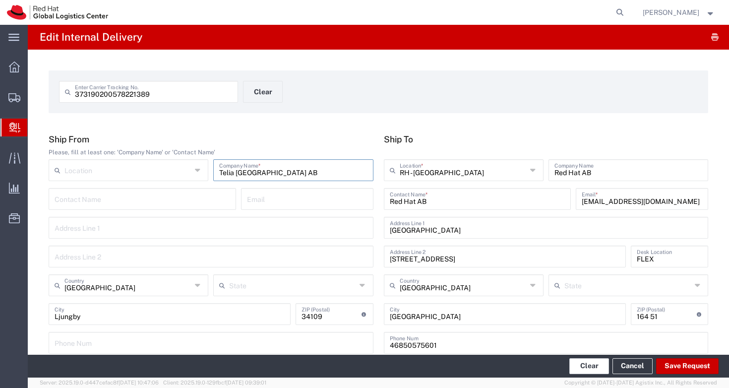
click at [579, 364] on button "Clear" at bounding box center [589, 366] width 40 height 16
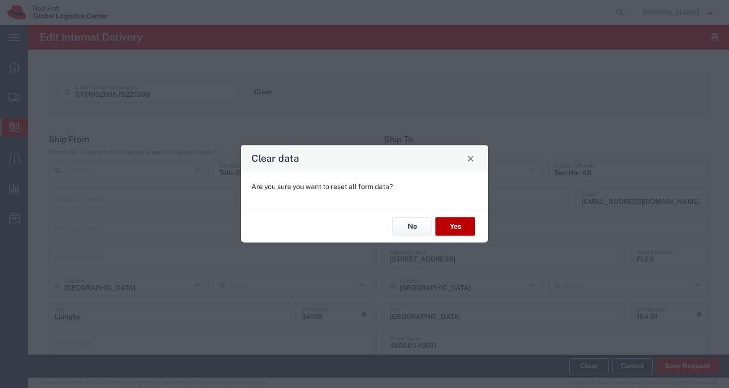
click at [460, 227] on button "Yes" at bounding box center [455, 226] width 40 height 18
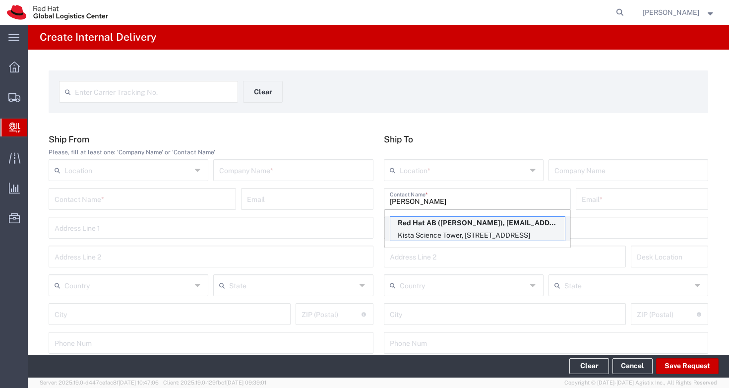
click at [440, 232] on p "Kista Science Tower, [STREET_ADDRESS]" at bounding box center [477, 235] width 174 height 12
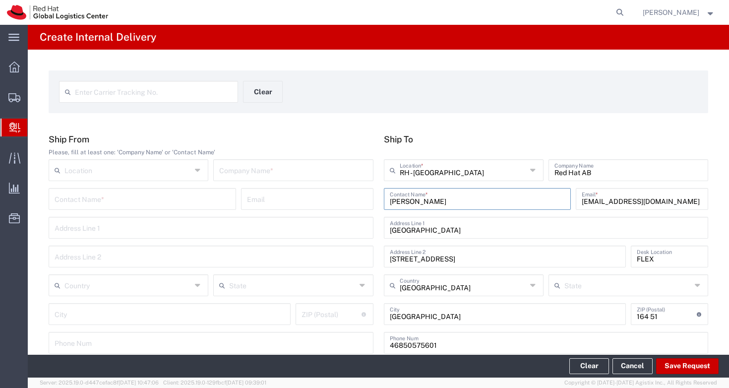
drag, startPoint x: 368, startPoint y: 200, endPoint x: 360, endPoint y: 199, distance: 7.5
click at [360, 199] on div "Ship From Please, fill at least one: 'Company Name' or 'Contact Name' Location …" at bounding box center [379, 247] width 670 height 227
click at [440, 107] on div "Enter Carrier Tracking No. Clear" at bounding box center [378, 95] width 649 height 29
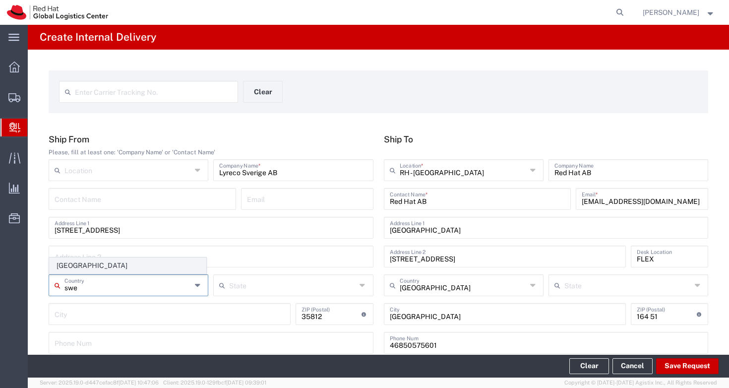
click at [136, 262] on span "[GEOGRAPHIC_DATA]" at bounding box center [128, 265] width 156 height 15
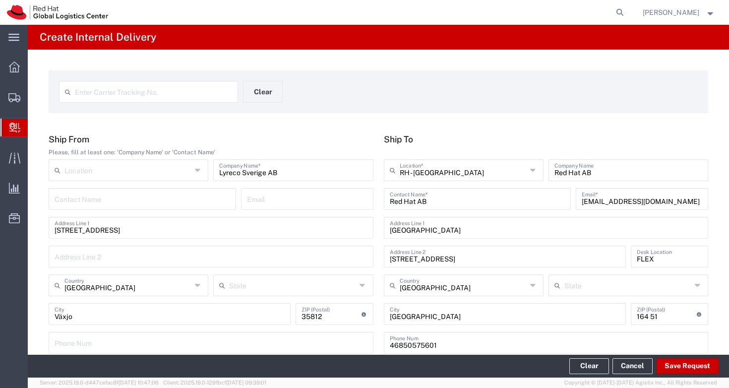
click at [291, 135] on h5 "Ship From" at bounding box center [211, 139] width 325 height 10
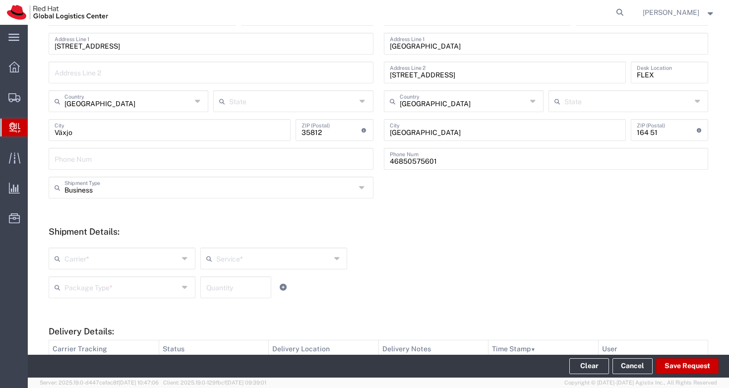
scroll to position [266, 0]
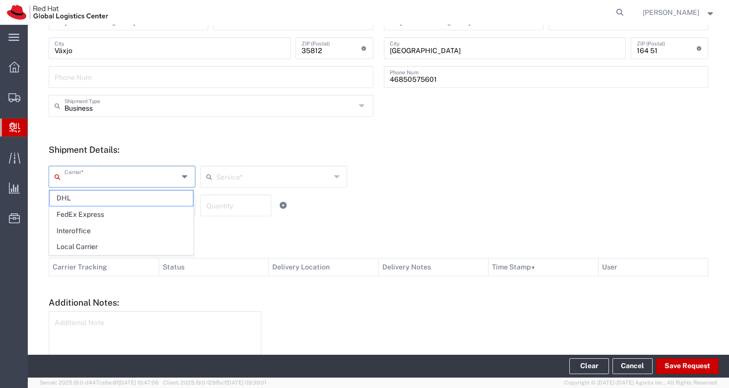
click at [143, 177] on input "text" at bounding box center [121, 175] width 114 height 17
click at [142, 240] on span "Local Carrier" at bounding box center [121, 246] width 143 height 15
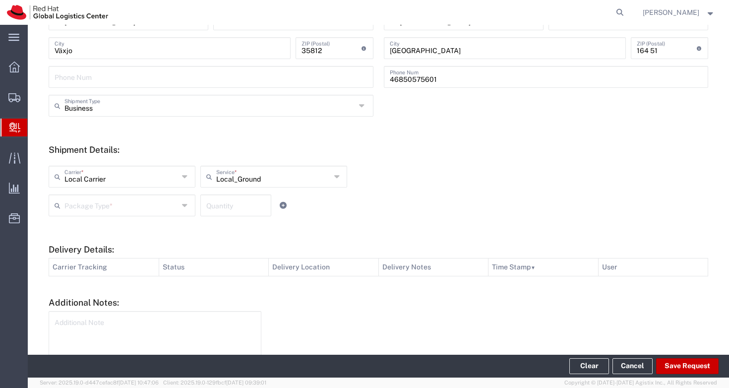
click at [162, 205] on input "text" at bounding box center [121, 204] width 114 height 17
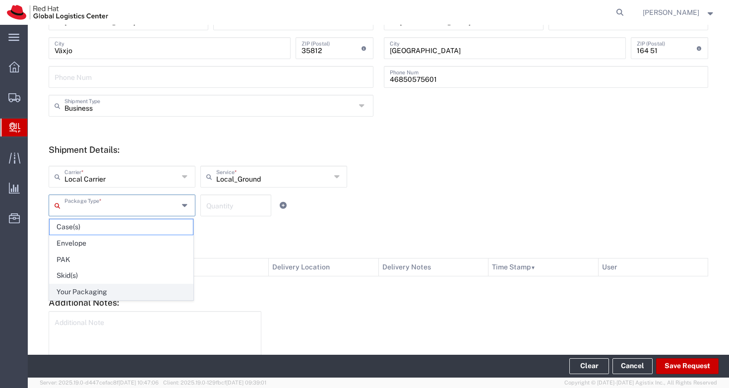
click at [149, 296] on span "Your Packaging" at bounding box center [121, 291] width 143 height 15
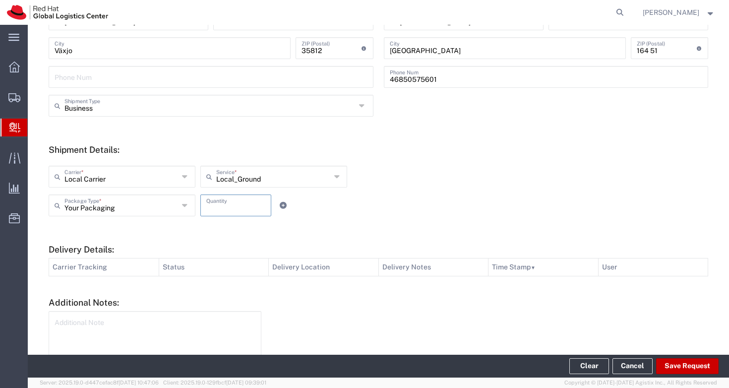
click at [240, 207] on input "number" at bounding box center [235, 204] width 59 height 17
click at [184, 327] on textarea at bounding box center [155, 338] width 201 height 49
drag, startPoint x: 355, startPoint y: 319, endPoint x: 348, endPoint y: 319, distance: 7.0
click at [354, 319] on div at bounding box center [490, 349] width 447 height 77
click at [695, 367] on button "Save Request" at bounding box center [687, 366] width 62 height 16
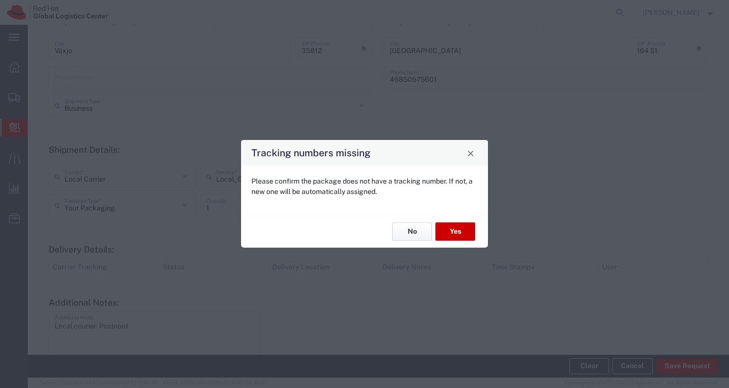
click at [413, 230] on button "No" at bounding box center [412, 231] width 40 height 18
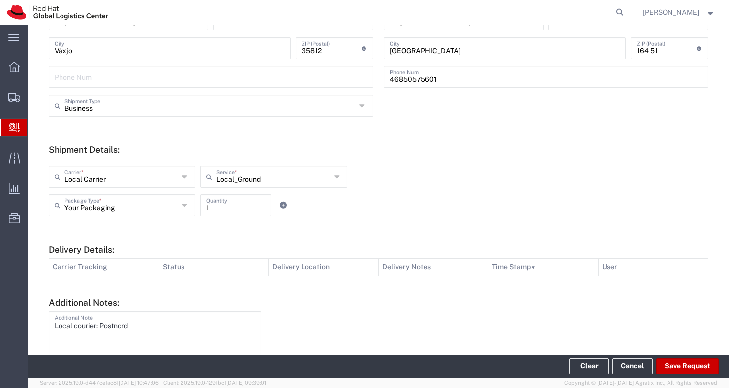
scroll to position [0, 0]
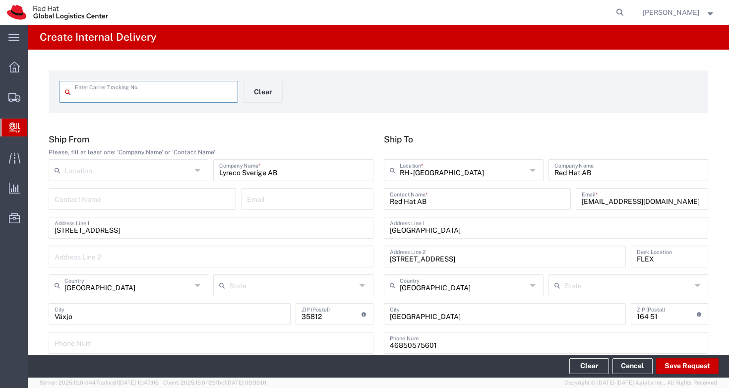
click at [150, 91] on input "text" at bounding box center [153, 90] width 157 height 17
paste input "373190200576925180"
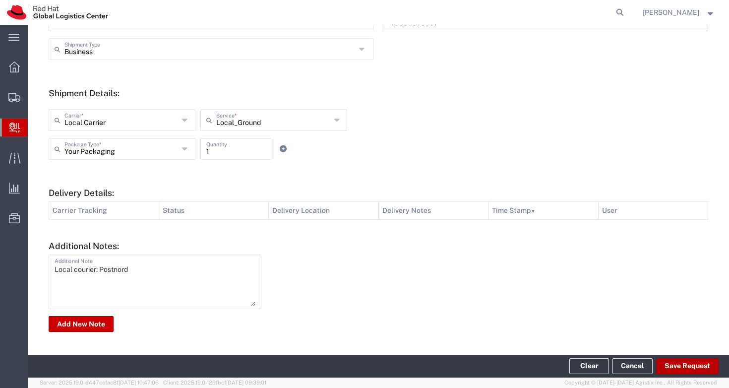
click at [669, 367] on button "Save Request" at bounding box center [687, 366] width 62 height 16
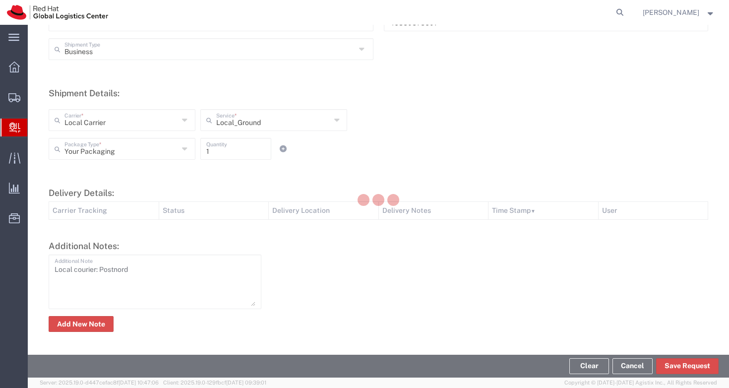
scroll to position [0, 0]
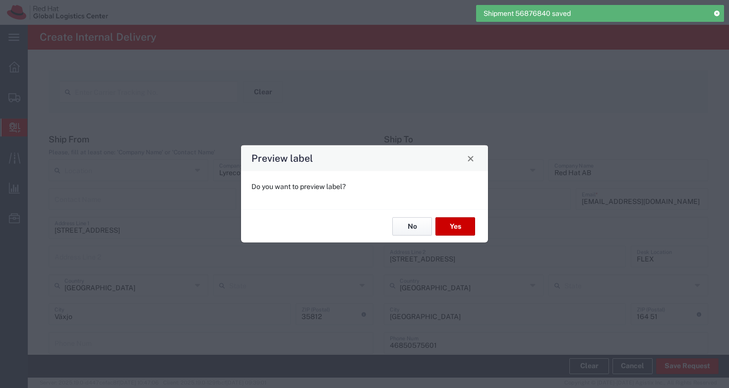
click at [413, 225] on button "No" at bounding box center [412, 226] width 40 height 18
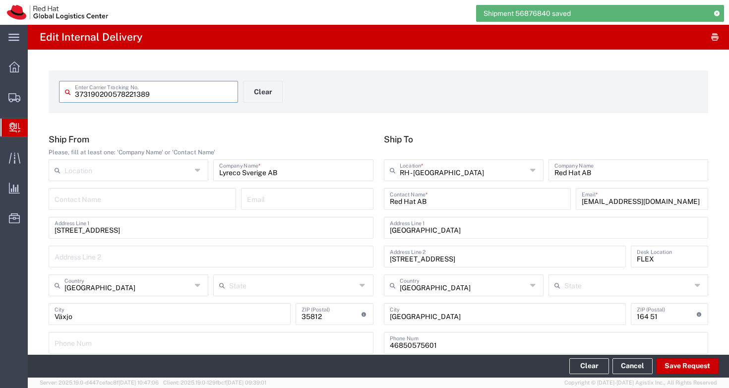
scroll to position [367, 0]
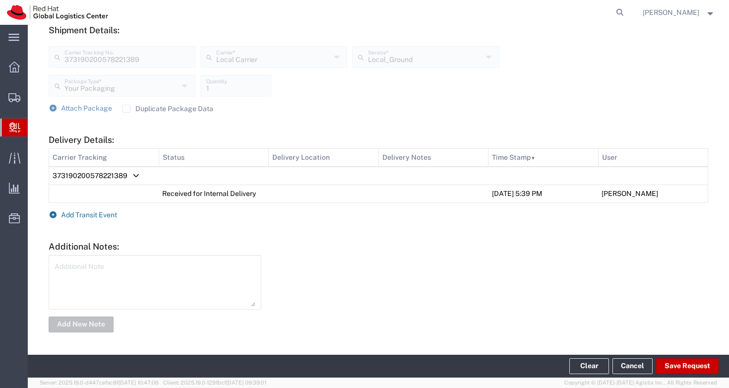
click at [109, 217] on span "Add Transit Event" at bounding box center [89, 215] width 56 height 8
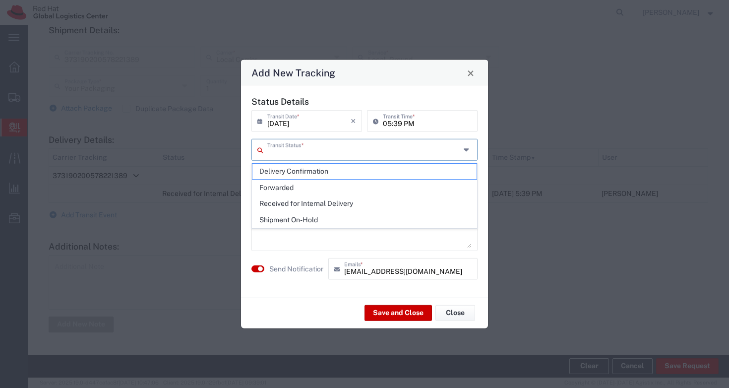
click at [298, 153] on input "text" at bounding box center [363, 148] width 193 height 17
click at [302, 174] on span "Delivery Confirmation" at bounding box center [364, 171] width 224 height 15
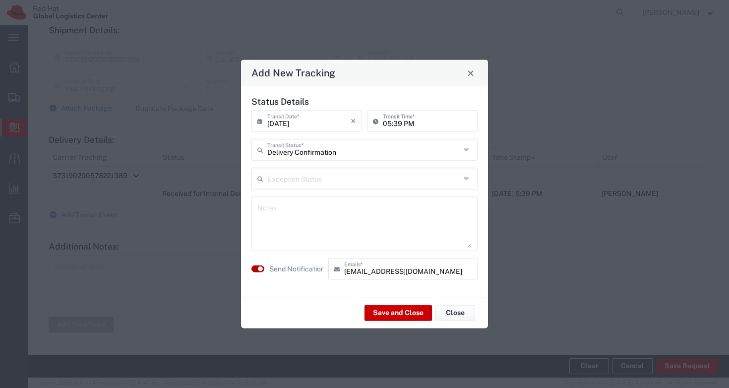
click at [259, 268] on small "button" at bounding box center [260, 268] width 5 height 5
click at [318, 219] on textarea at bounding box center [364, 223] width 214 height 49
click at [268, 210] on textarea "Recived by [PERSON_NAME]" at bounding box center [364, 223] width 214 height 49
click at [400, 314] on button "Save and Close" at bounding box center [397, 312] width 67 height 16
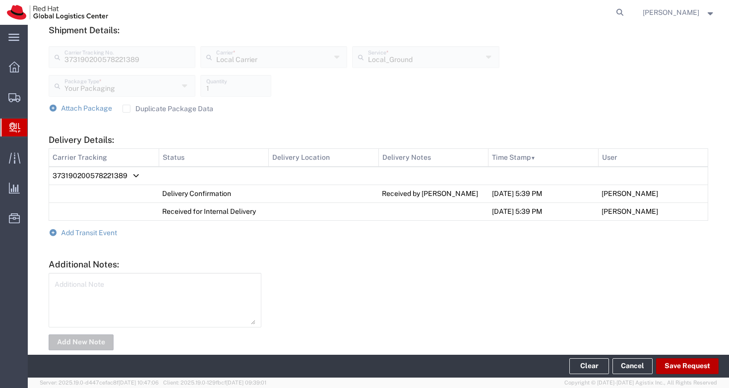
click at [684, 367] on button "Save Request" at bounding box center [687, 366] width 62 height 16
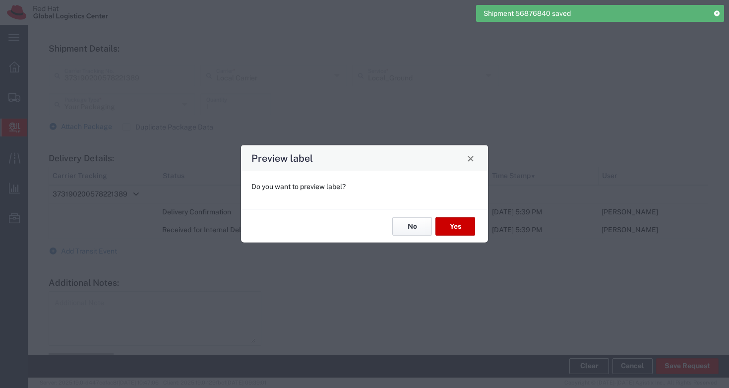
click at [410, 225] on button "No" at bounding box center [412, 226] width 40 height 18
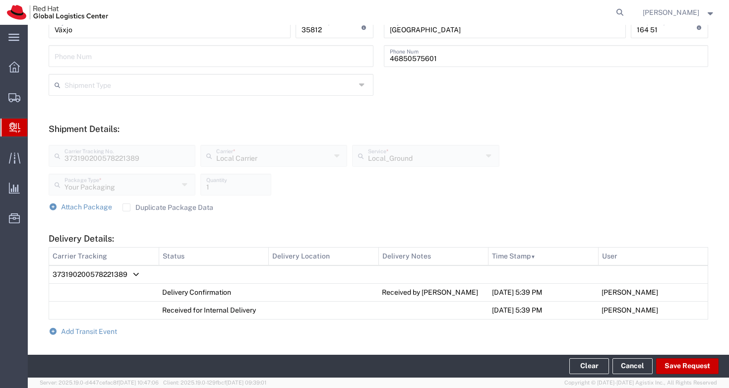
scroll to position [0, 0]
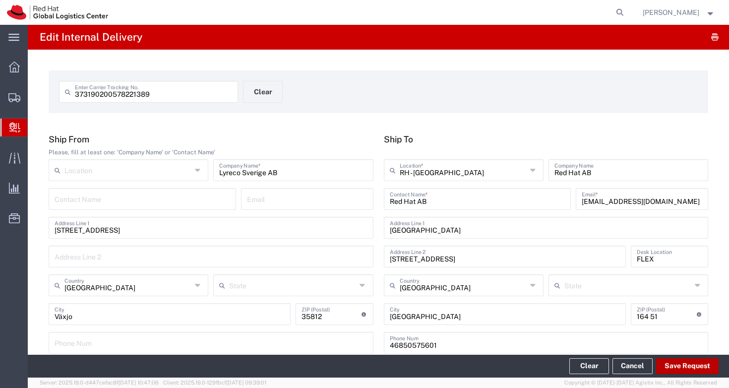
click at [683, 368] on button "Save Request" at bounding box center [687, 366] width 62 height 16
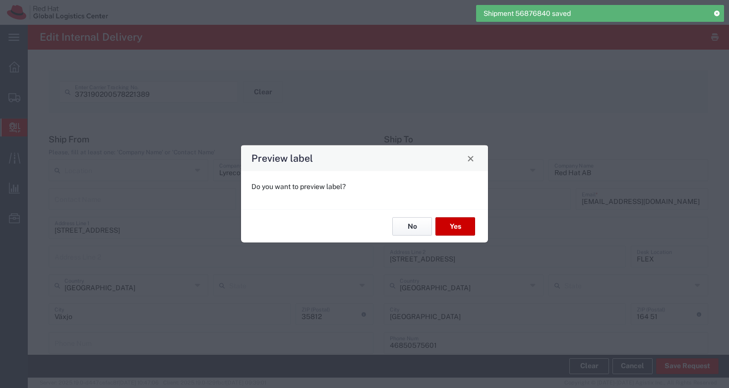
click at [400, 226] on button "No" at bounding box center [412, 226] width 40 height 18
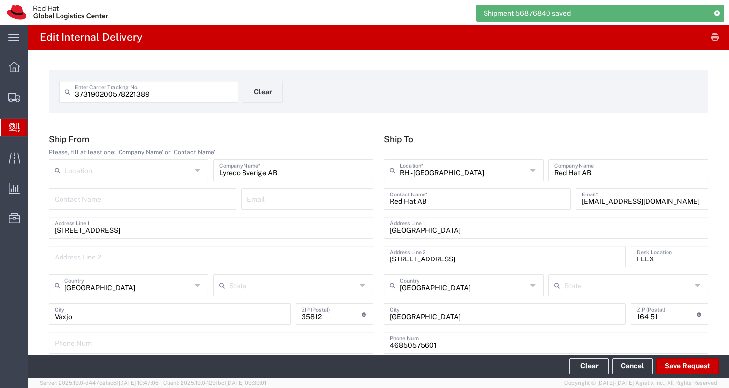
scroll to position [93, 0]
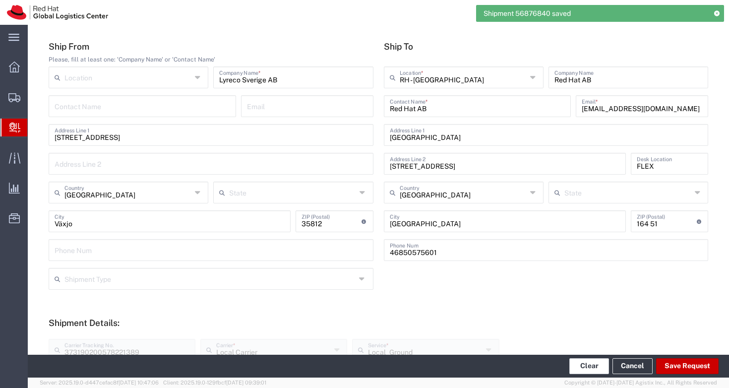
click at [594, 365] on button "Clear" at bounding box center [589, 366] width 40 height 16
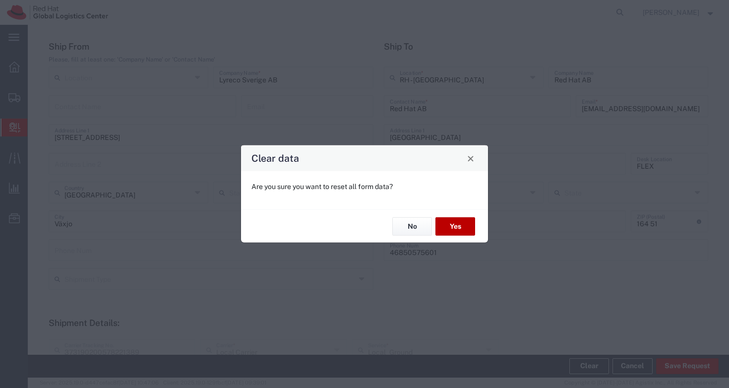
click at [460, 226] on button "Yes" at bounding box center [455, 226] width 40 height 18
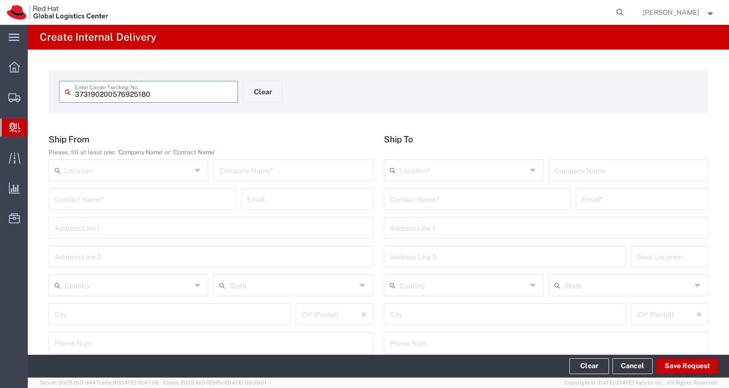
click at [164, 96] on input "373190200576925180" at bounding box center [153, 90] width 157 height 17
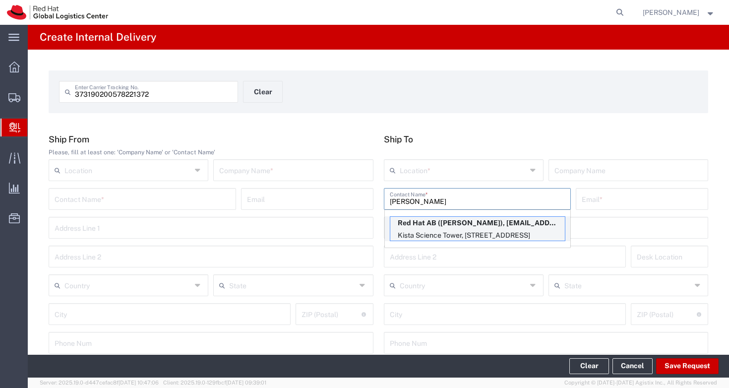
click at [430, 221] on p "Red Hat AB ([PERSON_NAME]), [EMAIL_ADDRESS][DOMAIN_NAME]" at bounding box center [477, 223] width 174 height 12
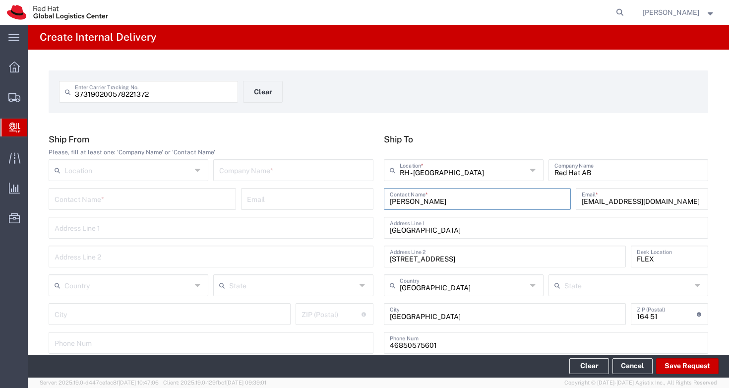
drag, startPoint x: 445, startPoint y: 198, endPoint x: 389, endPoint y: 198, distance: 56.0
click at [390, 198] on input "[PERSON_NAME]" at bounding box center [477, 197] width 175 height 17
click at [489, 90] on div "373190200578221372 Enter Carrier Tracking No. Clear" at bounding box center [378, 95] width 649 height 29
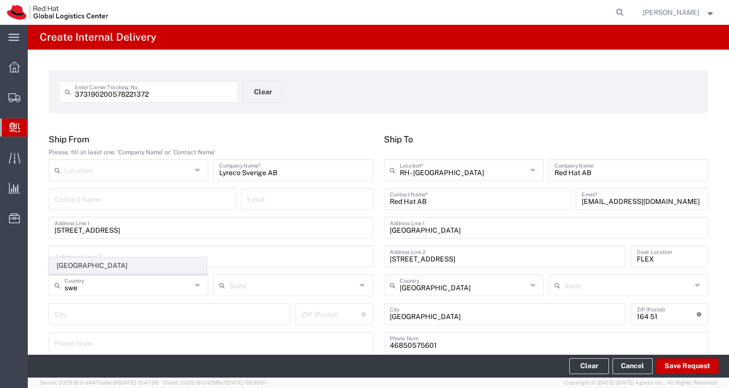
click at [101, 266] on span "[GEOGRAPHIC_DATA]" at bounding box center [128, 265] width 156 height 15
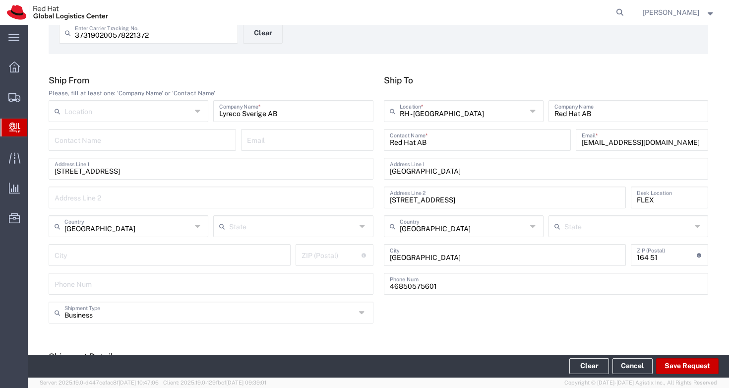
scroll to position [98, 0]
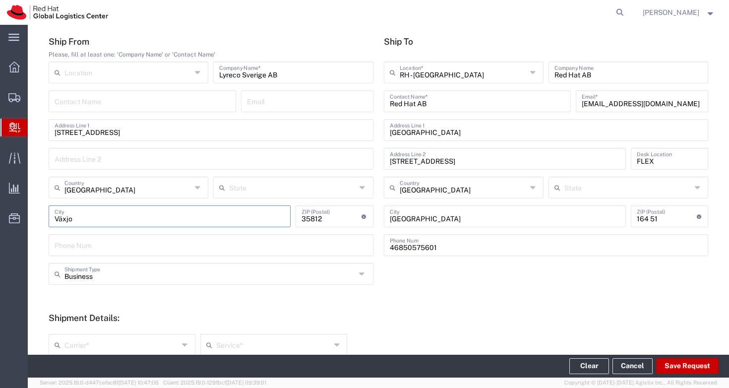
click at [470, 302] on form "Ship From Please, fill at least one: 'Company Name' or 'Contact Name' Location …" at bounding box center [378, 297] width 659 height 522
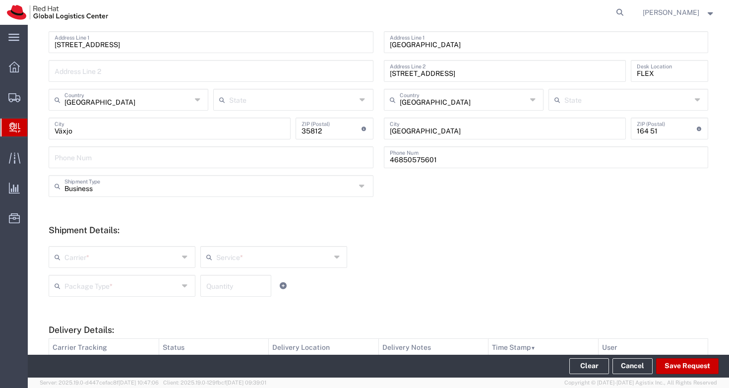
scroll to position [282, 0]
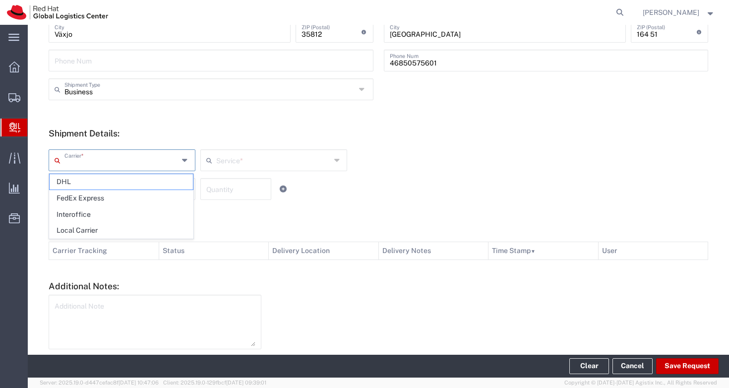
click at [94, 156] on input "text" at bounding box center [121, 159] width 114 height 17
click at [94, 224] on span "Local Carrier" at bounding box center [121, 230] width 143 height 15
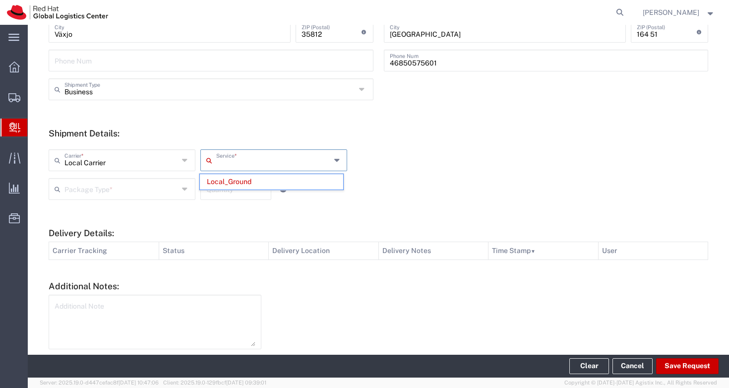
click at [239, 156] on input "text" at bounding box center [273, 159] width 114 height 17
click at [224, 179] on span "Local_Ground" at bounding box center [271, 181] width 143 height 15
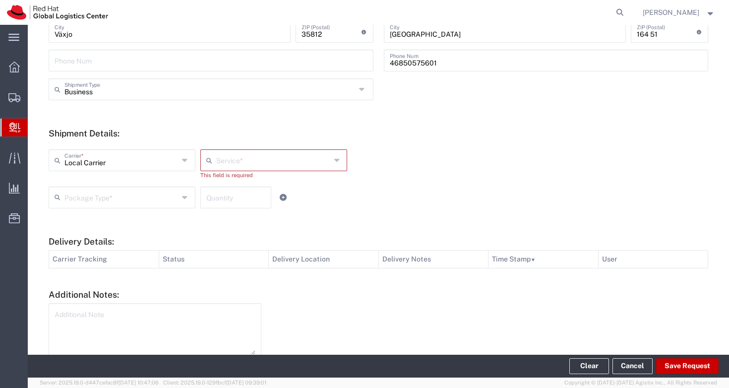
click at [139, 181] on div "Local Carrier Carrier * DHL FedEx Express Interoffice Local Carrier Service * L…" at bounding box center [274, 167] width 456 height 37
click at [135, 193] on input "text" at bounding box center [121, 196] width 114 height 17
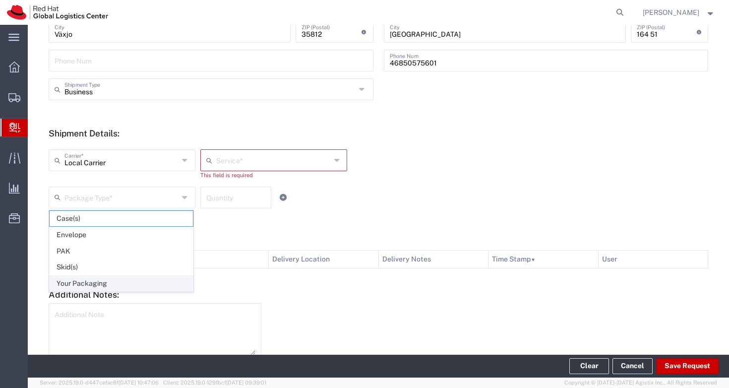
click at [125, 277] on span "Your Packaging" at bounding box center [121, 283] width 143 height 15
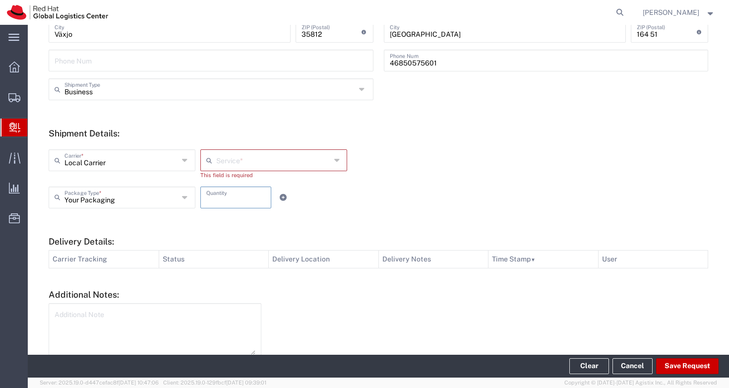
click at [224, 196] on input "number" at bounding box center [235, 196] width 59 height 17
click at [183, 331] on textarea at bounding box center [155, 330] width 201 height 49
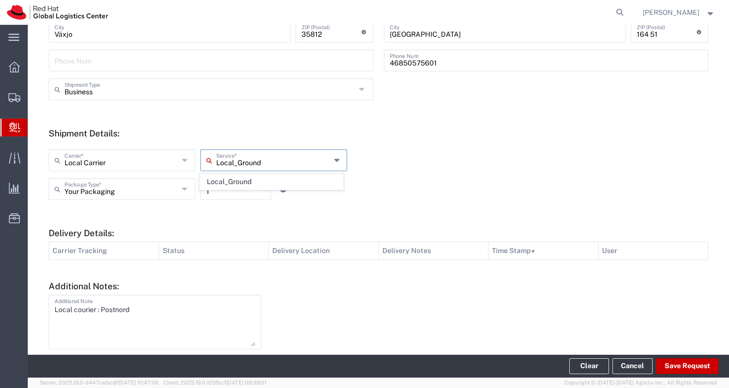
click at [243, 168] on input "Local_Ground" at bounding box center [273, 159] width 114 height 17
click at [240, 182] on span "Local_Ground" at bounding box center [271, 181] width 143 height 15
click at [558, 181] on div "Local Carrier Carrier * DHL FedEx Express Interoffice Local Carrier Local_Groun…" at bounding box center [379, 174] width 670 height 65
click at [678, 364] on button "Save Request" at bounding box center [687, 366] width 62 height 16
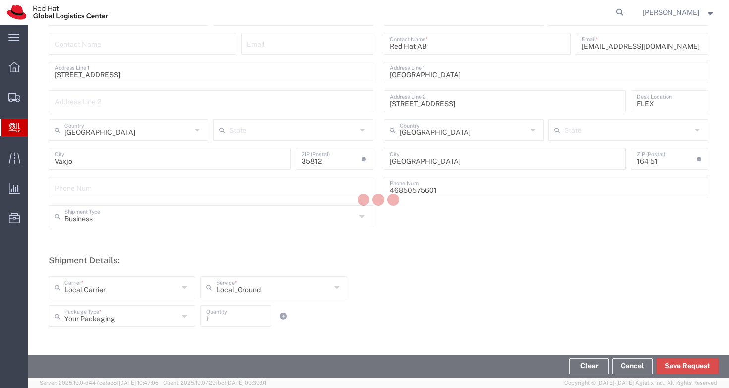
scroll to position [96, 0]
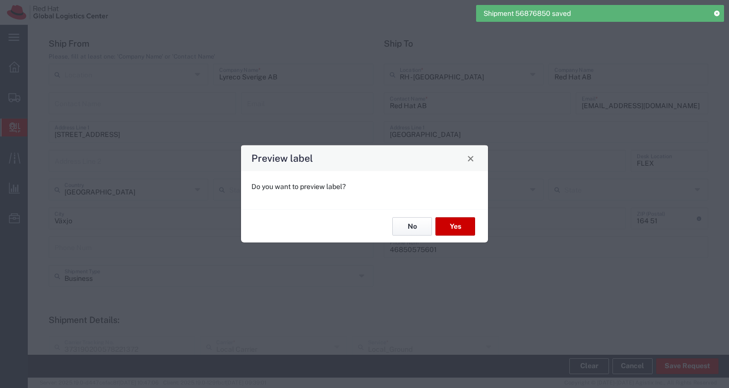
click at [406, 224] on button "No" at bounding box center [412, 226] width 40 height 18
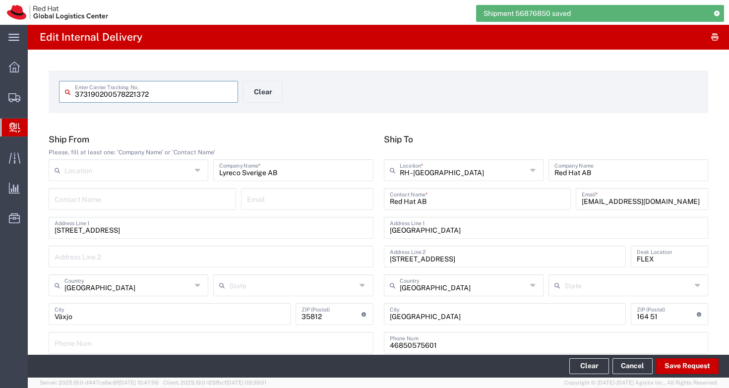
scroll to position [367, 0]
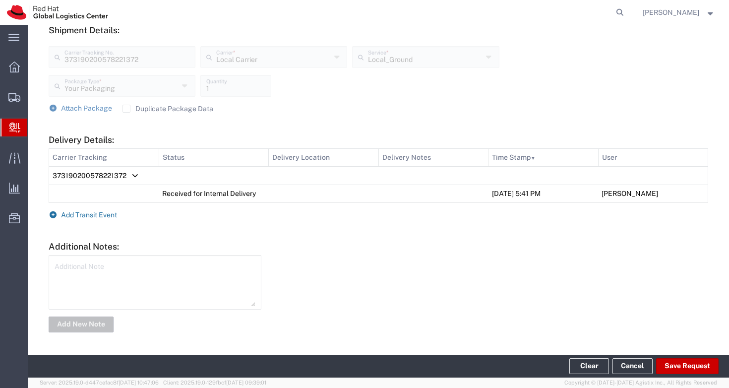
click at [81, 216] on span "Add Transit Event" at bounding box center [89, 215] width 56 height 8
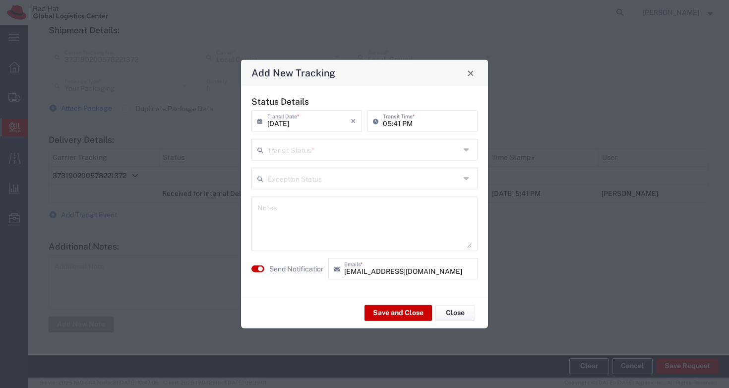
click at [321, 142] on input "text" at bounding box center [363, 148] width 193 height 17
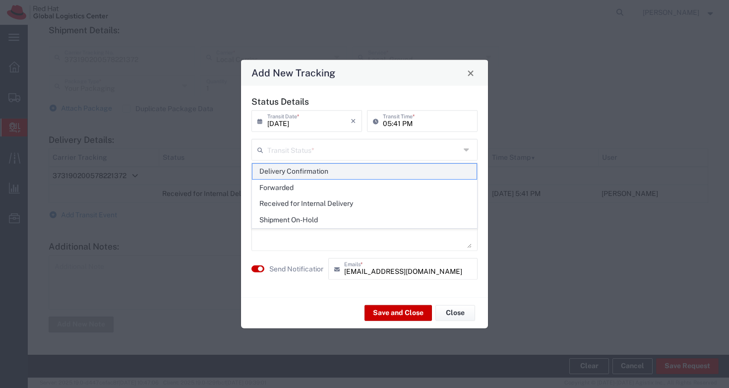
click at [314, 173] on span "Delivery Confirmation" at bounding box center [364, 171] width 224 height 15
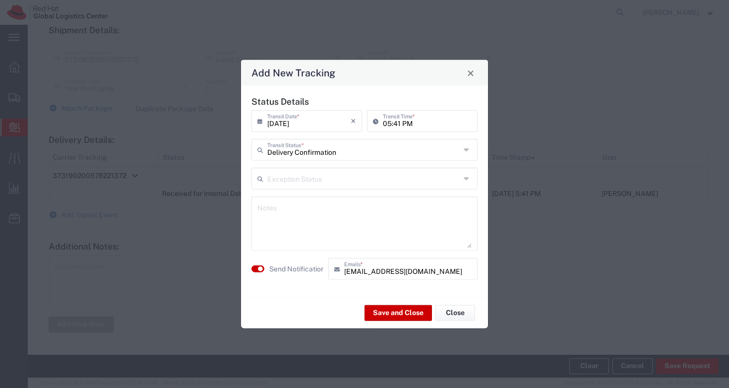
click at [251, 266] on agx-switch-control "Send Notification" at bounding box center [287, 269] width 77 height 22
click at [257, 266] on button "button" at bounding box center [257, 268] width 13 height 7
click at [302, 214] on textarea at bounding box center [364, 223] width 214 height 49
click at [386, 315] on button "Save and Close" at bounding box center [397, 312] width 67 height 16
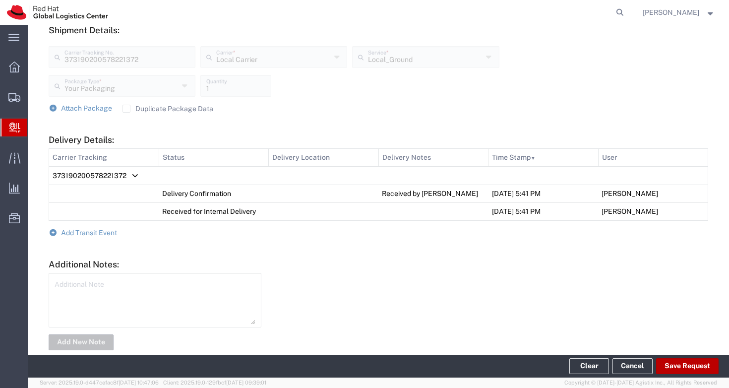
click at [680, 363] on button "Save Request" at bounding box center [687, 366] width 62 height 16
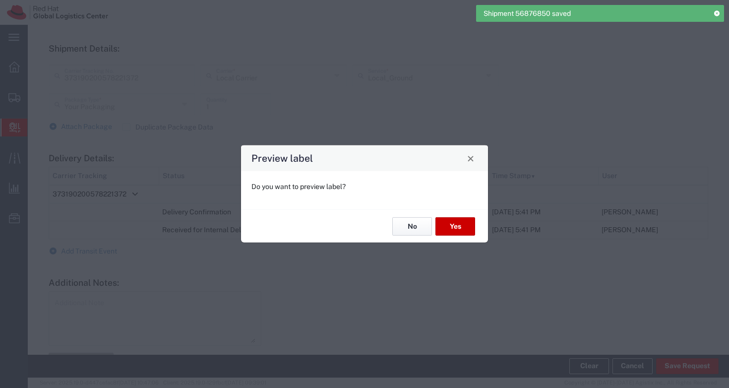
click at [412, 224] on button "No" at bounding box center [412, 226] width 40 height 18
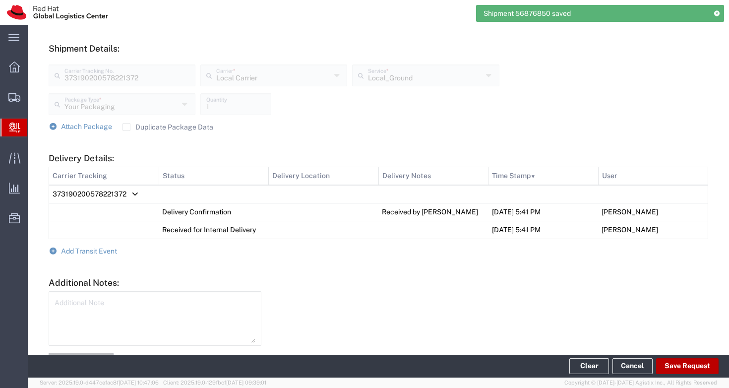
click at [670, 359] on button "Save Request" at bounding box center [687, 366] width 62 height 16
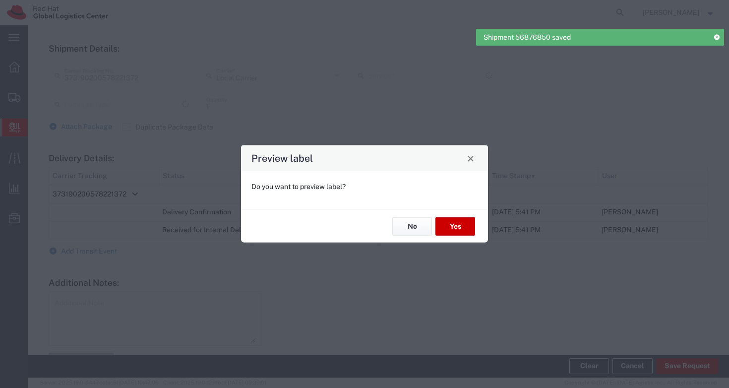
click at [671, 367] on div "Preview label Do you want to preview label? No Yes" at bounding box center [364, 194] width 729 height 388
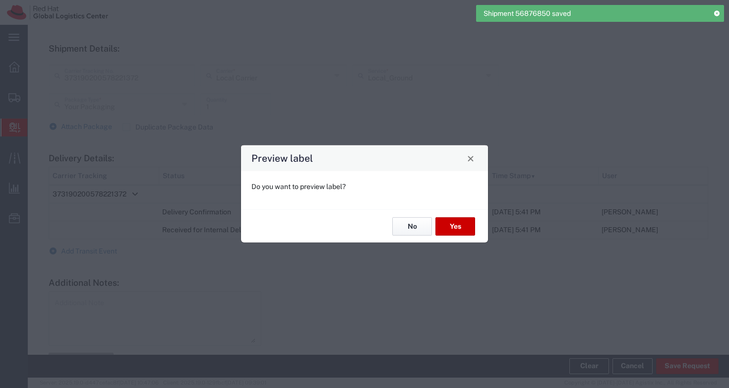
click at [415, 221] on button "No" at bounding box center [412, 226] width 40 height 18
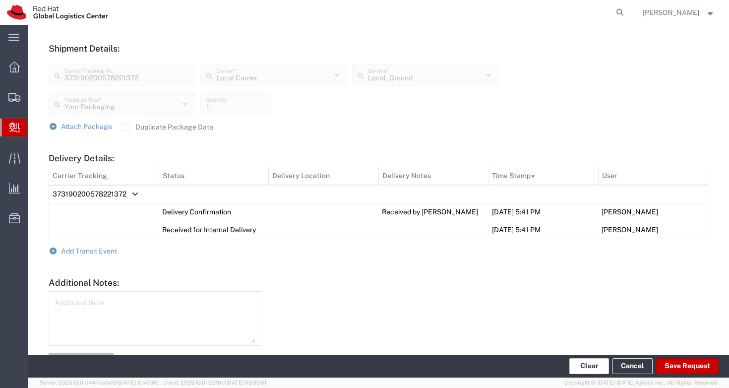
click at [595, 366] on button "Clear" at bounding box center [589, 366] width 40 height 16
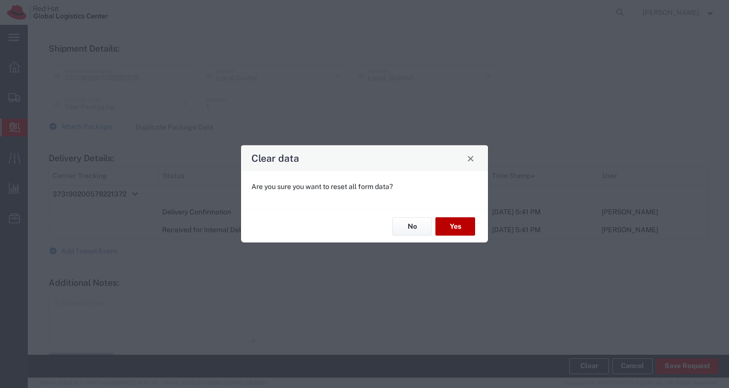
click at [451, 223] on button "Yes" at bounding box center [455, 226] width 40 height 18
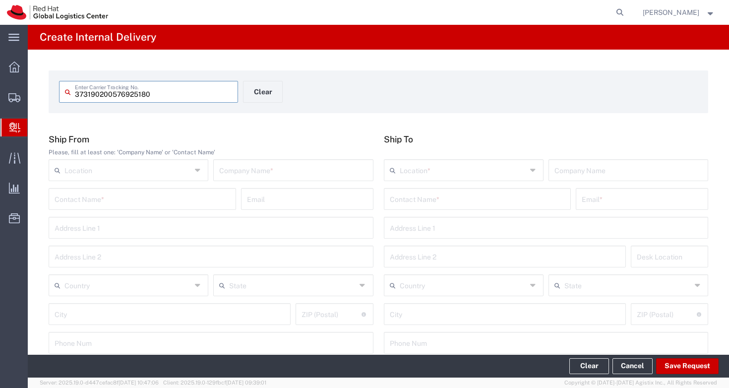
click at [165, 95] on input "373190200576925180" at bounding box center [153, 90] width 157 height 17
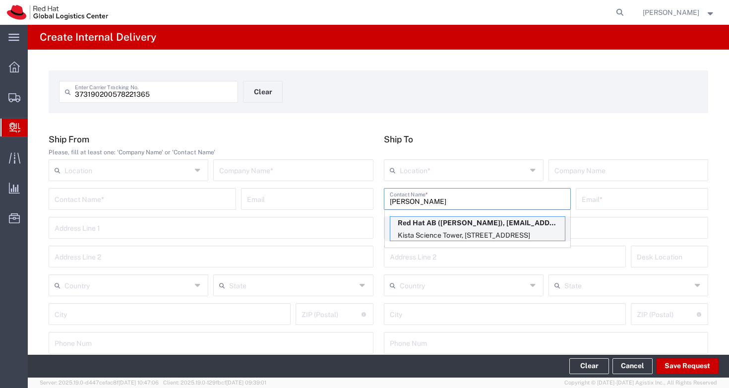
click at [417, 224] on p "Red Hat AB ([PERSON_NAME]), [EMAIL_ADDRESS][DOMAIN_NAME]" at bounding box center [477, 223] width 174 height 12
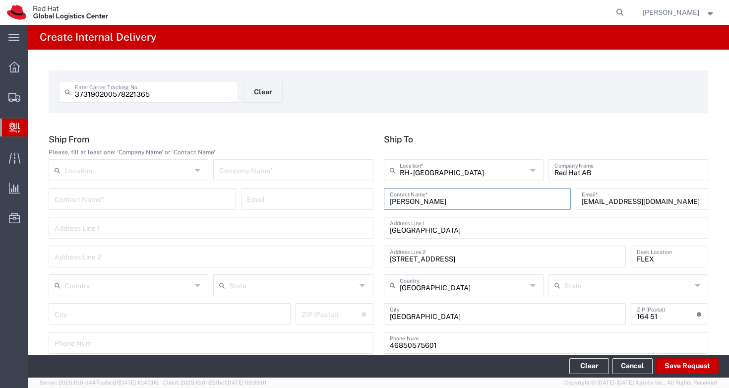
drag, startPoint x: 445, startPoint y: 203, endPoint x: 373, endPoint y: 200, distance: 71.5
click at [373, 200] on div "Ship From Please, fill at least one: 'Company Name' or 'Contact Name' Location …" at bounding box center [379, 247] width 670 height 227
click at [432, 87] on div "373190200578221365 Enter Carrier Tracking No. Clear" at bounding box center [378, 95] width 649 height 29
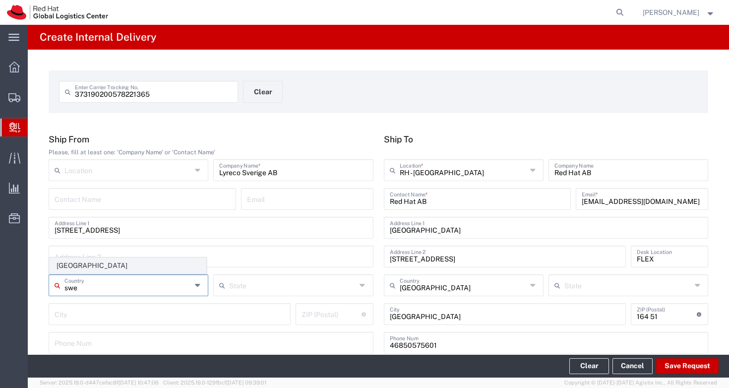
click at [102, 266] on span "[GEOGRAPHIC_DATA]" at bounding box center [128, 265] width 156 height 15
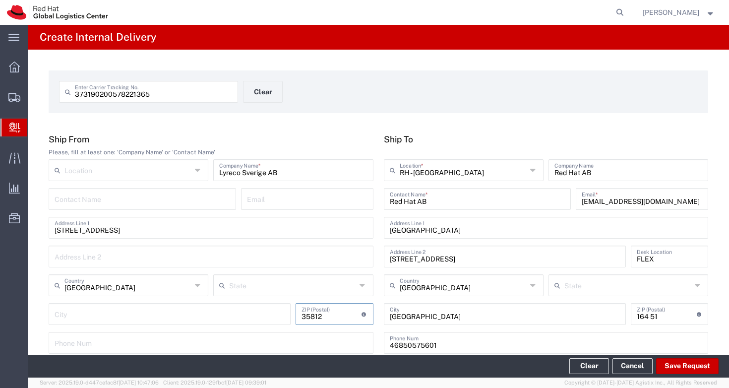
scroll to position [76, 0]
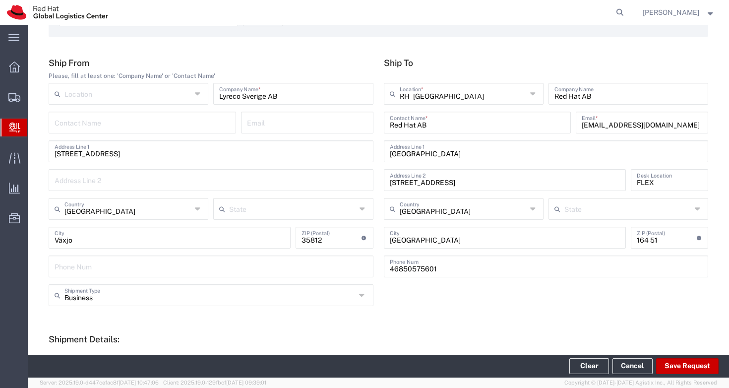
click at [393, 315] on form "Ship From Please, fill at least one: 'Company Name' or 'Contact Name' Location …" at bounding box center [378, 319] width 659 height 522
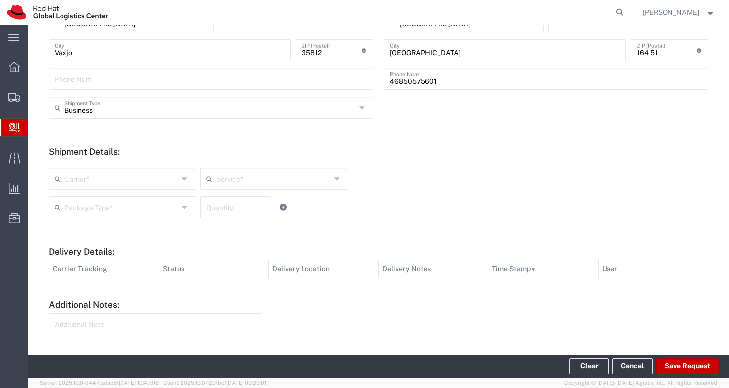
click at [140, 178] on input "text" at bounding box center [121, 177] width 114 height 17
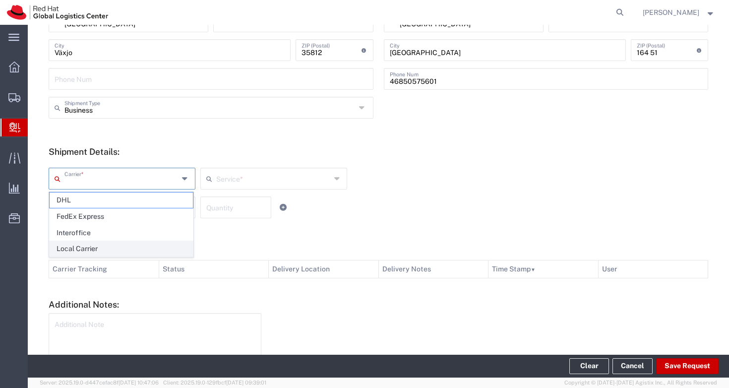
click at [132, 245] on span "Local Carrier" at bounding box center [121, 248] width 143 height 15
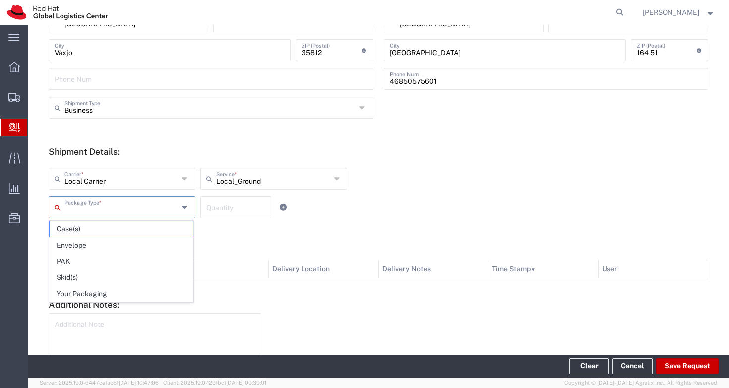
click at [141, 211] on input "text" at bounding box center [121, 206] width 114 height 17
click at [129, 292] on span "Your Packaging" at bounding box center [121, 293] width 143 height 15
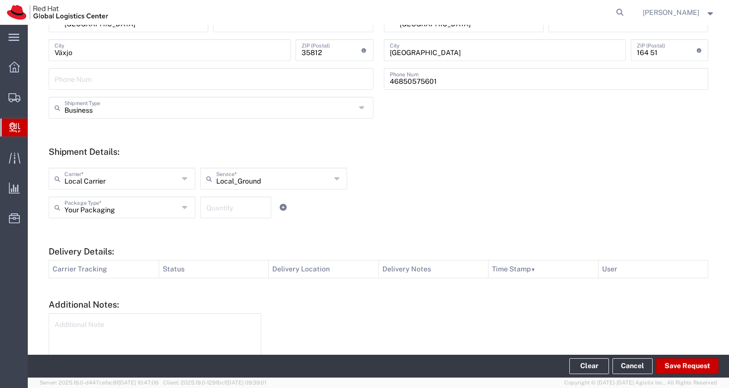
click at [246, 212] on input "number" at bounding box center [235, 206] width 59 height 17
click at [146, 335] on textarea at bounding box center [155, 340] width 201 height 49
click at [677, 362] on button "Save Request" at bounding box center [687, 366] width 62 height 16
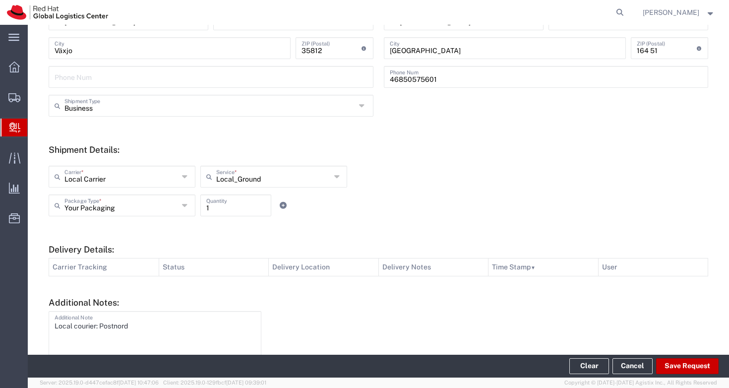
scroll to position [322, 0]
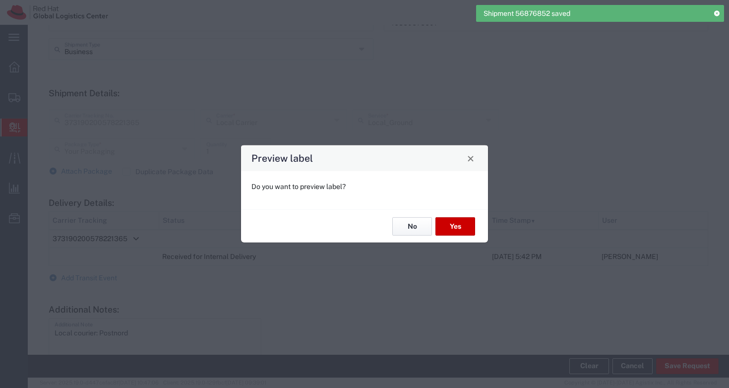
click at [396, 218] on button "No" at bounding box center [412, 226] width 40 height 18
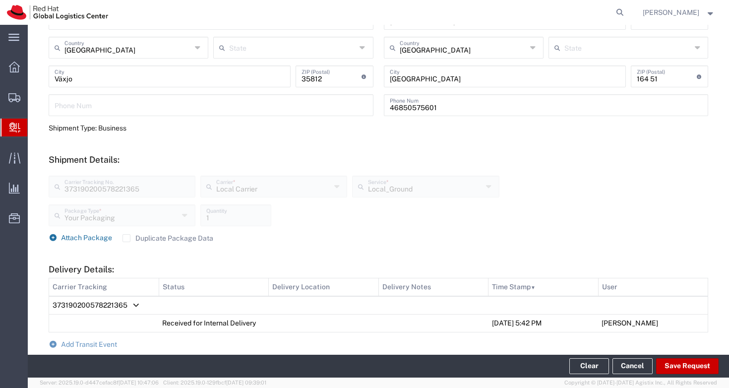
scroll to position [294, 0]
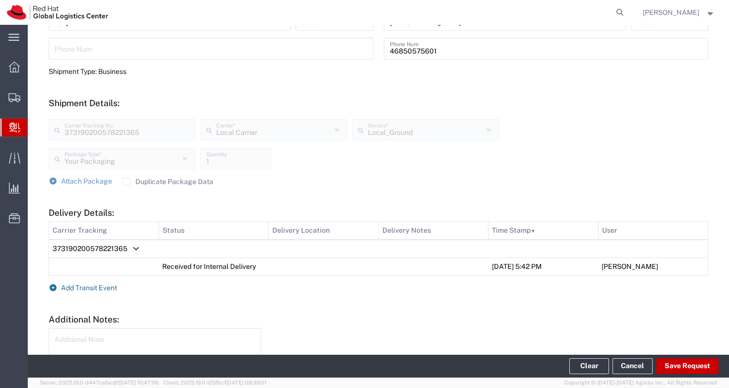
click at [97, 289] on span "Add Transit Event" at bounding box center [89, 288] width 56 height 8
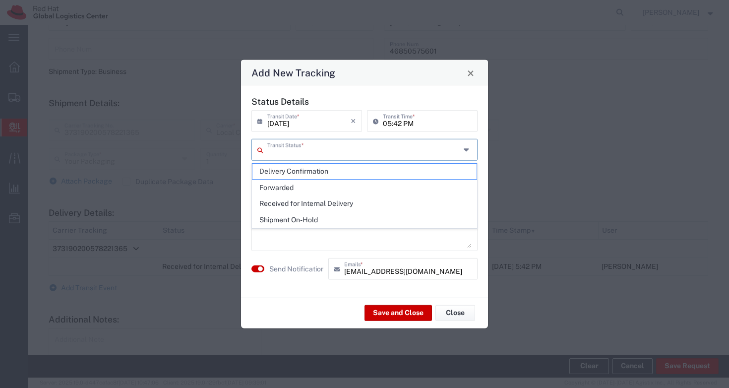
click at [319, 151] on input "text" at bounding box center [363, 148] width 193 height 17
click at [316, 170] on span "Delivery Confirmation" at bounding box center [364, 171] width 224 height 15
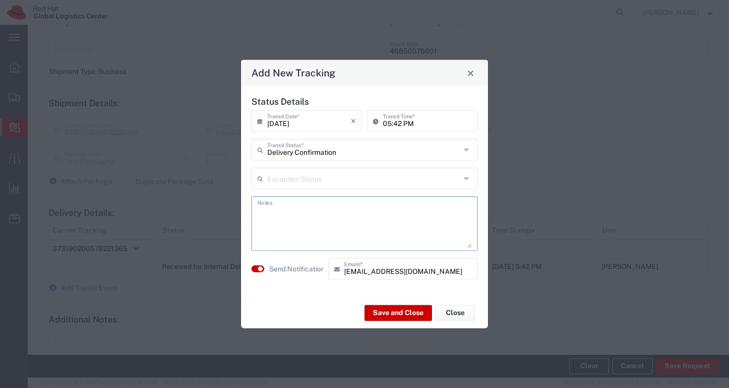
click at [305, 214] on textarea at bounding box center [364, 223] width 214 height 49
click at [256, 270] on button "button" at bounding box center [257, 268] width 13 height 7
click at [404, 311] on button "Save and Close" at bounding box center [397, 312] width 67 height 16
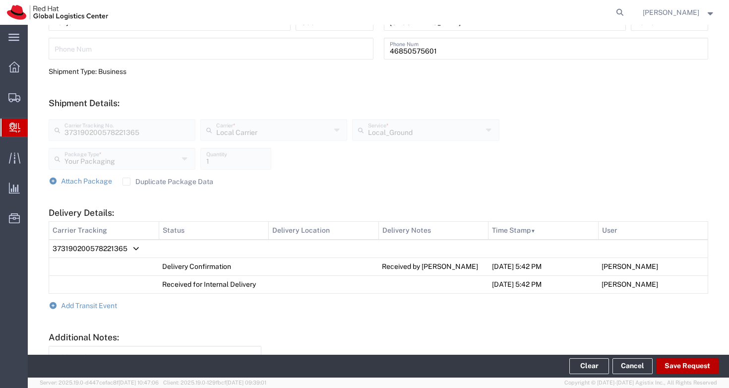
click at [687, 364] on button "Save Request" at bounding box center [687, 366] width 62 height 16
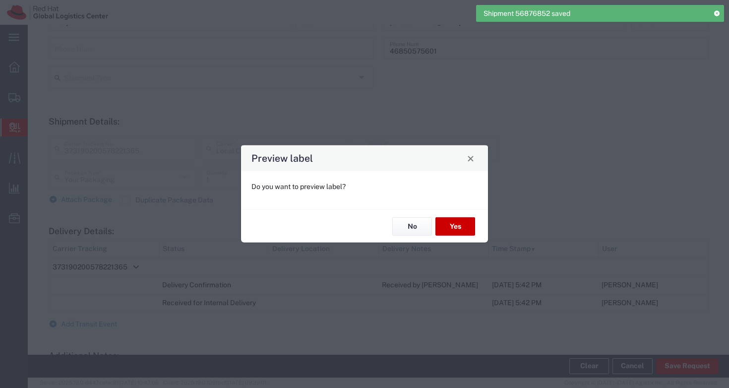
click at [416, 229] on button "No" at bounding box center [412, 226] width 40 height 18
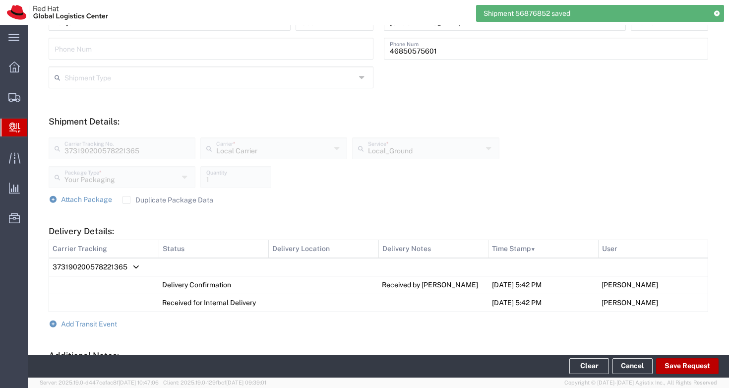
click at [695, 367] on button "Save Request" at bounding box center [687, 366] width 62 height 16
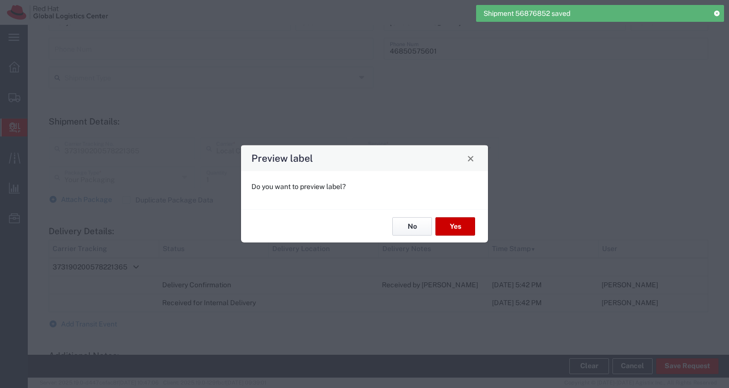
click at [410, 222] on button "No" at bounding box center [412, 226] width 40 height 18
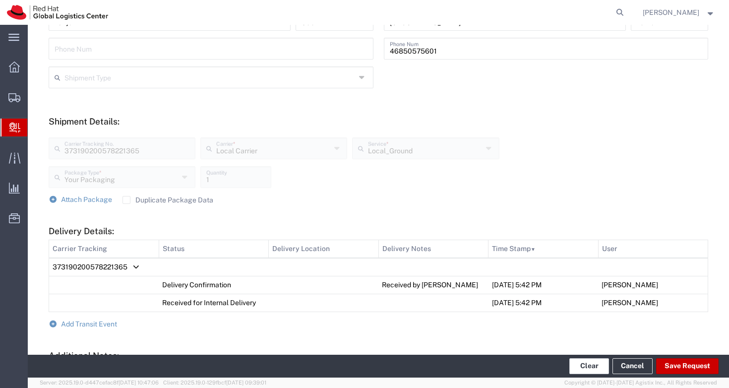
click at [587, 364] on button "Clear" at bounding box center [589, 366] width 40 height 16
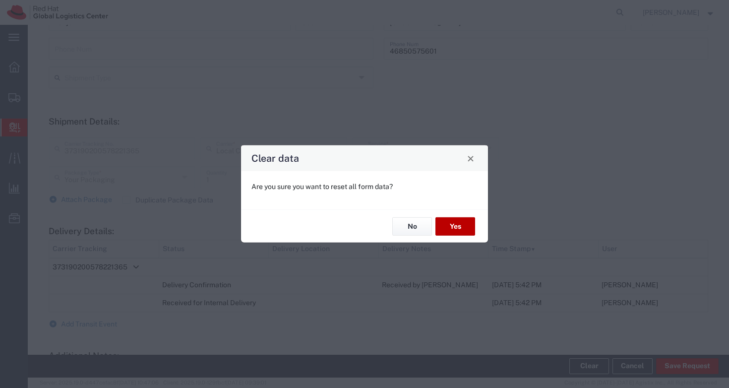
click at [460, 227] on button "Yes" at bounding box center [455, 226] width 40 height 18
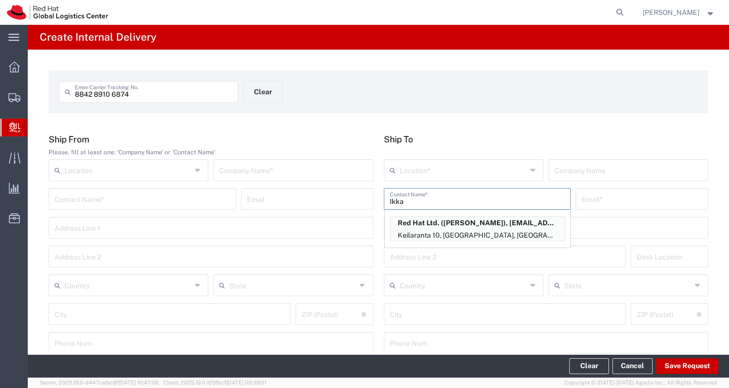
drag, startPoint x: 416, startPoint y: 201, endPoint x: 384, endPoint y: 192, distance: 32.8
click at [384, 192] on div "Ikka Contact Name * Red Hat Ltd. ([PERSON_NAME]), [EMAIL_ADDRESS][DOMAIN_NAME] …" at bounding box center [477, 199] width 187 height 22
click at [455, 234] on p "Kista Science Tower, [STREET_ADDRESS]" at bounding box center [477, 235] width 174 height 12
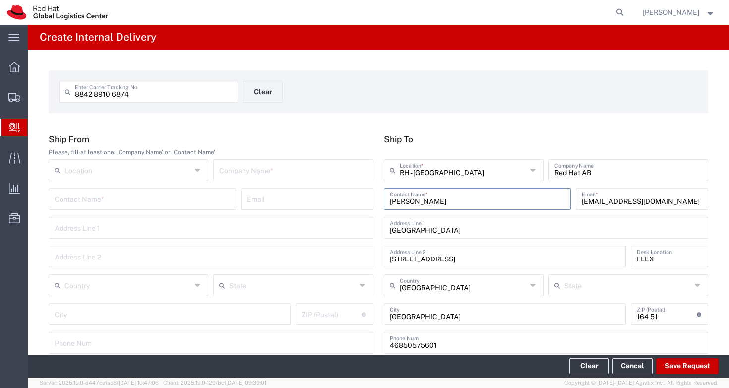
drag, startPoint x: 462, startPoint y: 201, endPoint x: 377, endPoint y: 201, distance: 84.8
click at [378, 201] on div "Ship To [GEOGRAPHIC_DATA] - [GEOGRAPHIC_DATA] Location * [GEOGRAPHIC_DATA] - [G…" at bounding box center [545, 247] width 335 height 227
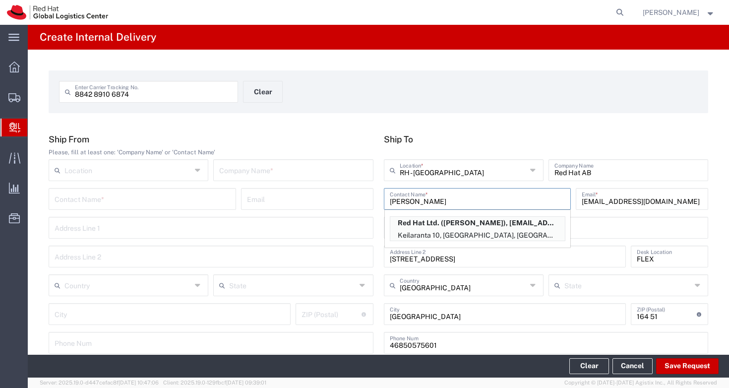
click at [457, 120] on div "8842 8910 6874 Enter Carrier Tracking No. Clear Ship From Please, fill at least…" at bounding box center [378, 363] width 701 height 627
click at [423, 201] on input "[PERSON_NAME]" at bounding box center [477, 197] width 175 height 17
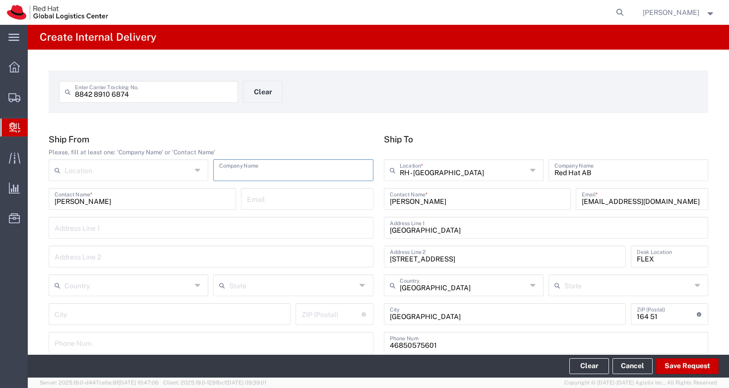
click at [246, 168] on input "text" at bounding box center [293, 169] width 148 height 17
click at [90, 225] on input "text" at bounding box center [211, 226] width 313 height 17
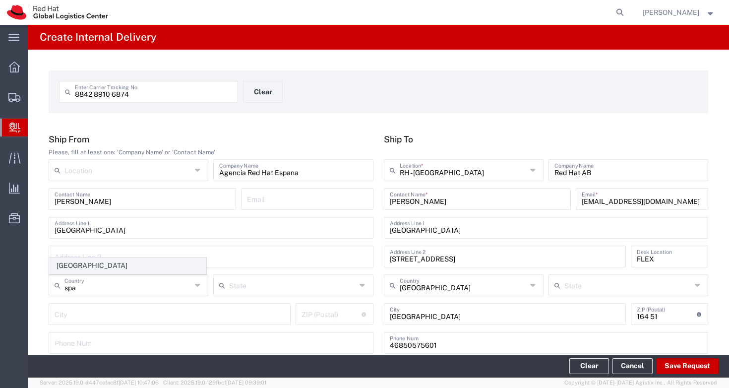
click at [90, 265] on span "[GEOGRAPHIC_DATA]" at bounding box center [128, 265] width 156 height 15
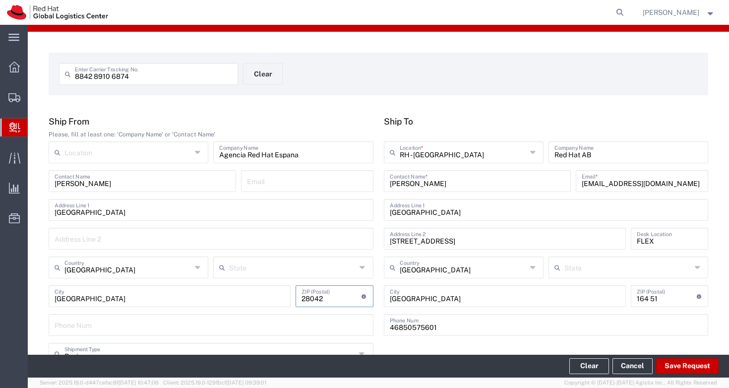
scroll to position [89, 0]
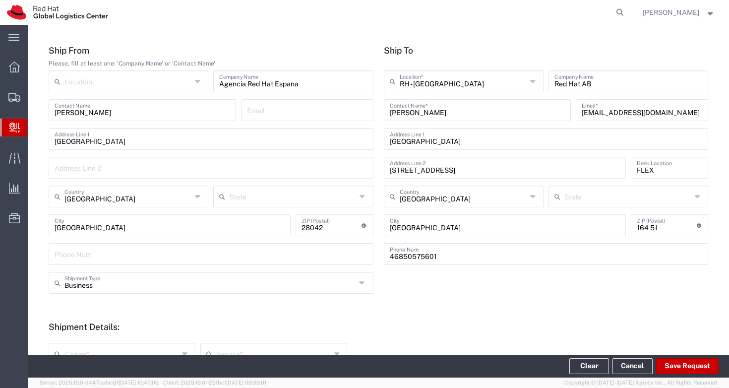
click at [187, 304] on form "Ship From Please, fill at least one: 'Company Name' or 'Contact Name' Location …" at bounding box center [378, 306] width 659 height 522
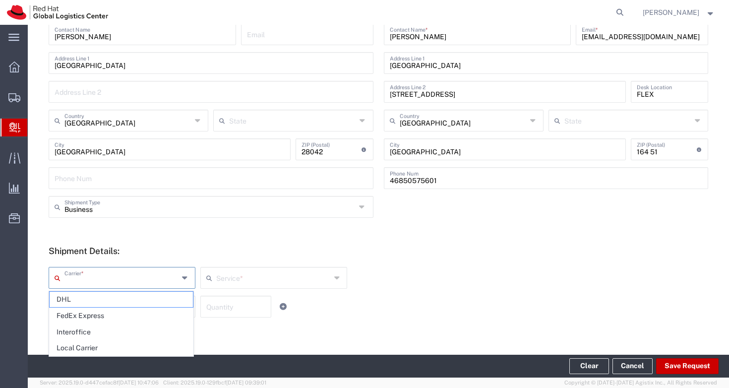
click at [92, 283] on input "text" at bounding box center [121, 276] width 114 height 17
click at [96, 319] on span "FedEx Express" at bounding box center [121, 315] width 143 height 15
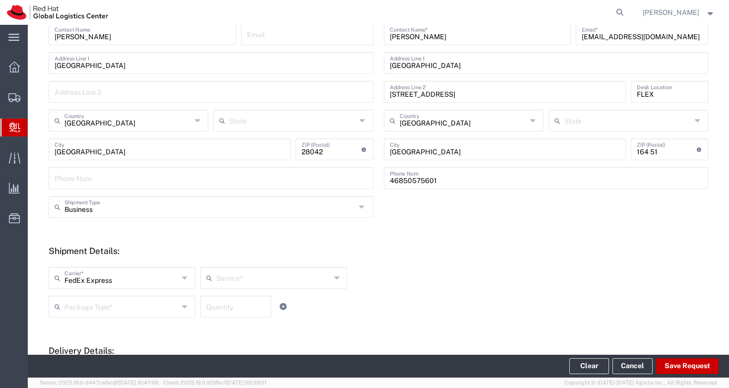
click at [258, 273] on input "text" at bounding box center [273, 276] width 114 height 17
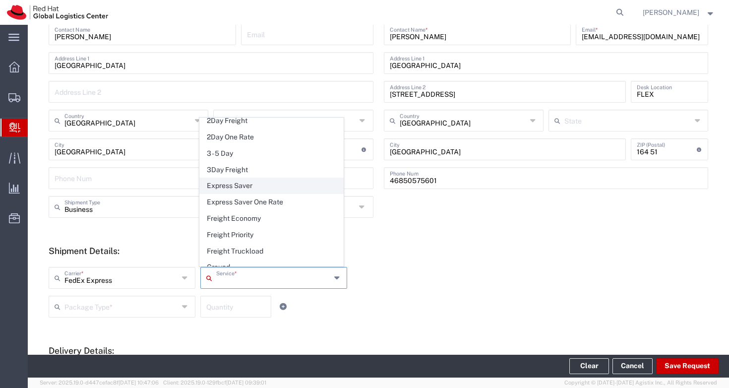
scroll to position [153, 0]
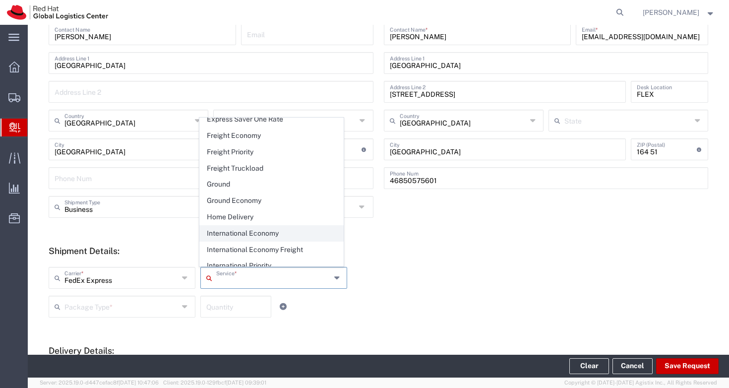
click at [261, 228] on span "International Economy" at bounding box center [271, 233] width 143 height 15
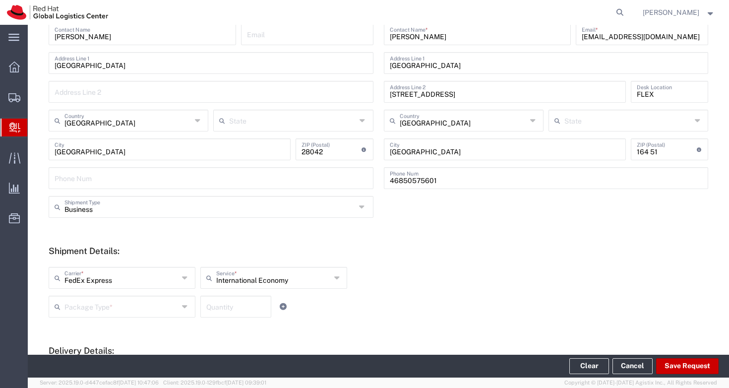
scroll to position [246, 0]
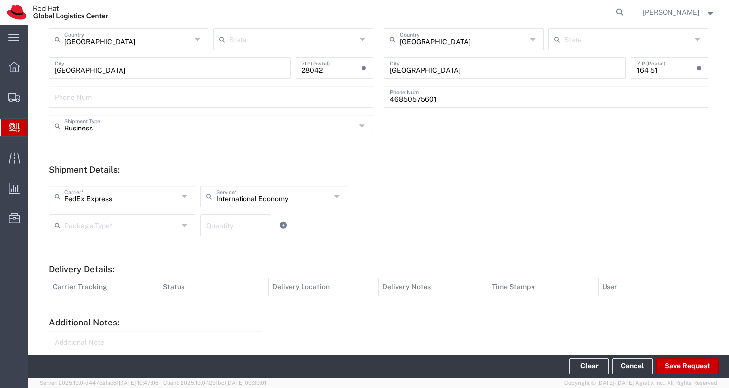
click at [106, 213] on div "FedEx Express Carrier * DHL FedEx Express Interoffice Local Carrier Internation…" at bounding box center [274, 199] width 456 height 29
click at [102, 224] on input "text" at bounding box center [121, 224] width 114 height 17
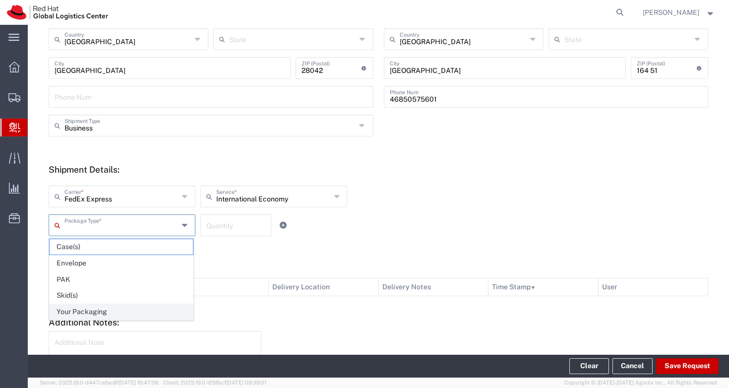
click at [103, 312] on span "Your Packaging" at bounding box center [121, 311] width 143 height 15
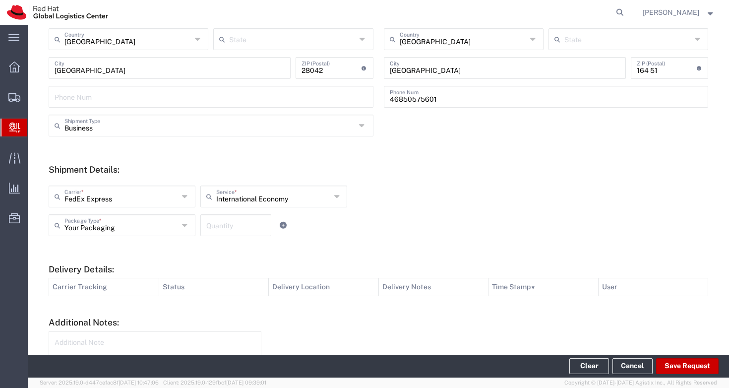
click at [223, 227] on input "number" at bounding box center [235, 224] width 59 height 17
click at [329, 247] on form "Ship From Please, fill at least one: 'Company Name' or 'Contact Name' Location …" at bounding box center [378, 149] width 659 height 522
click at [684, 363] on button "Save Request" at bounding box center [687, 366] width 62 height 16
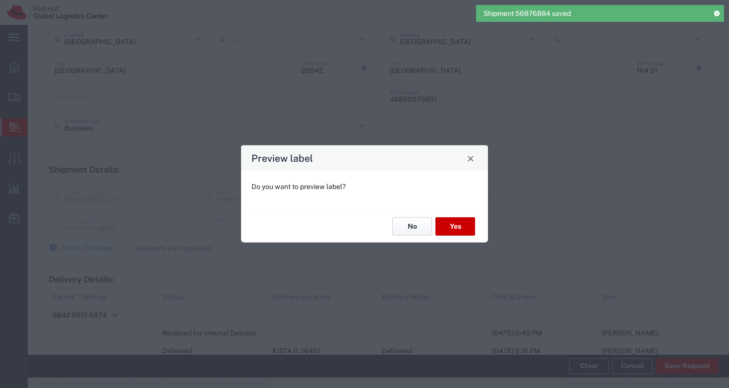
click at [409, 229] on button "No" at bounding box center [412, 226] width 40 height 18
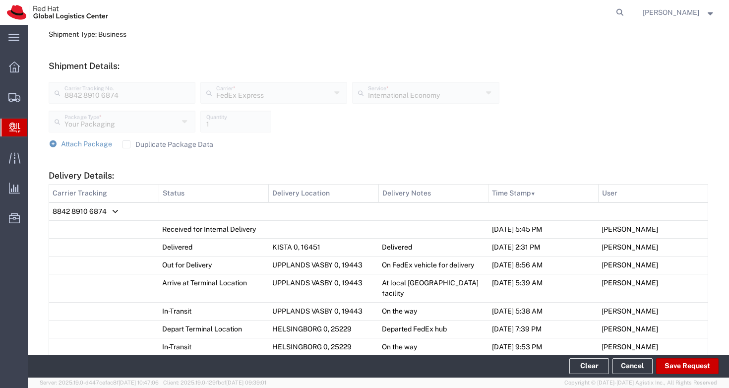
scroll to position [648, 0]
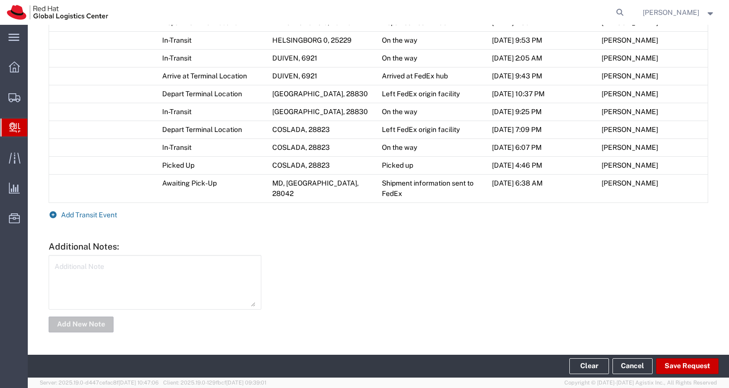
click at [111, 214] on span "Add Transit Event" at bounding box center [89, 215] width 56 height 8
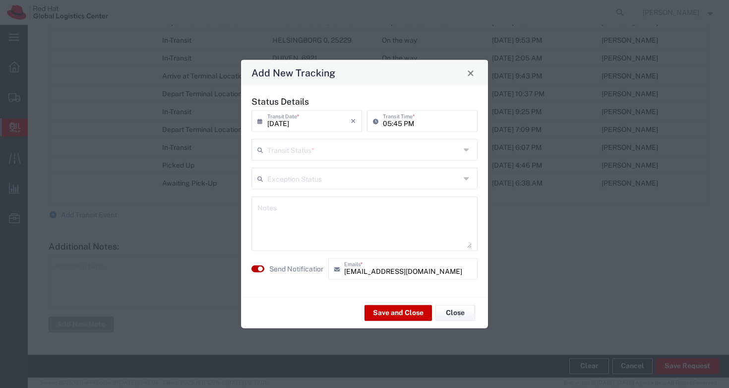
click at [257, 271] on button "button" at bounding box center [257, 268] width 13 height 7
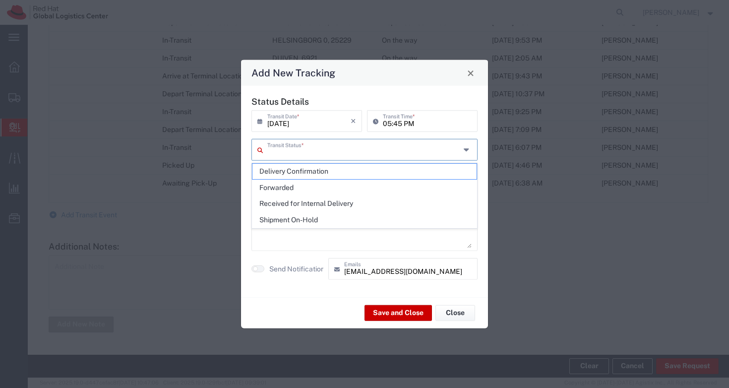
click at [313, 153] on input "text" at bounding box center [363, 148] width 193 height 17
click at [298, 175] on span "Delivery Confirmation" at bounding box center [364, 171] width 224 height 15
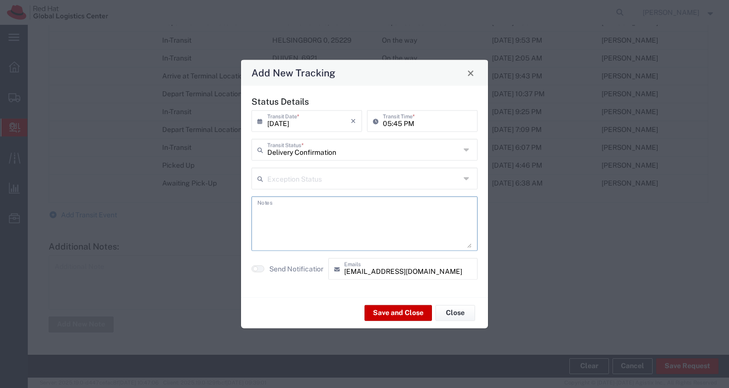
click at [292, 212] on textarea at bounding box center [364, 223] width 214 height 49
click at [269, 213] on textarea "Recived by [PERSON_NAME]" at bounding box center [364, 223] width 214 height 49
click at [397, 309] on button "Save and Close" at bounding box center [397, 312] width 67 height 16
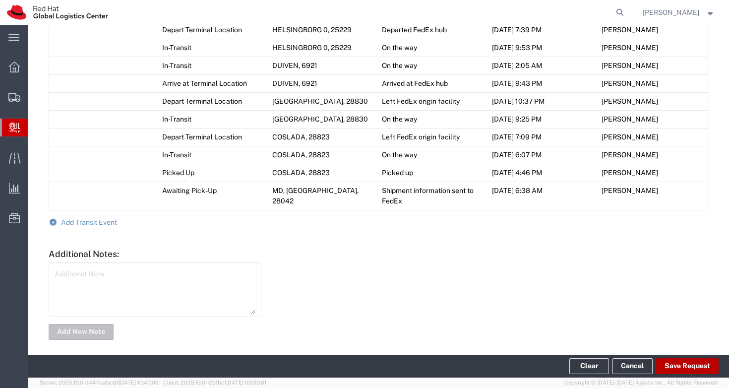
click at [672, 367] on button "Save Request" at bounding box center [687, 366] width 62 height 16
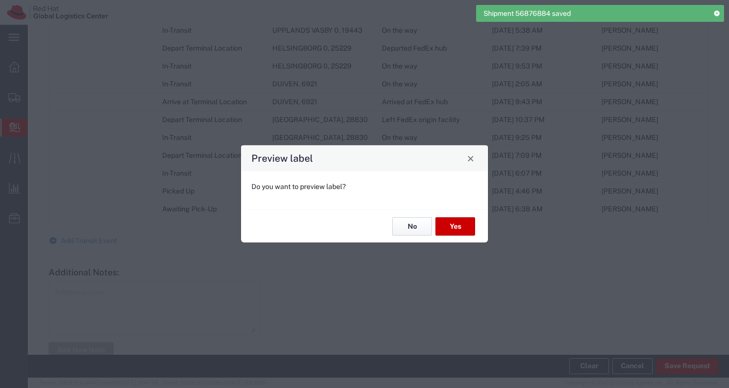
click at [412, 227] on button "No" at bounding box center [412, 226] width 40 height 18
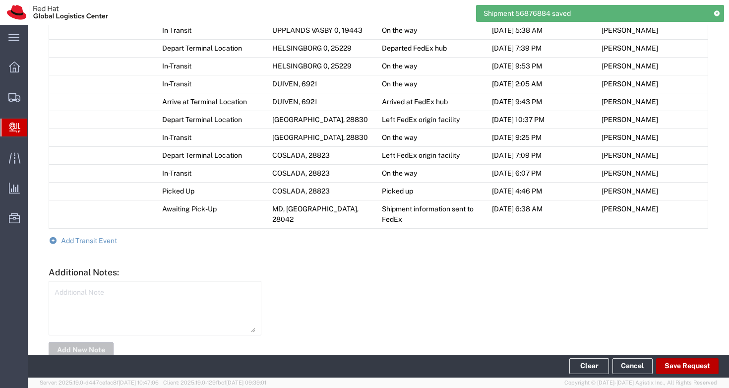
click at [686, 361] on button "Save Request" at bounding box center [687, 366] width 62 height 16
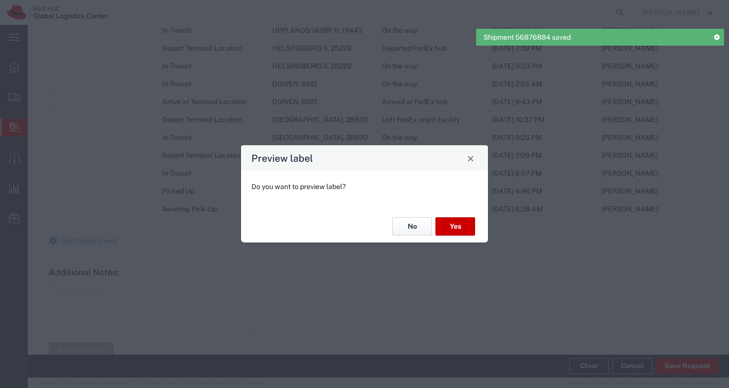
click at [411, 230] on button "No" at bounding box center [412, 226] width 40 height 18
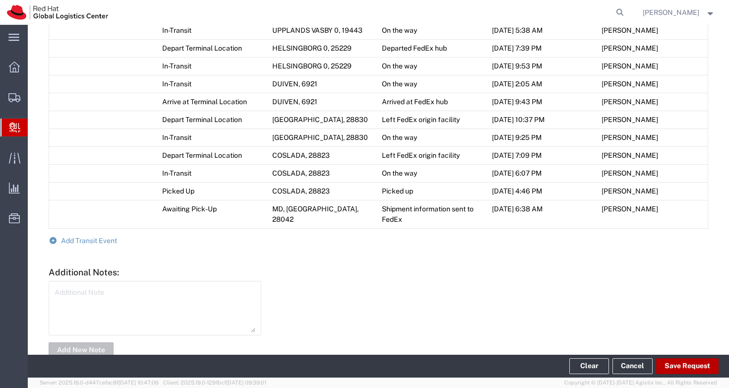
click at [686, 367] on button "Save Request" at bounding box center [687, 366] width 62 height 16
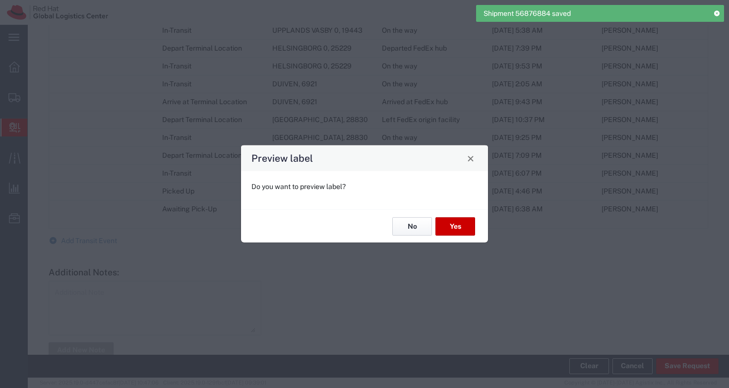
click at [411, 224] on button "No" at bounding box center [412, 226] width 40 height 18
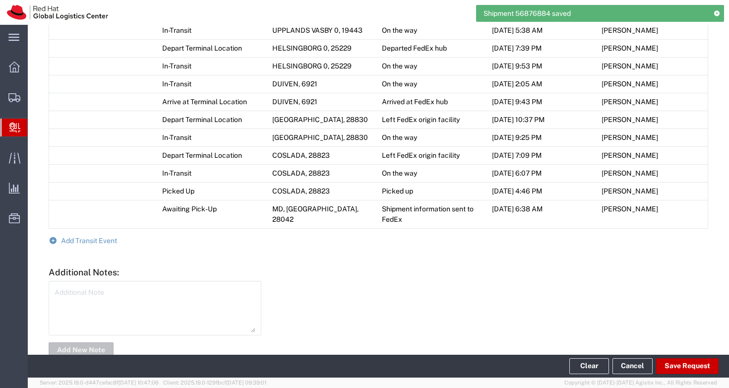
scroll to position [451, 0]
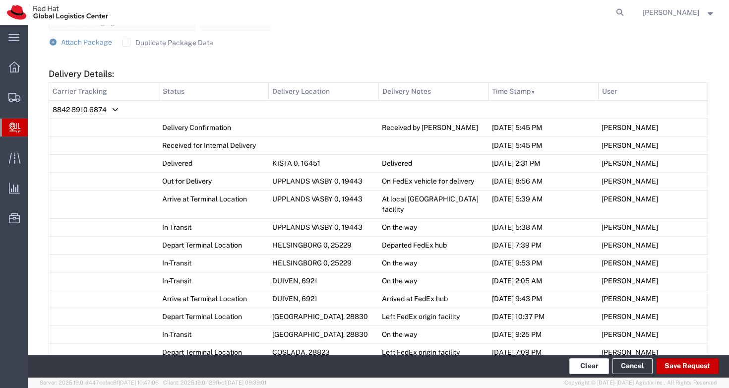
click at [599, 360] on button "Clear" at bounding box center [589, 366] width 40 height 16
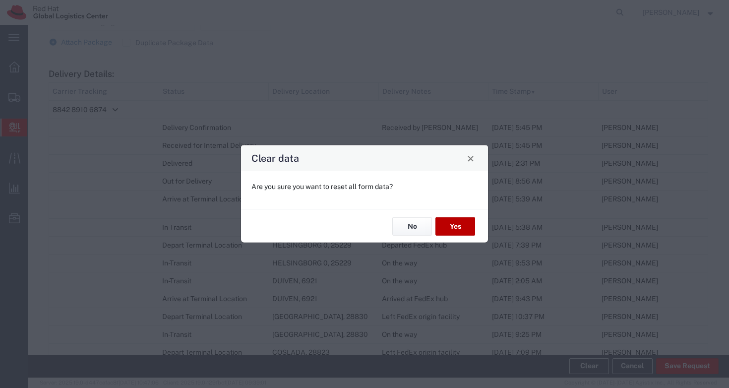
click at [463, 227] on button "Yes" at bounding box center [455, 226] width 40 height 18
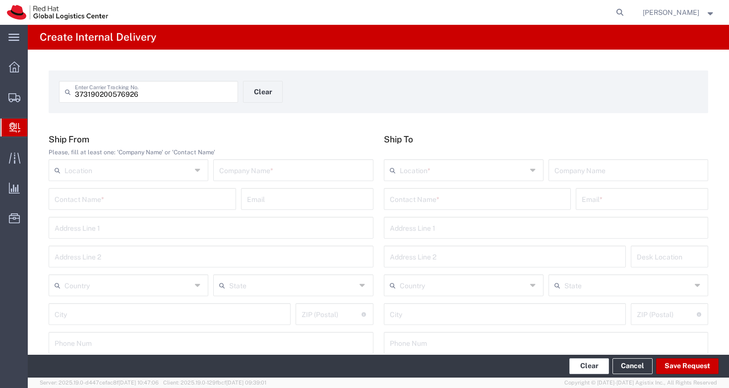
click at [587, 367] on button "Clear" at bounding box center [589, 366] width 40 height 16
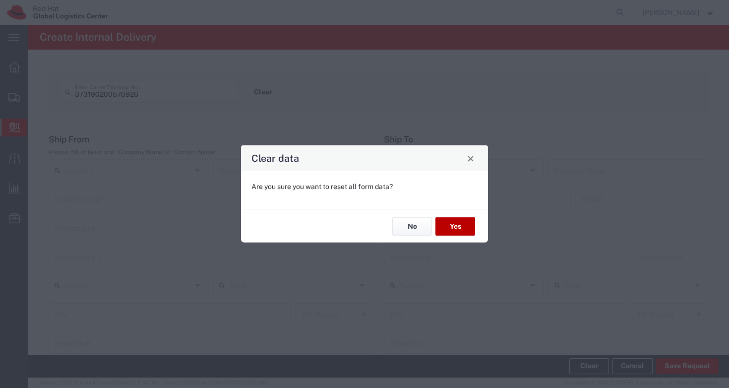
click at [461, 227] on button "Yes" at bounding box center [455, 226] width 40 height 18
